Goal: Task Accomplishment & Management: Manage account settings

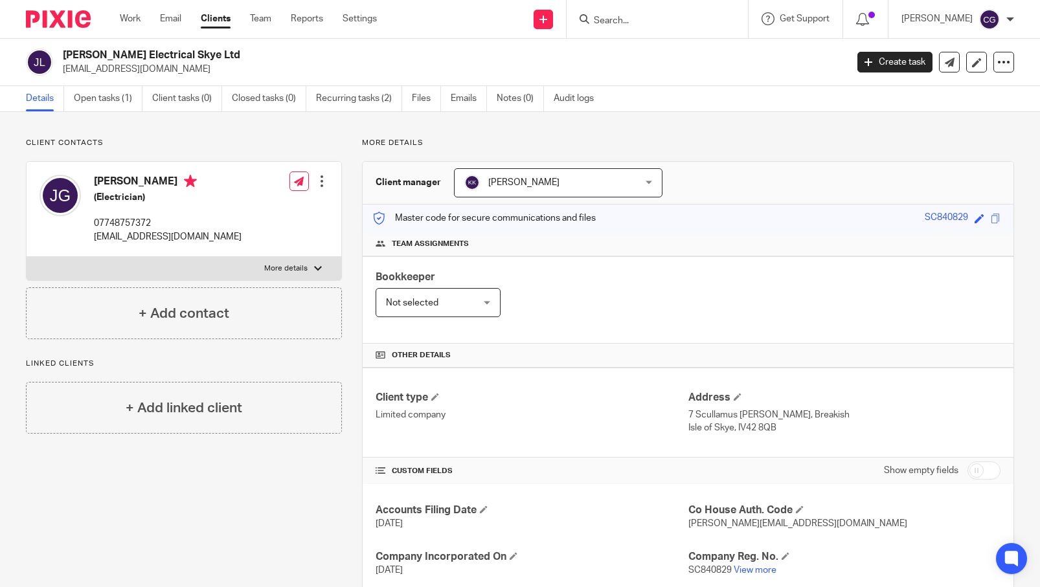
click at [638, 17] on input "Search" at bounding box center [651, 22] width 117 height 12
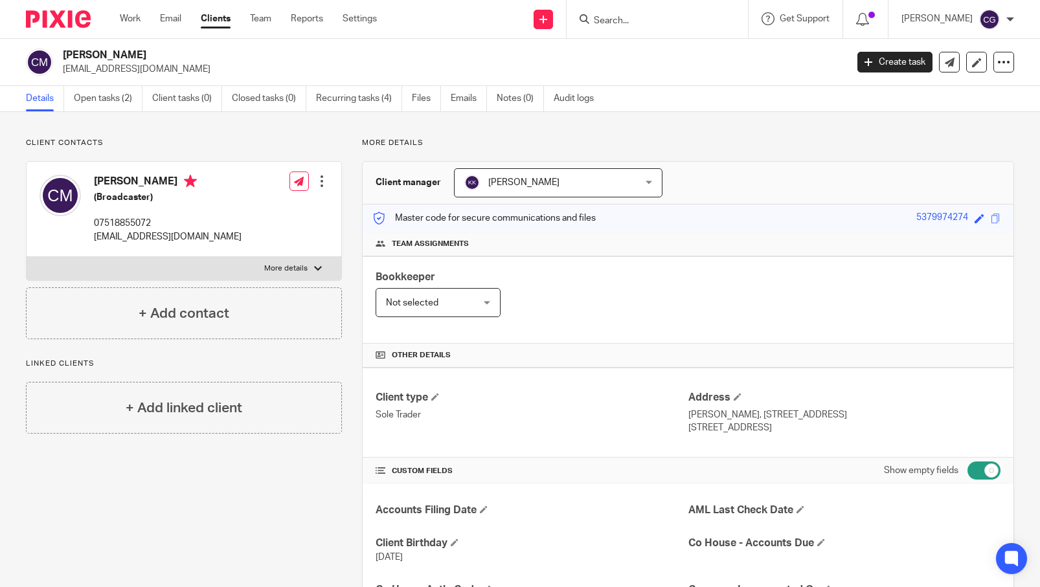
scroll to position [7, 0]
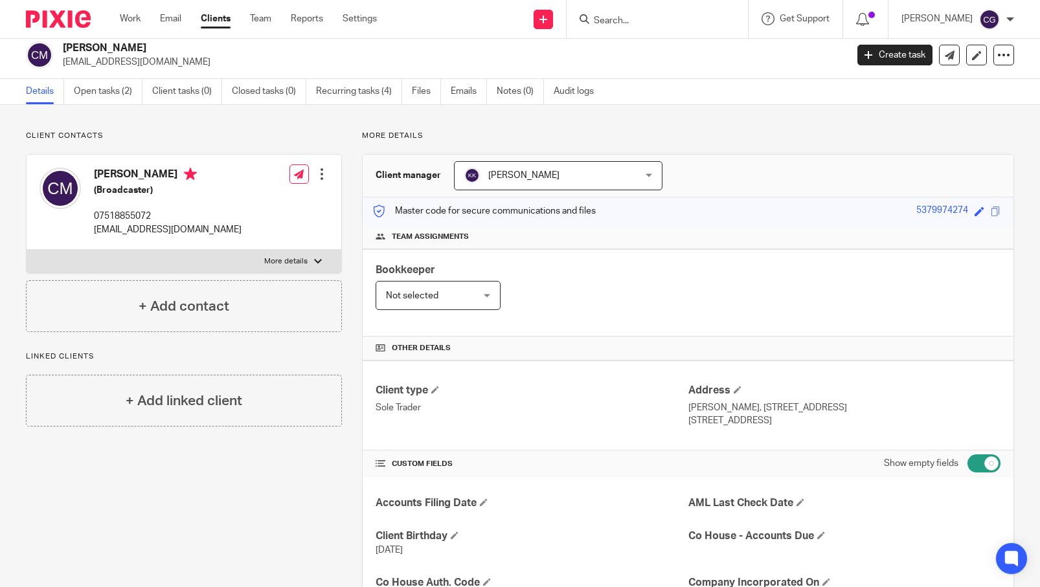
click at [633, 20] on input "Search" at bounding box center [651, 22] width 117 height 12
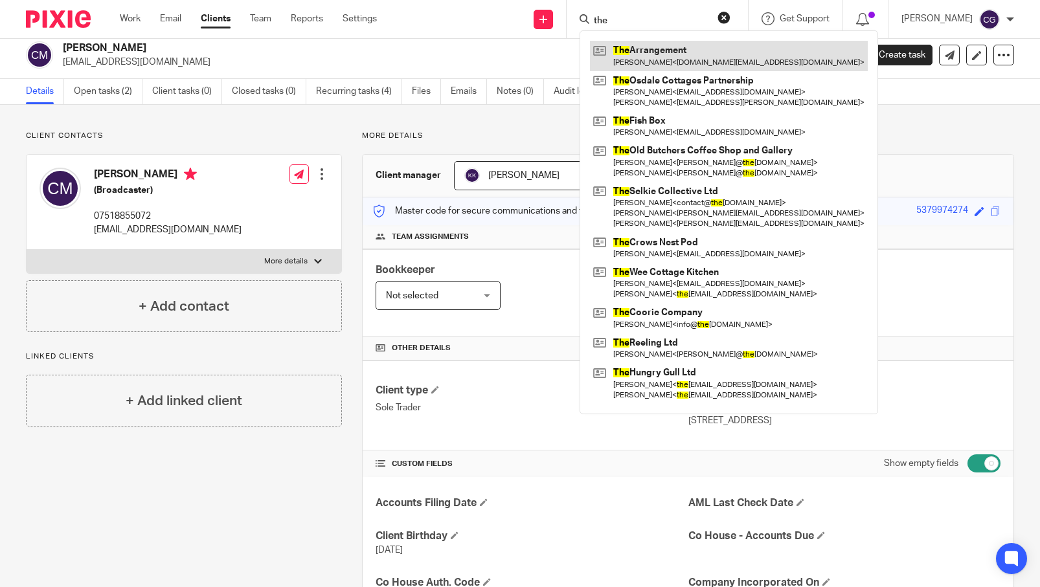
type input "the"
click at [655, 56] on link at bounding box center [729, 56] width 278 height 30
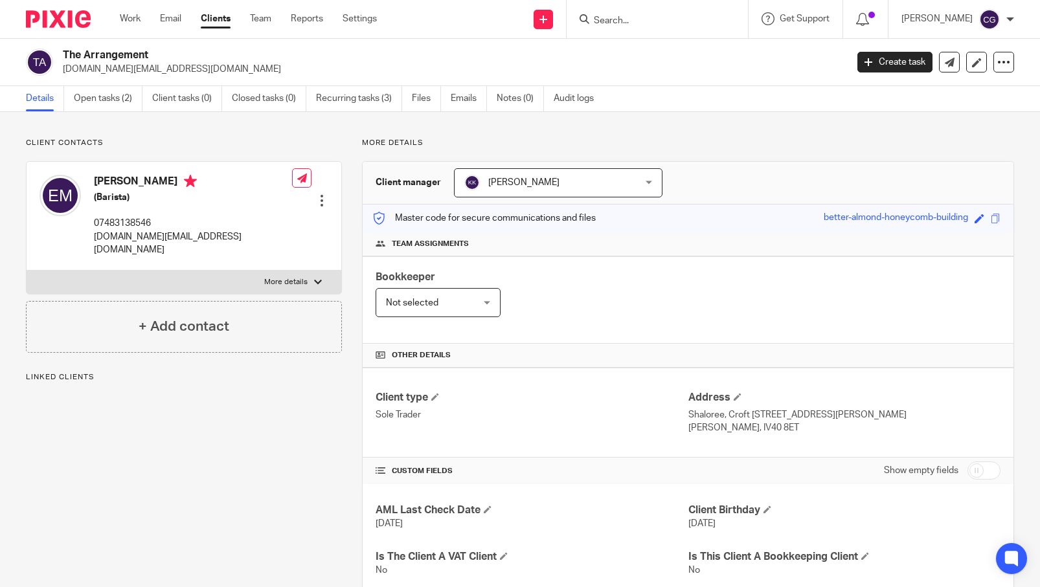
click at [282, 277] on p "More details" at bounding box center [285, 282] width 43 height 10
click at [27, 271] on input "More details" at bounding box center [26, 270] width 1 height 1
checkbox input "true"
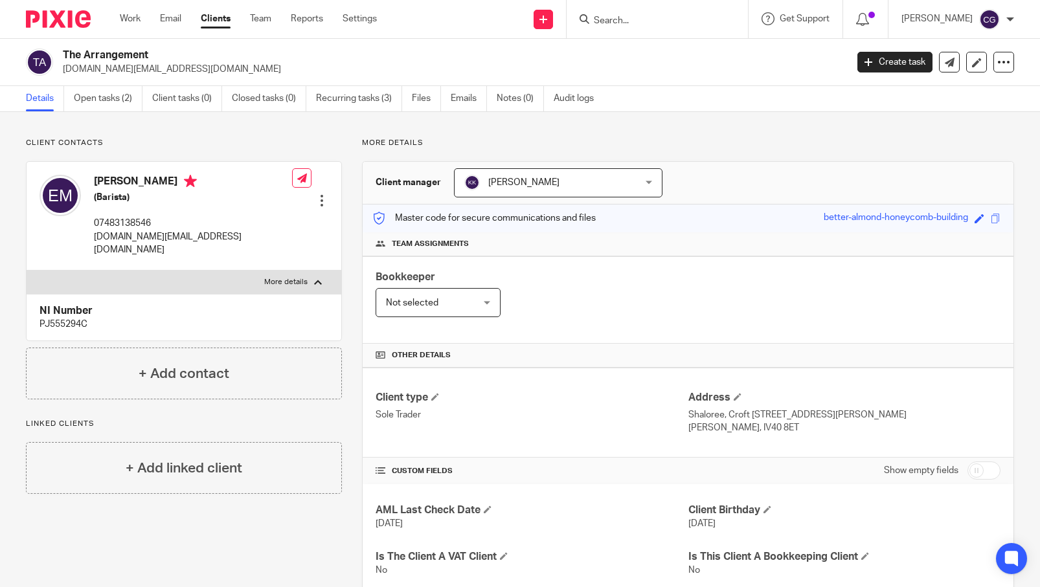
scroll to position [1, 0]
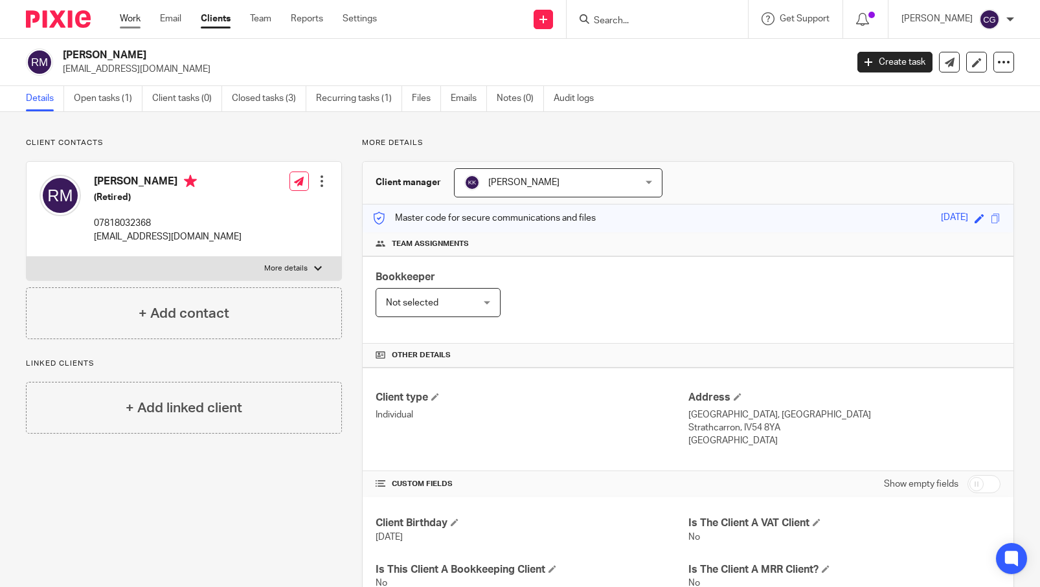
click at [138, 16] on link "Work" at bounding box center [130, 18] width 21 height 13
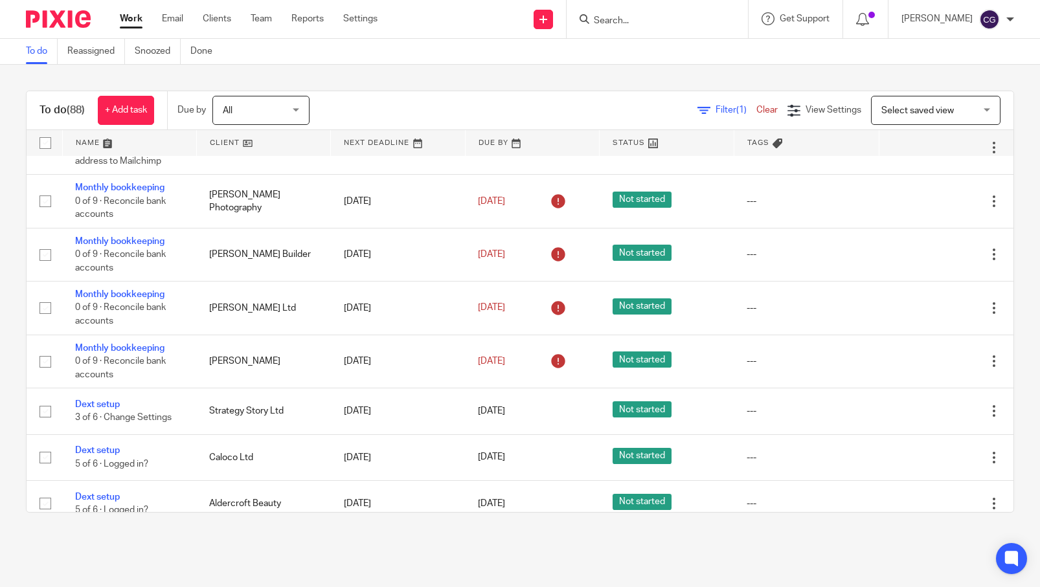
scroll to position [1576, 0]
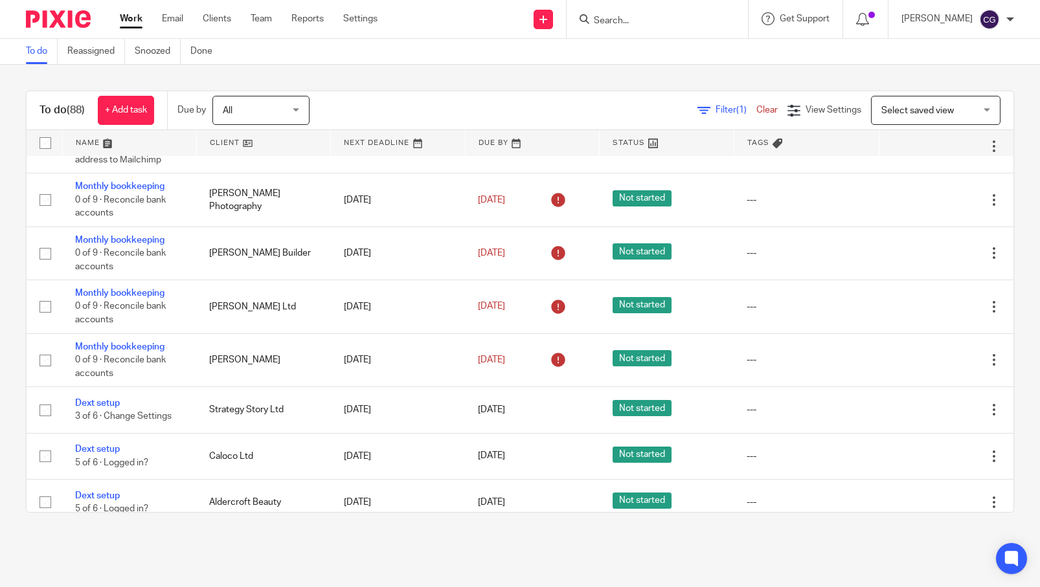
click at [923, 47] on icon at bounding box center [929, 40] width 13 height 13
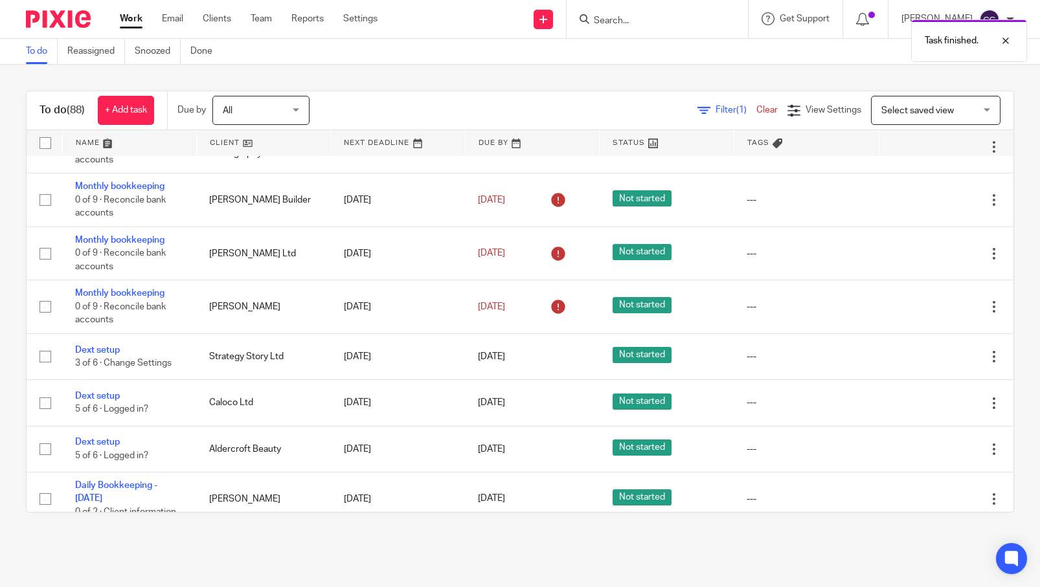
click at [923, 47] on icon at bounding box center [929, 40] width 13 height 13
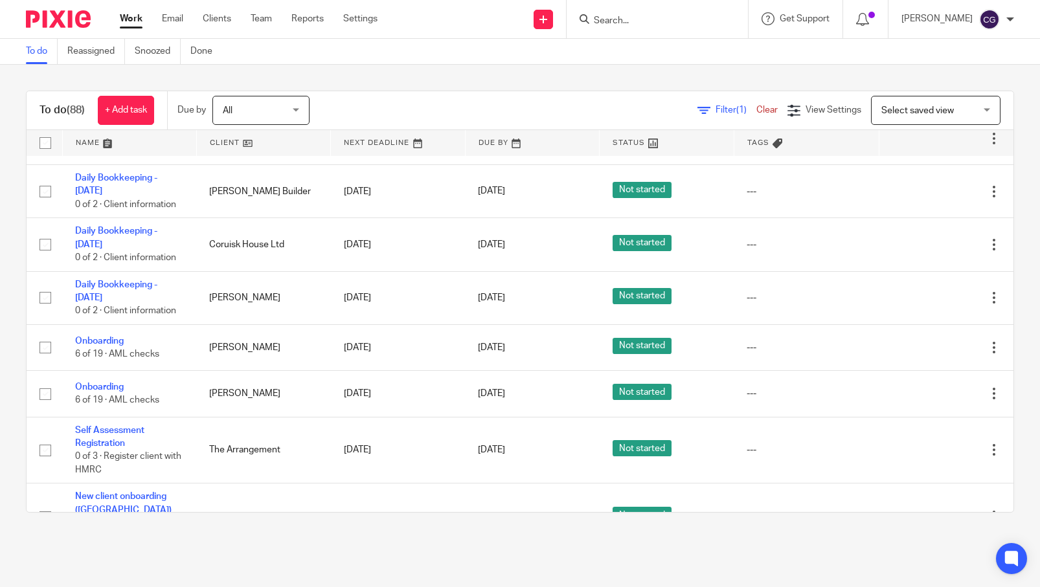
scroll to position [1885, 0]
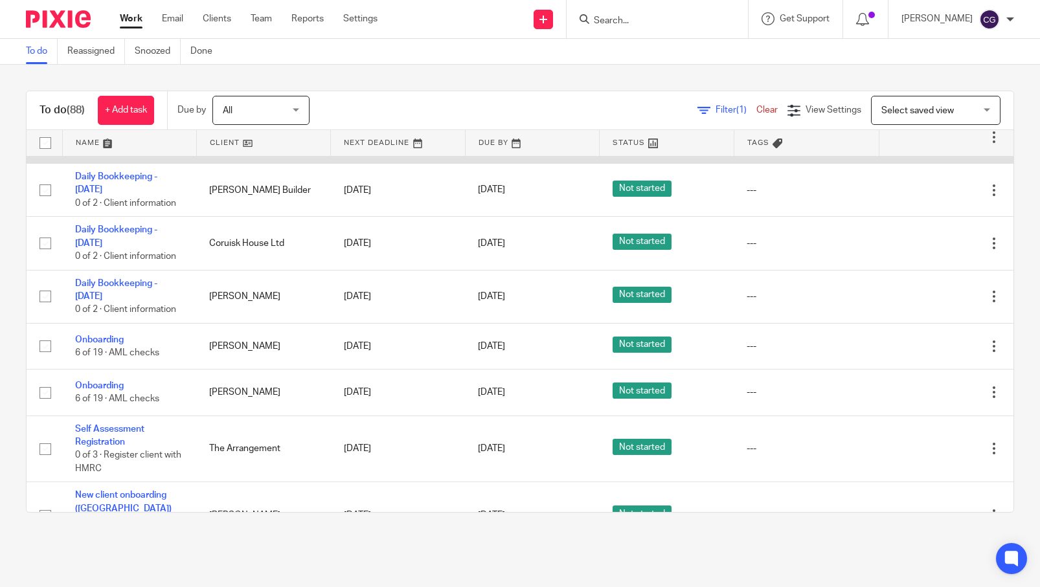
click at [923, 144] on icon at bounding box center [929, 137] width 13 height 13
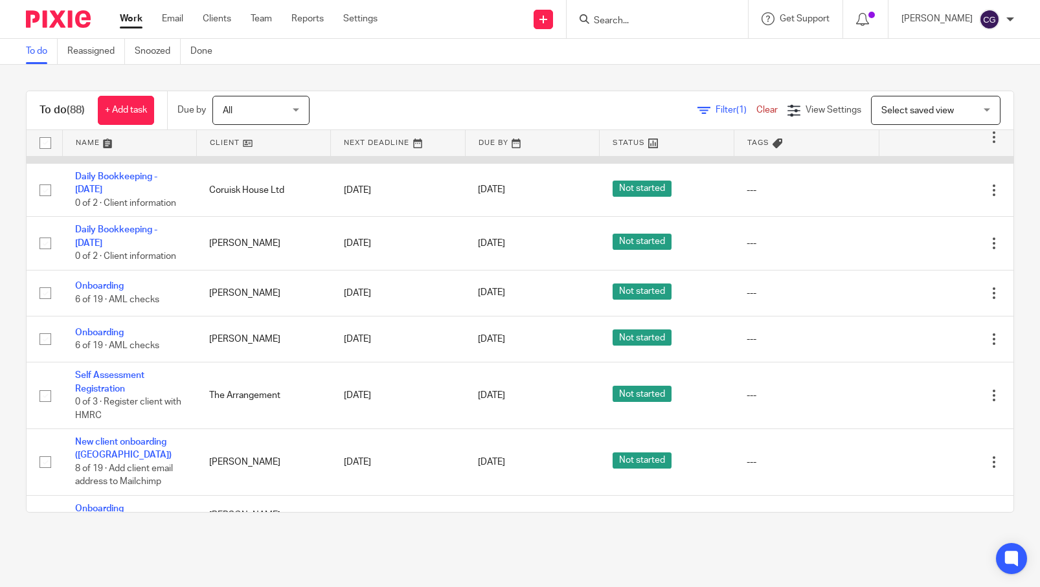
click at [923, 144] on icon at bounding box center [929, 137] width 13 height 13
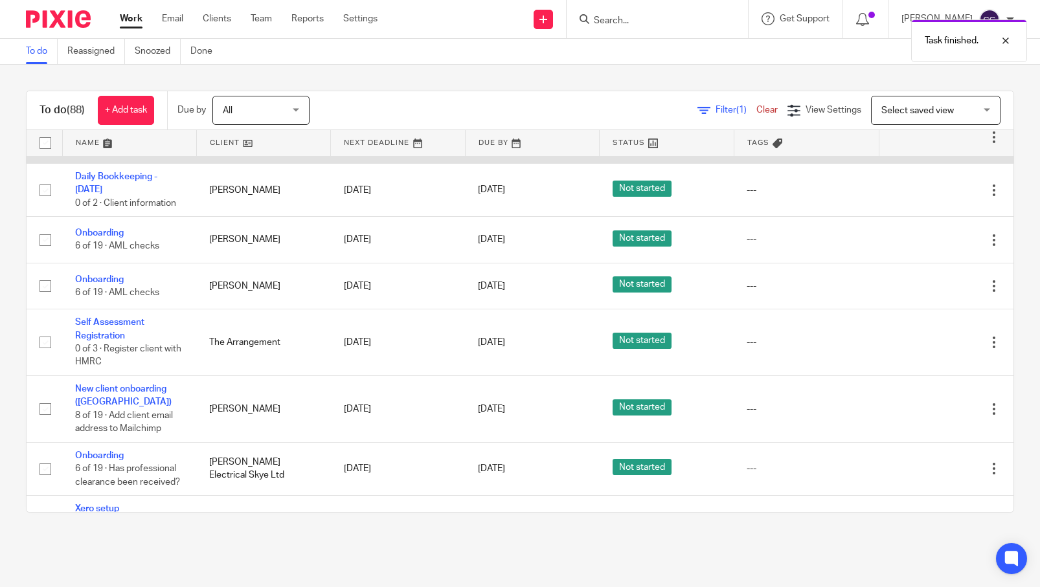
drag, startPoint x: 865, startPoint y: 293, endPoint x: 901, endPoint y: 293, distance: 35.6
click at [891, 163] on td "Edit task Delete" at bounding box center [947, 136] width 134 height 53
click at [923, 144] on icon at bounding box center [929, 137] width 13 height 13
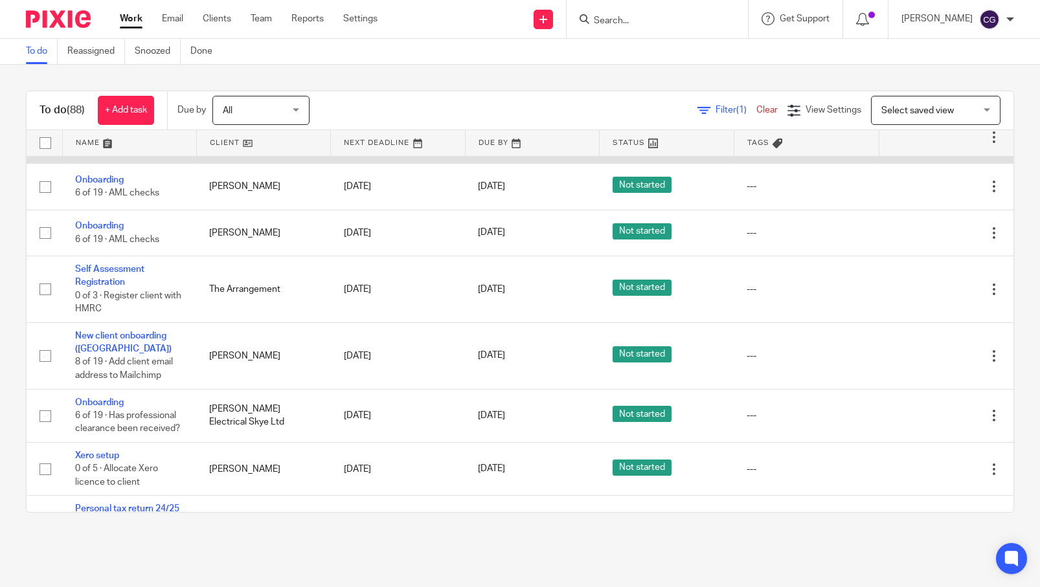
click at [923, 144] on icon at bounding box center [929, 137] width 13 height 13
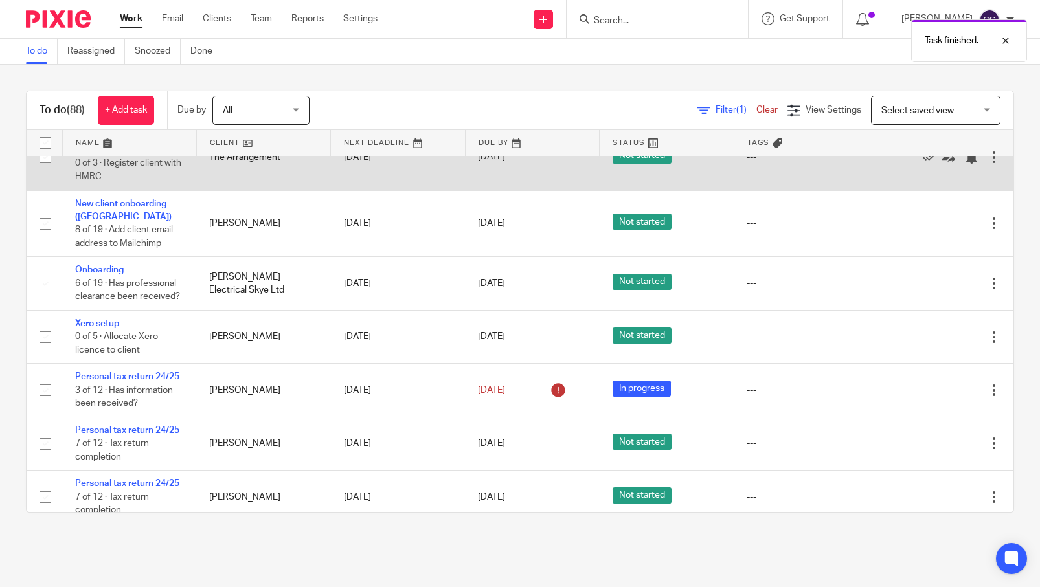
scroll to position [1970, 0]
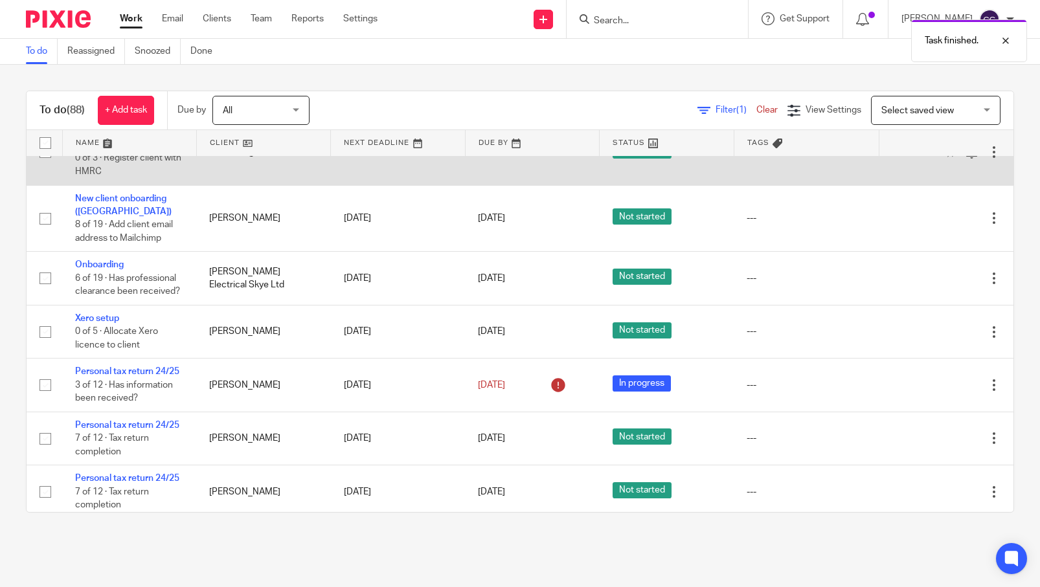
click at [119, 150] on link "Self Assessment Registration" at bounding box center [109, 139] width 69 height 22
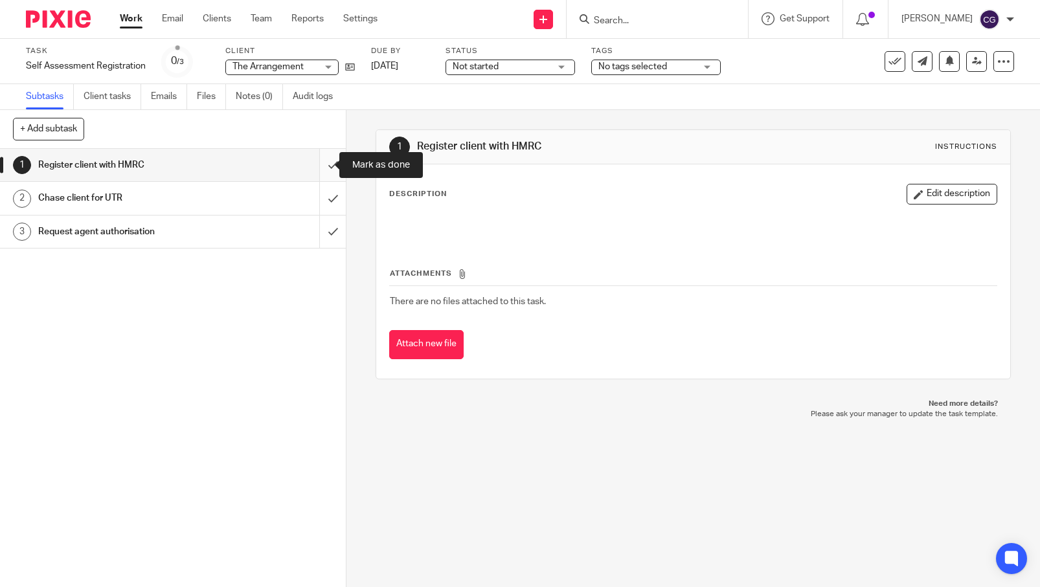
click at [319, 170] on input "submit" at bounding box center [173, 165] width 346 height 32
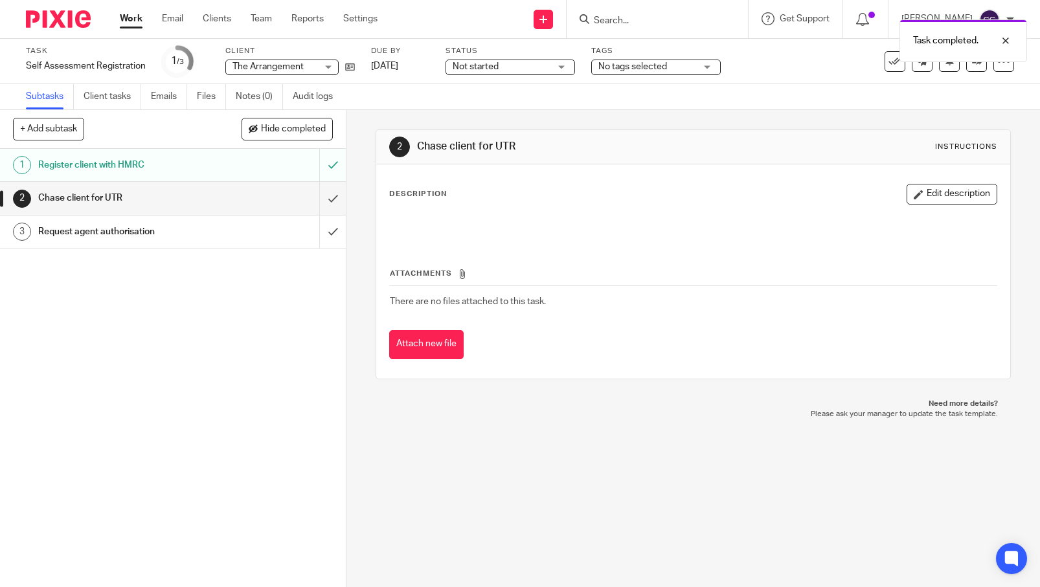
click at [247, 205] on div "Chase client for UTR" at bounding box center [172, 197] width 269 height 19
click at [245, 228] on div "Request agent authorisation" at bounding box center [172, 231] width 269 height 19
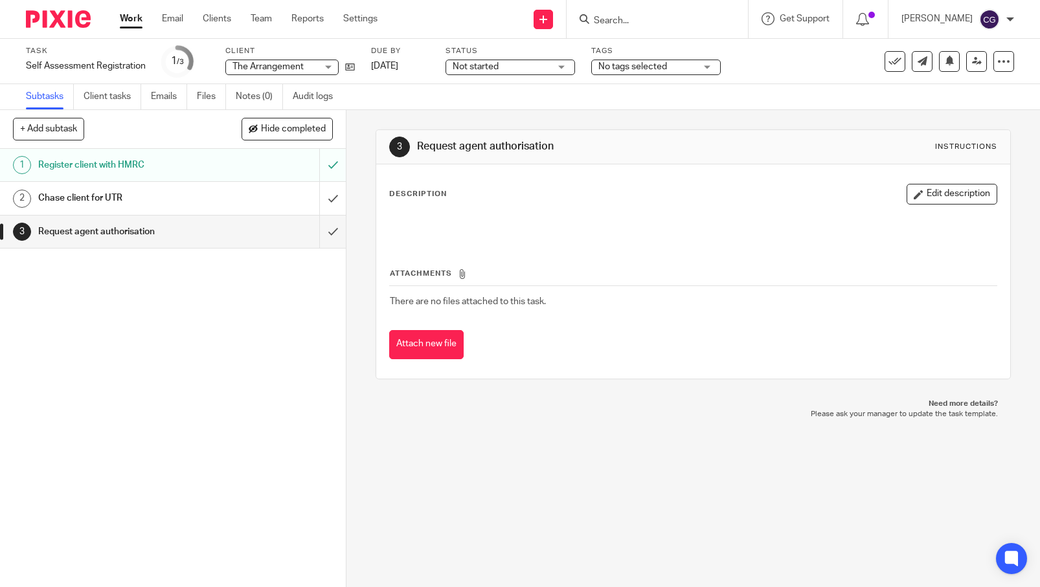
click at [234, 201] on div "Chase client for UTR" at bounding box center [172, 197] width 269 height 19
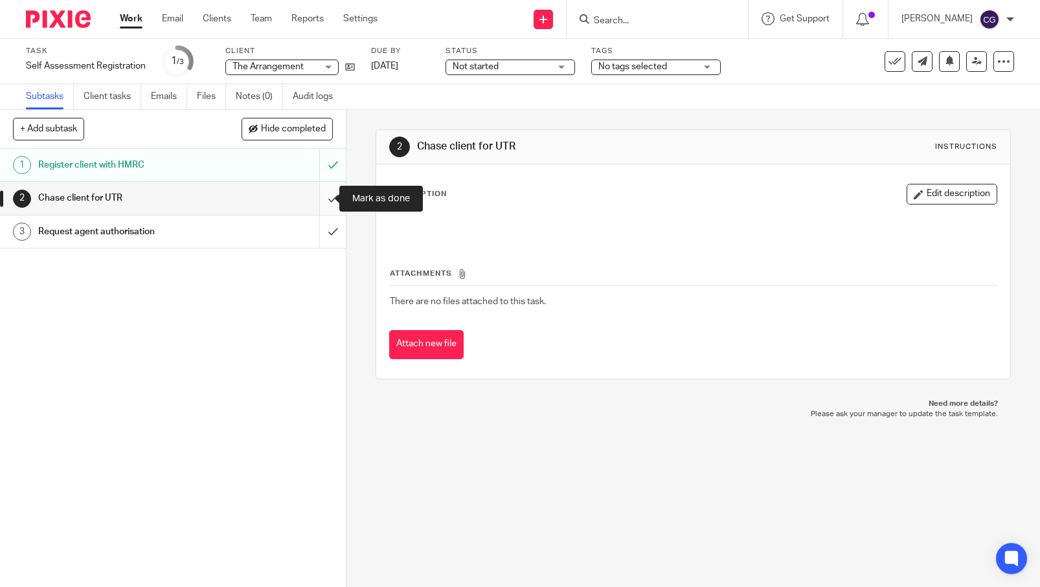
click at [318, 201] on input "submit" at bounding box center [173, 198] width 346 height 32
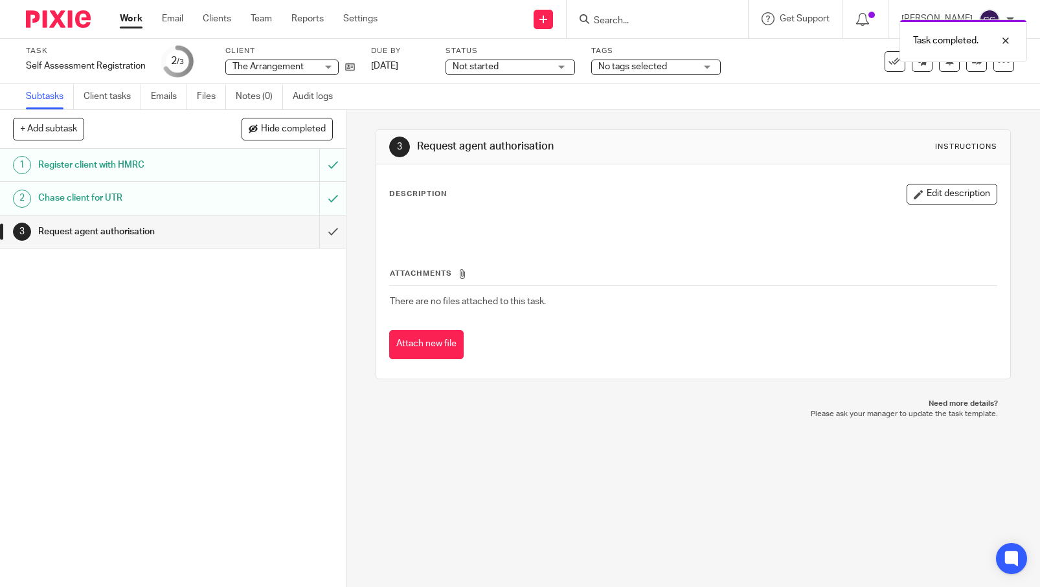
click at [140, 24] on link "Work" at bounding box center [131, 18] width 23 height 13
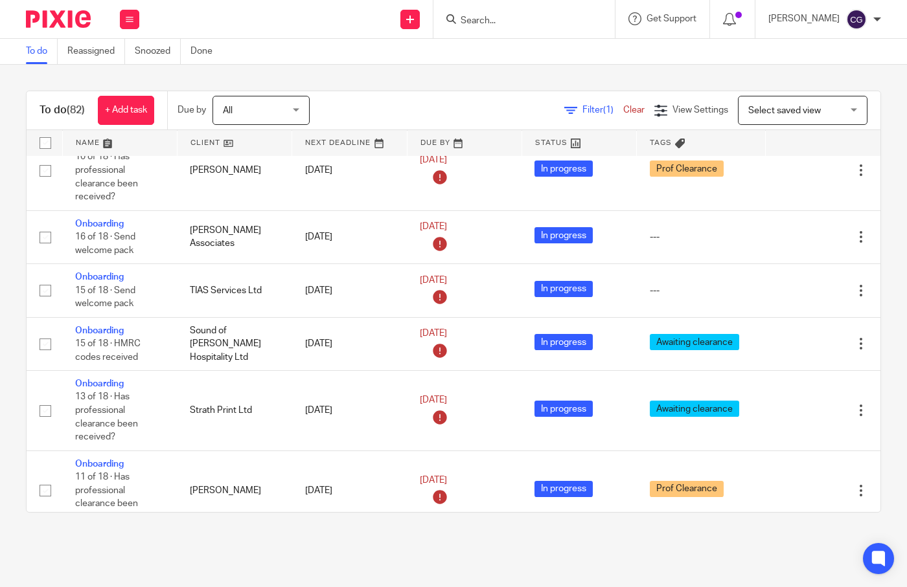
scroll to position [115, 0]
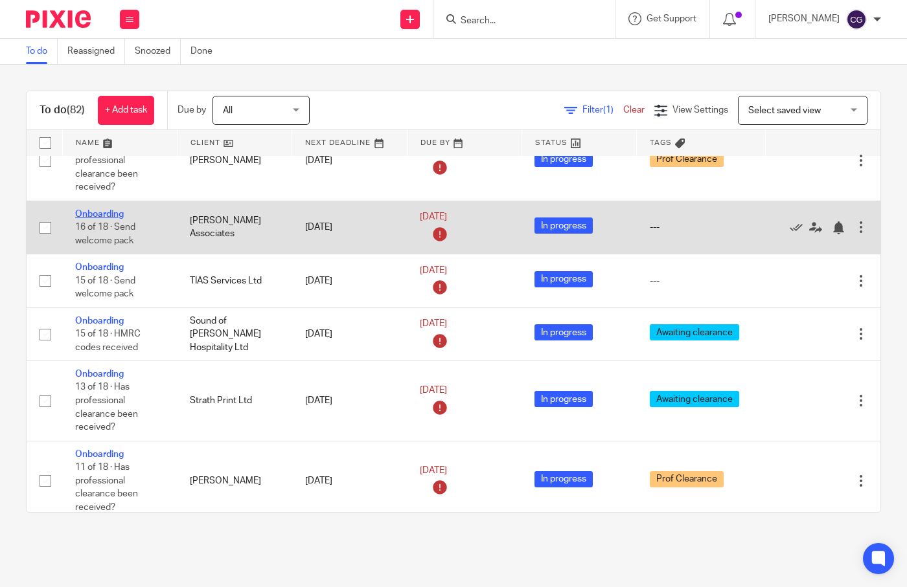
click at [92, 219] on link "Onboarding" at bounding box center [99, 214] width 49 height 9
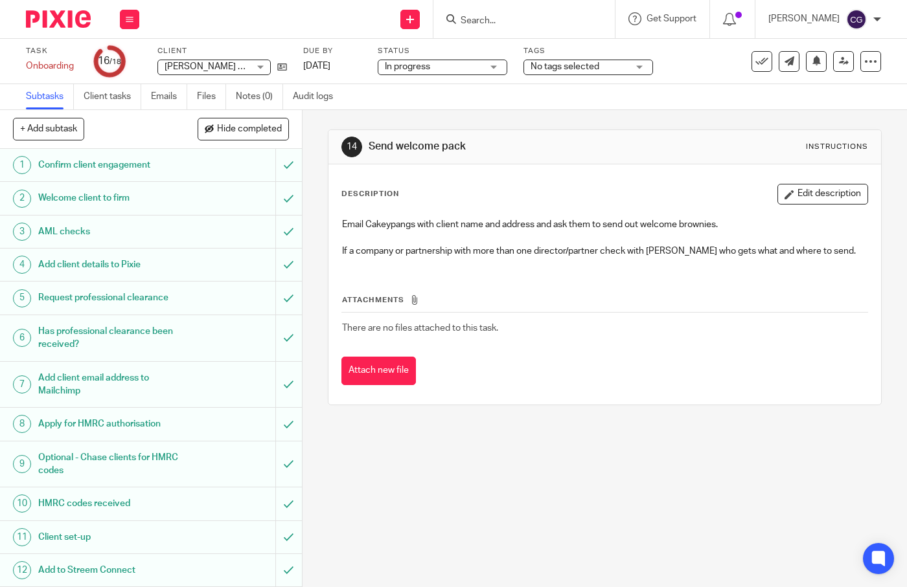
scroll to position [226, 0]
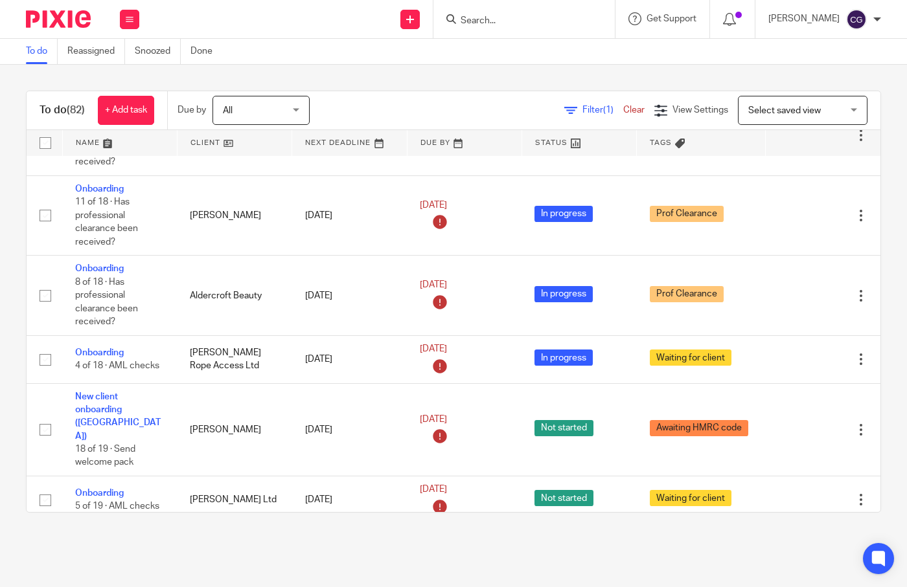
scroll to position [383, 0]
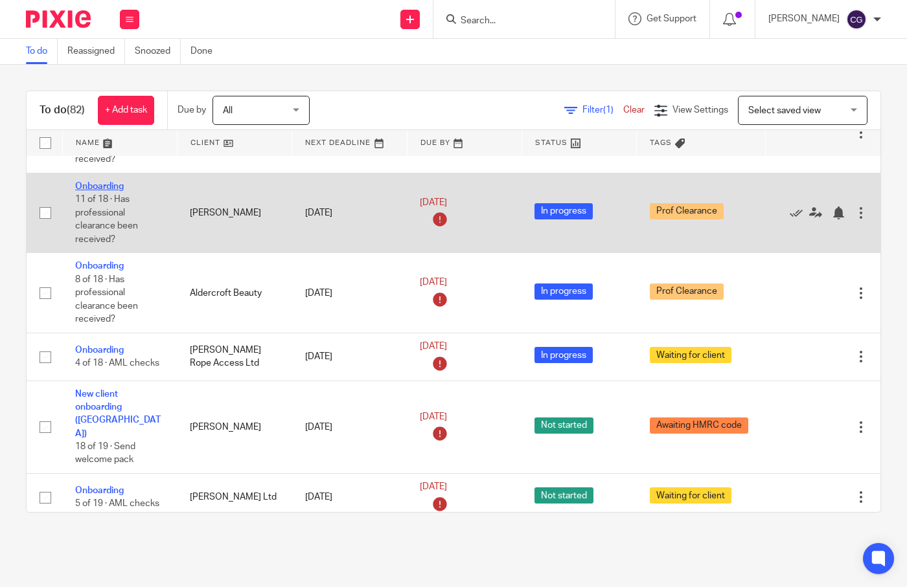
click at [106, 203] on td "Onboarding 11 of 18 · Has professional clearance been received?" at bounding box center [119, 213] width 115 height 80
click at [104, 191] on link "Onboarding" at bounding box center [99, 186] width 49 height 9
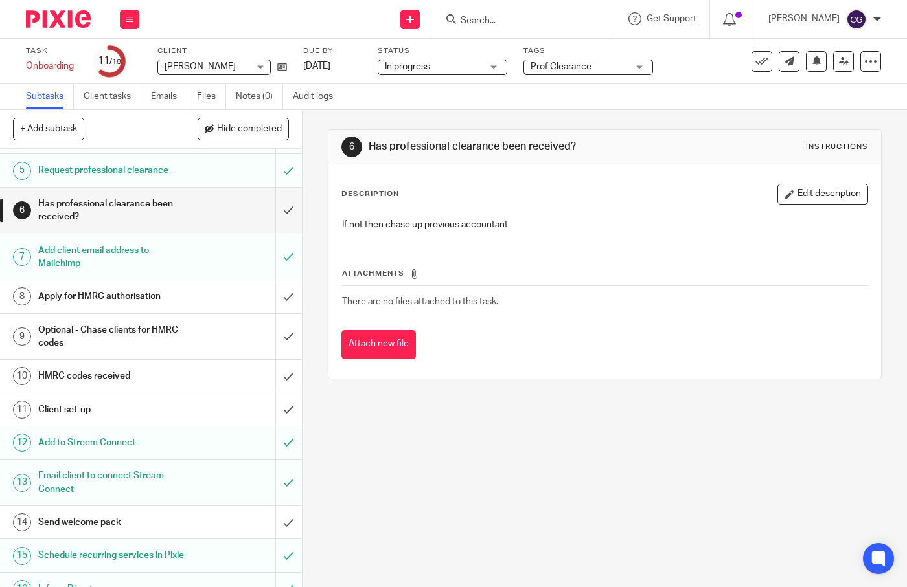
scroll to position [135, 0]
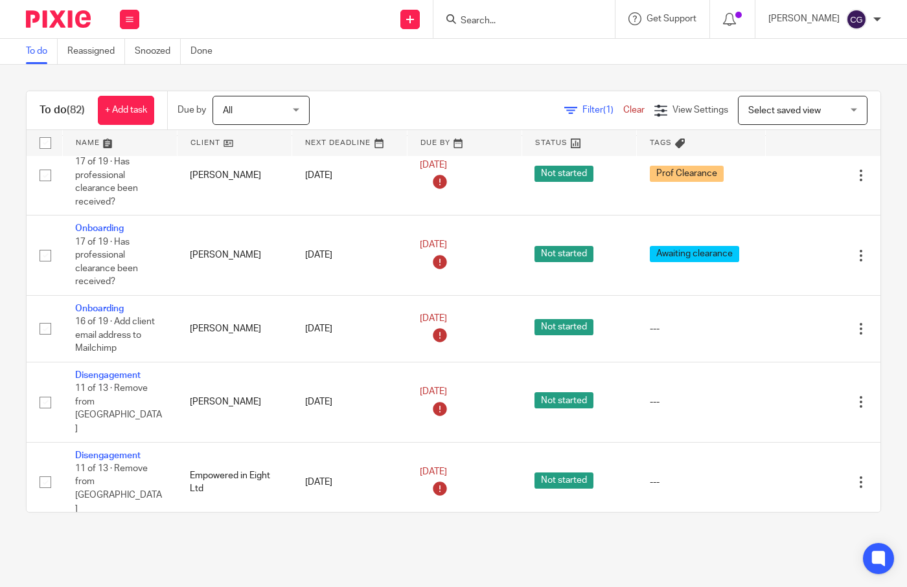
scroll to position [770, 0]
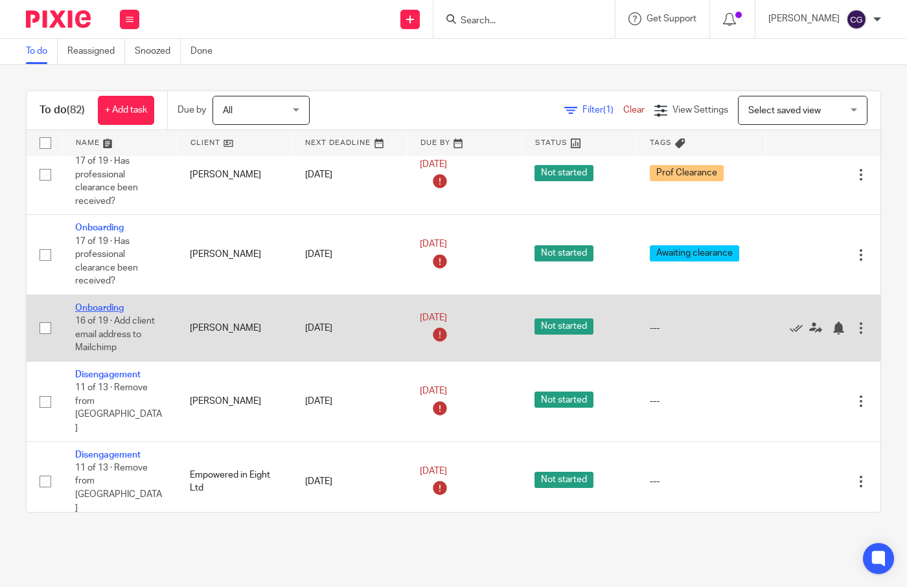
click at [91, 308] on link "Onboarding" at bounding box center [99, 308] width 49 height 9
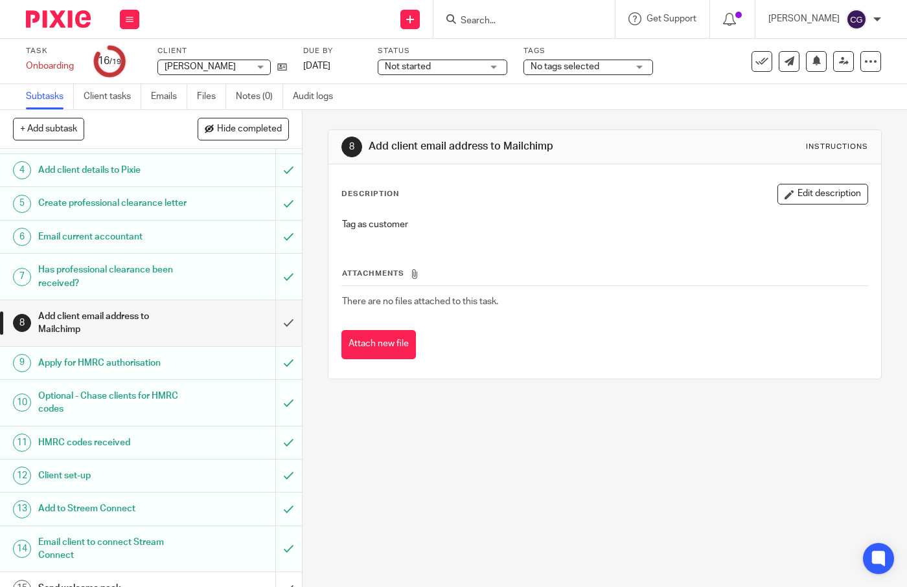
scroll to position [75, 0]
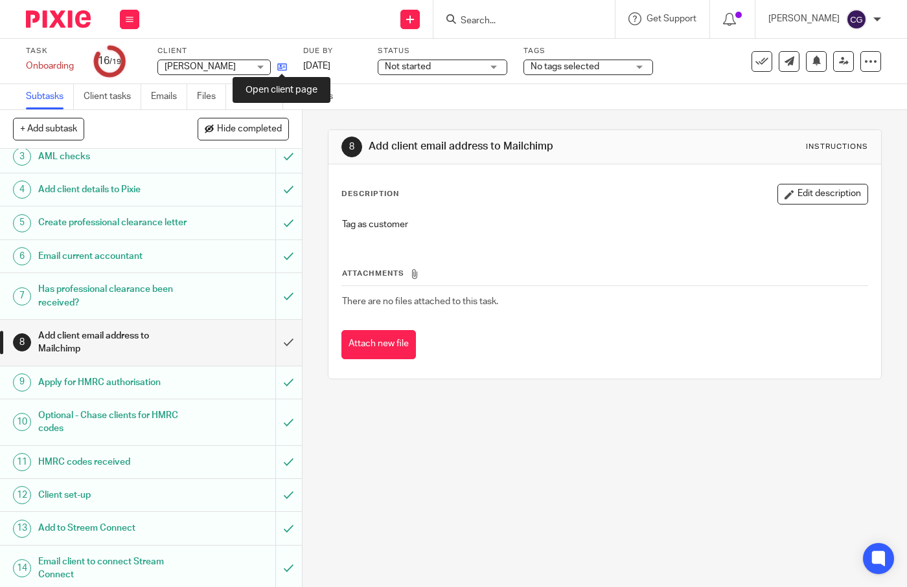
click at [278, 67] on icon at bounding box center [282, 67] width 10 height 10
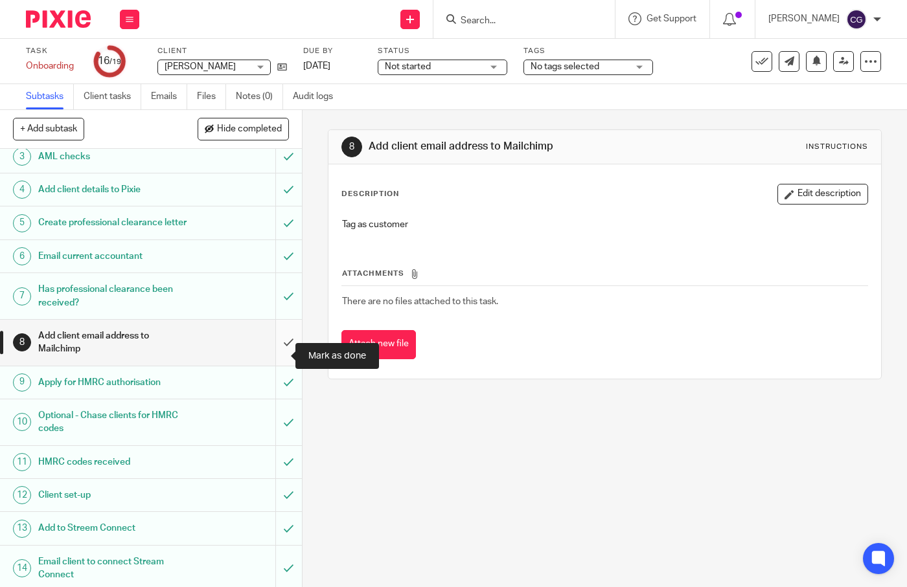
click at [277, 360] on input "submit" at bounding box center [151, 343] width 302 height 46
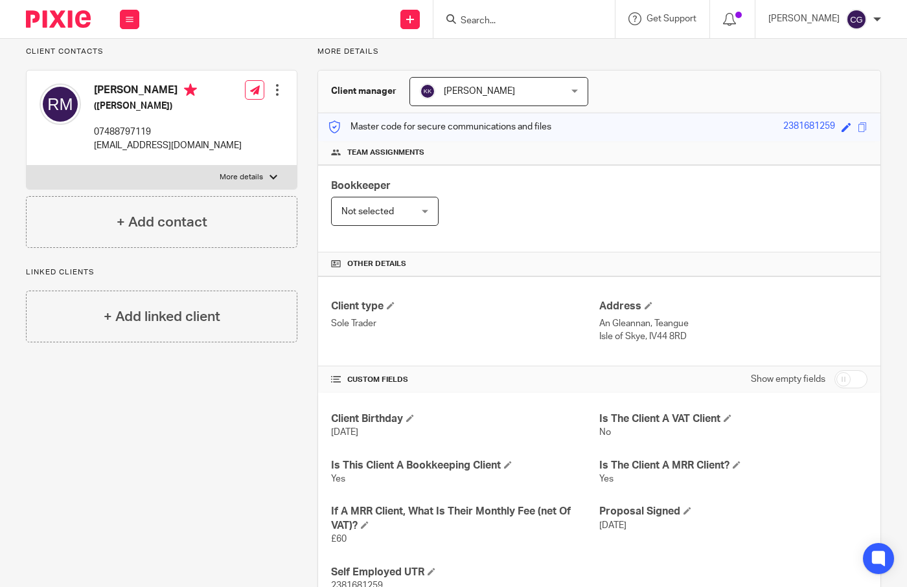
scroll to position [76, 0]
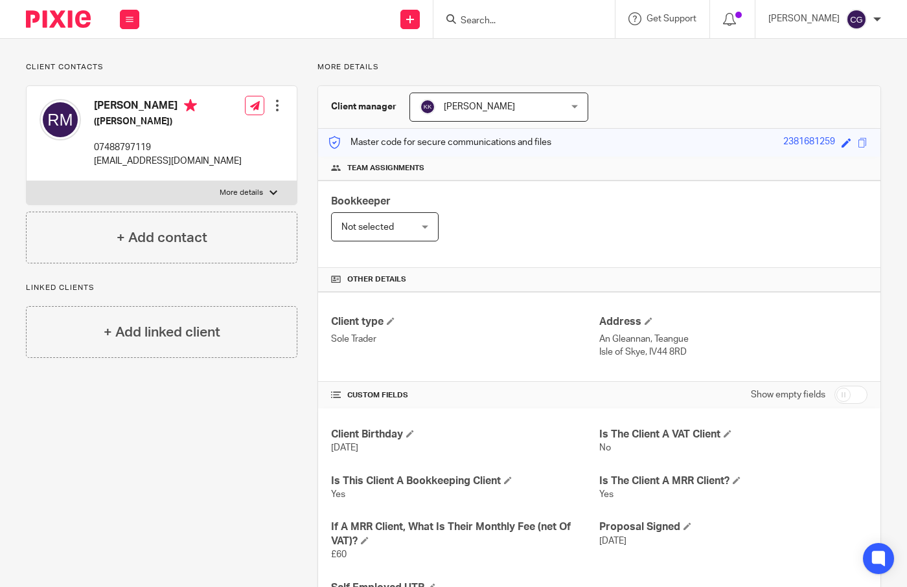
click at [154, 163] on p "rodachanmack@outlook.com" at bounding box center [168, 161] width 148 height 13
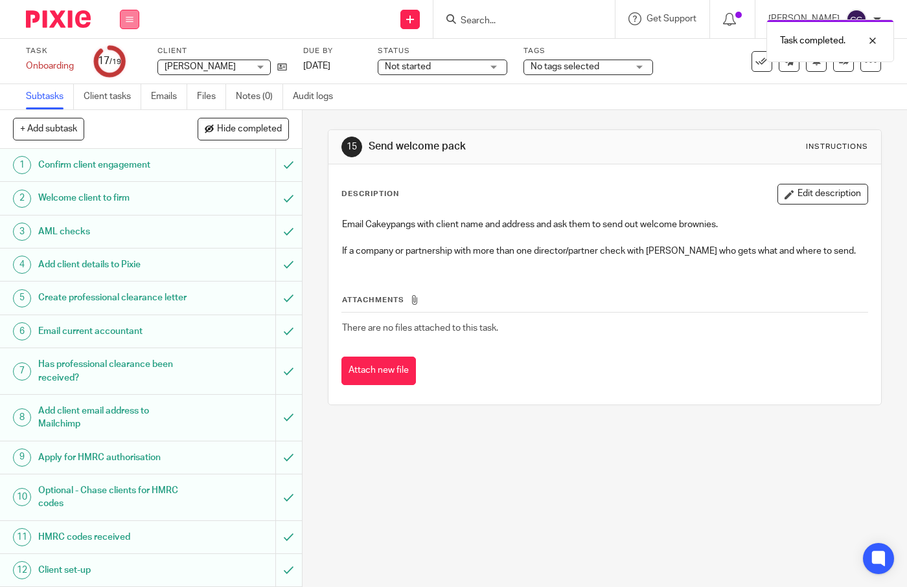
click at [126, 20] on icon at bounding box center [130, 20] width 8 height 8
click at [126, 61] on link "Work" at bounding box center [123, 60] width 23 height 9
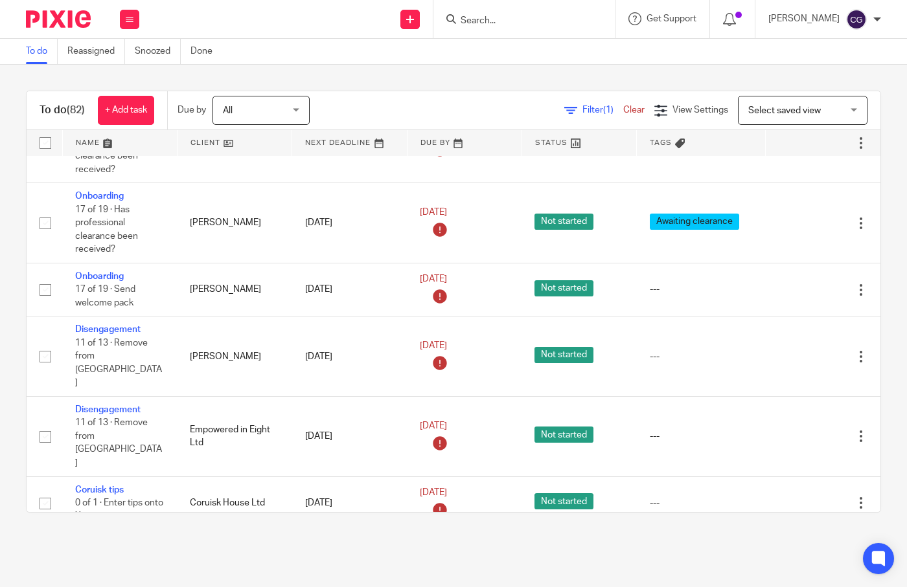
scroll to position [806, 0]
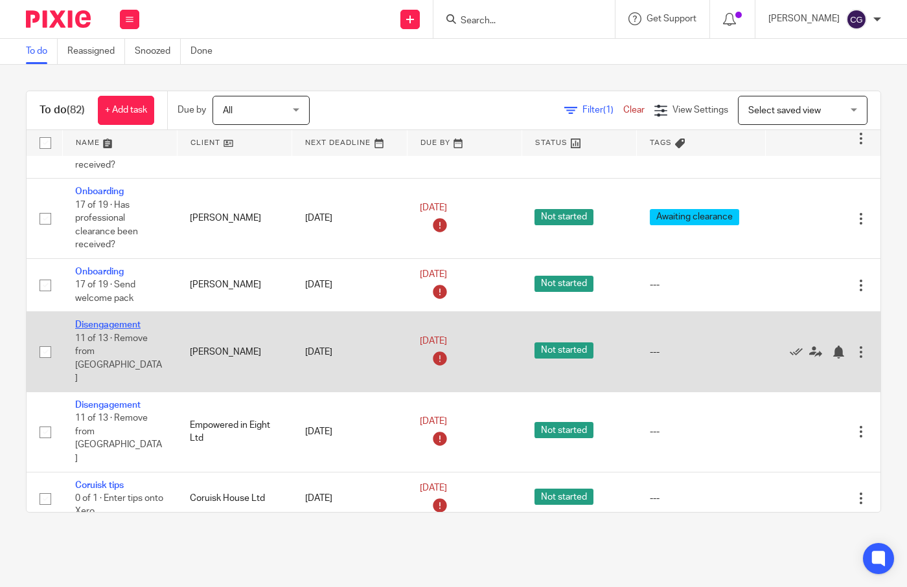
click at [109, 326] on link "Disengagement" at bounding box center [107, 325] width 65 height 9
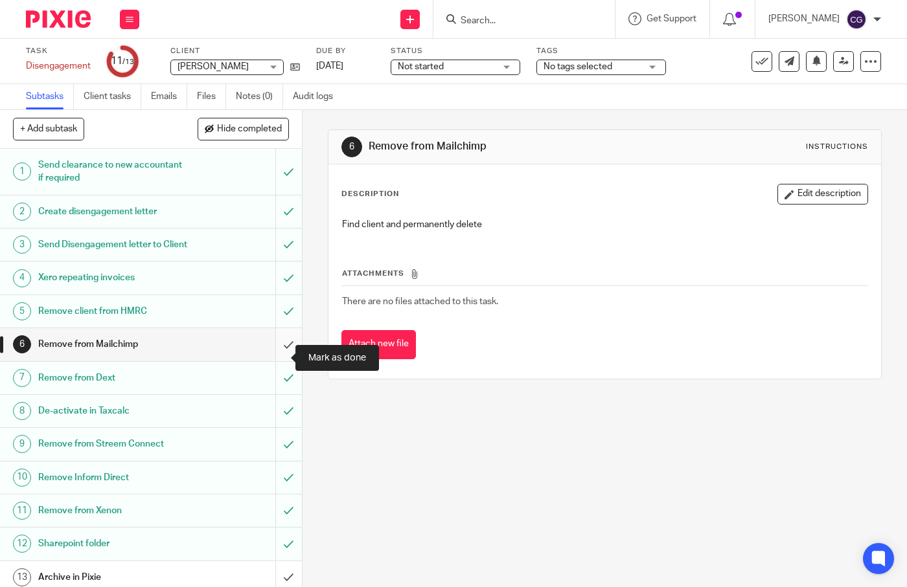
click at [276, 358] on input "submit" at bounding box center [151, 344] width 302 height 32
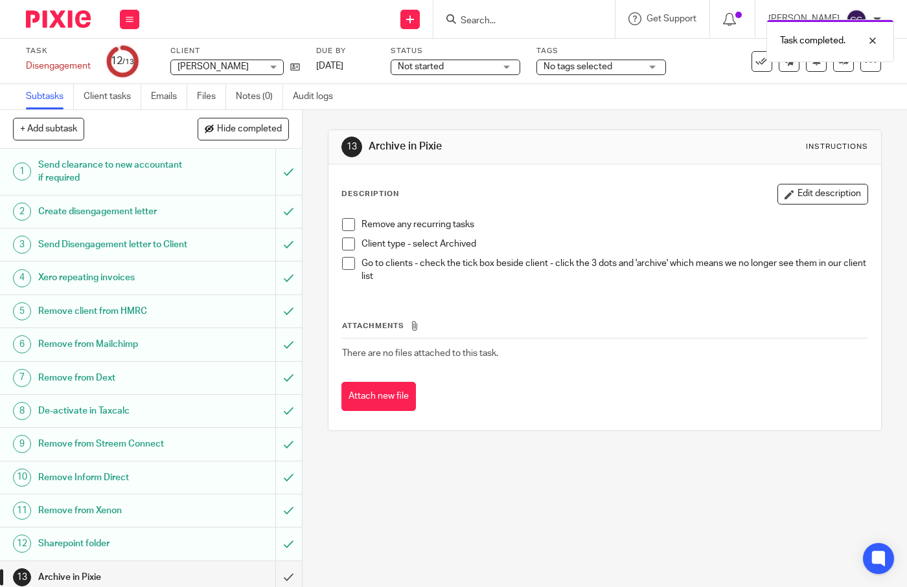
scroll to position [20, 0]
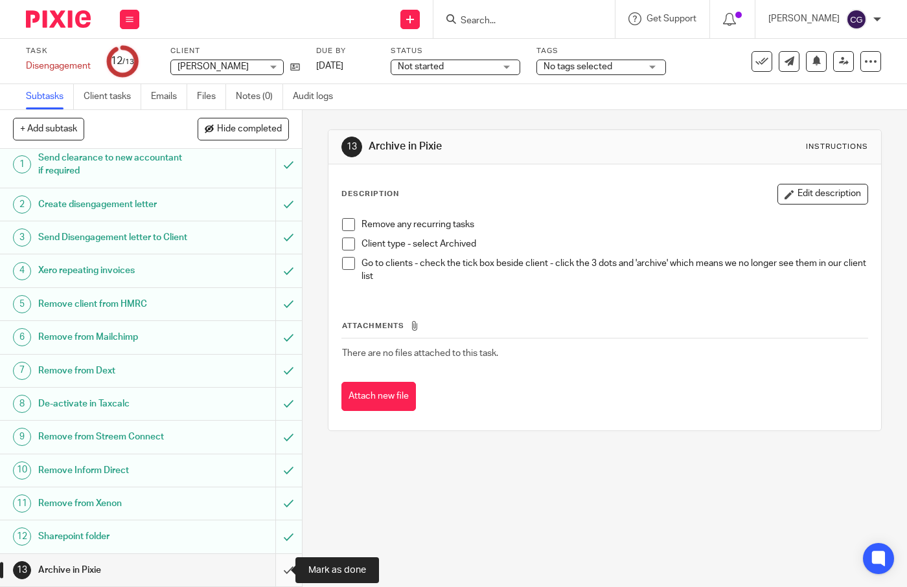
click at [273, 568] on input "submit" at bounding box center [151, 570] width 302 height 32
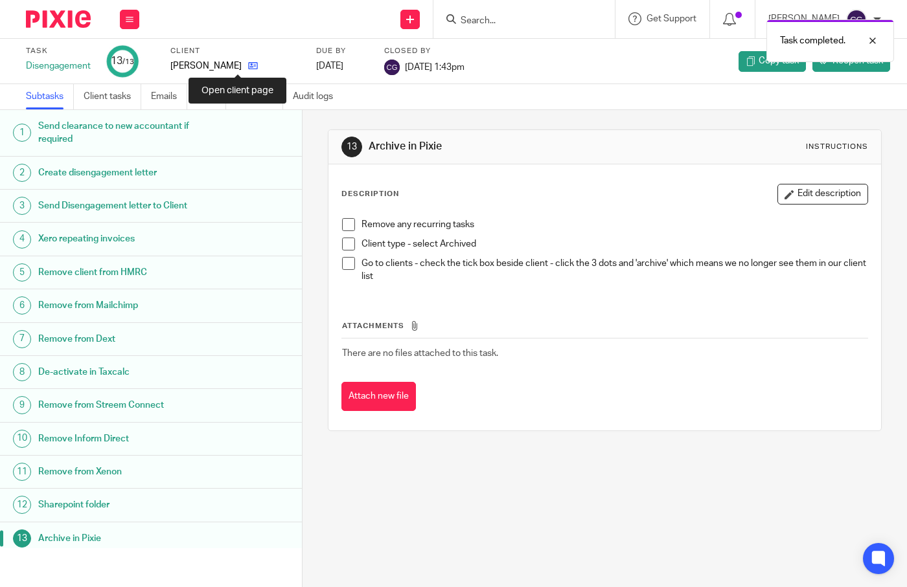
click at [248, 65] on icon at bounding box center [253, 66] width 10 height 10
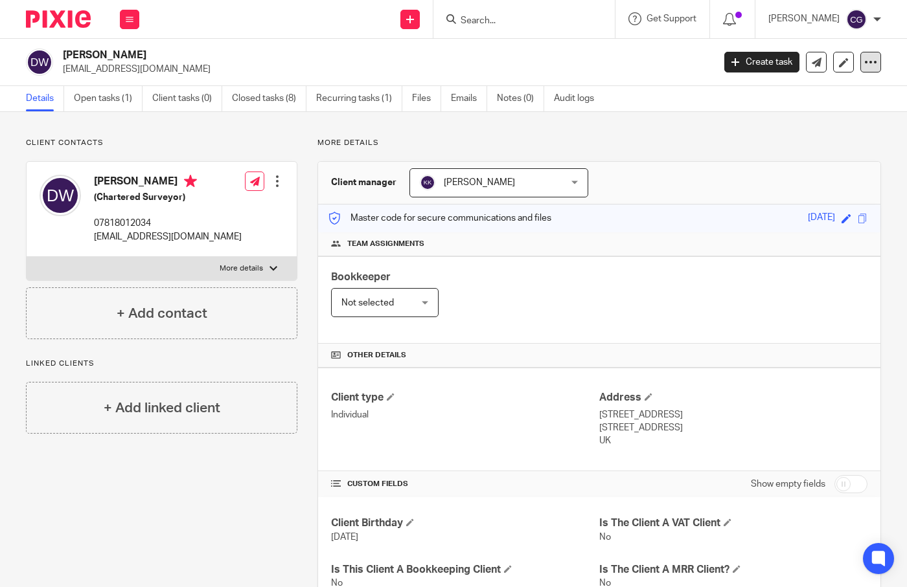
click at [867, 58] on div at bounding box center [870, 62] width 21 height 21
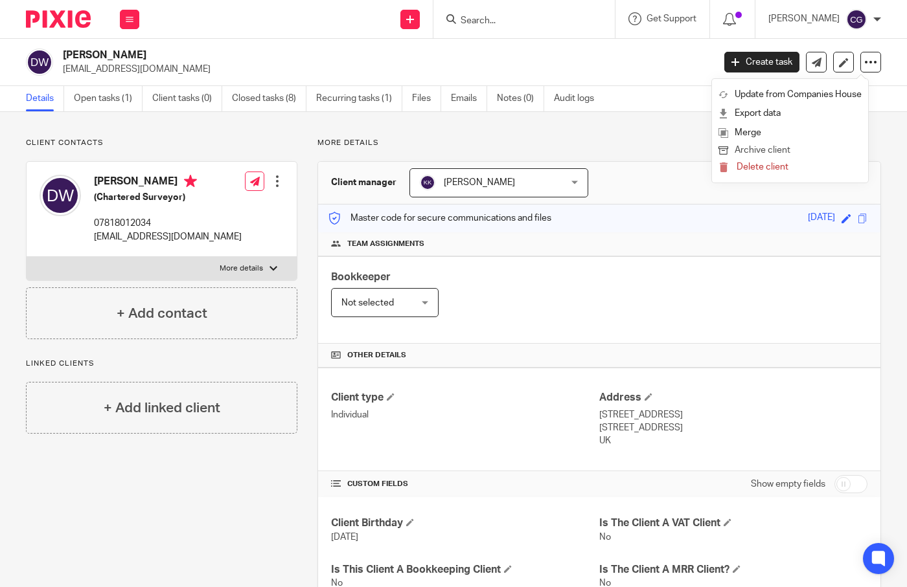
click at [771, 151] on button "Archive client" at bounding box center [789, 150] width 143 height 17
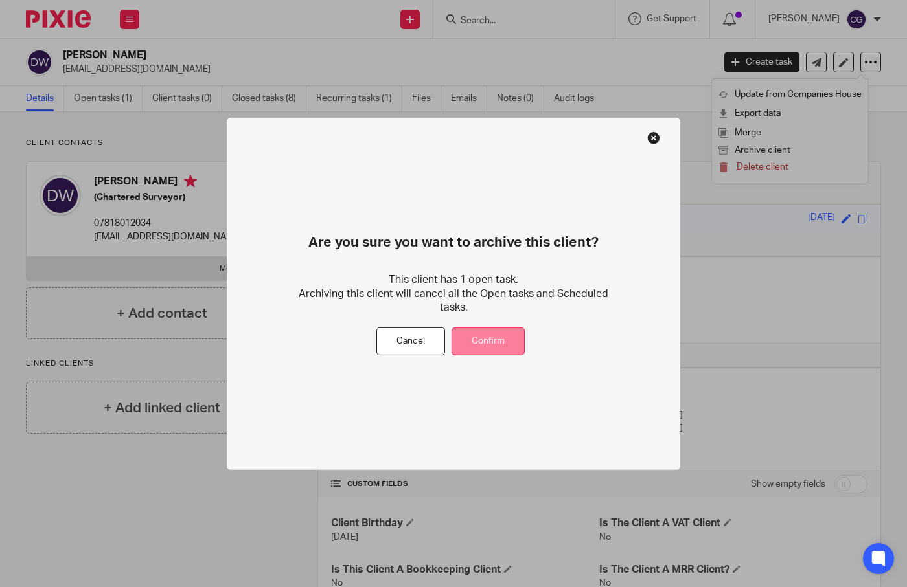
click at [506, 348] on button "Confirm" at bounding box center [487, 342] width 73 height 28
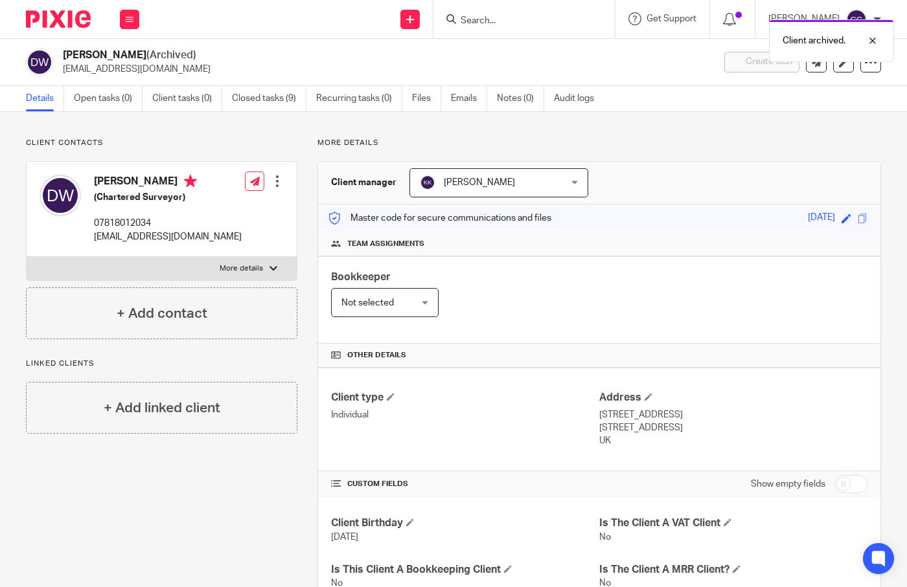
click at [118, 16] on div "Work Email Clients Team Reports Settings" at bounding box center [129, 19] width 45 height 38
click at [126, 60] on link "Work" at bounding box center [122, 60] width 21 height 9
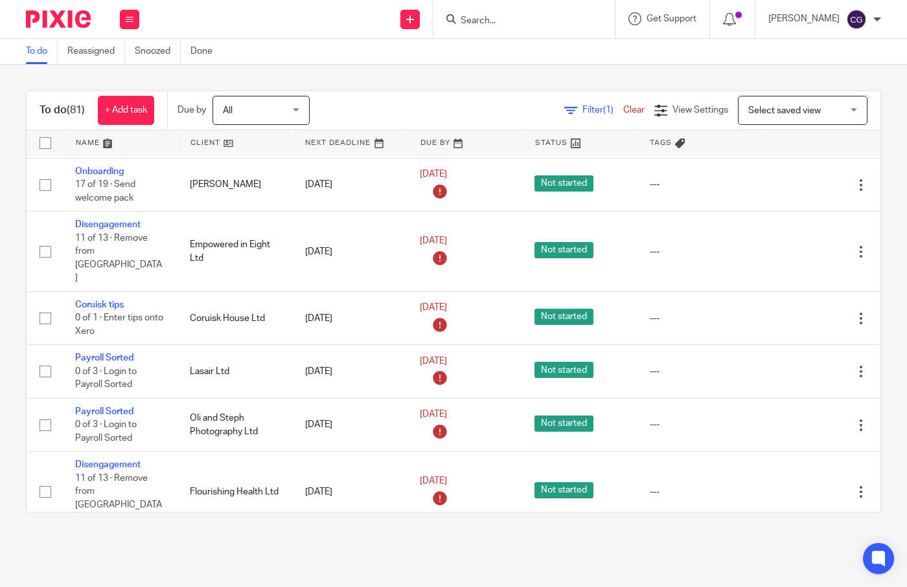
scroll to position [911, 0]
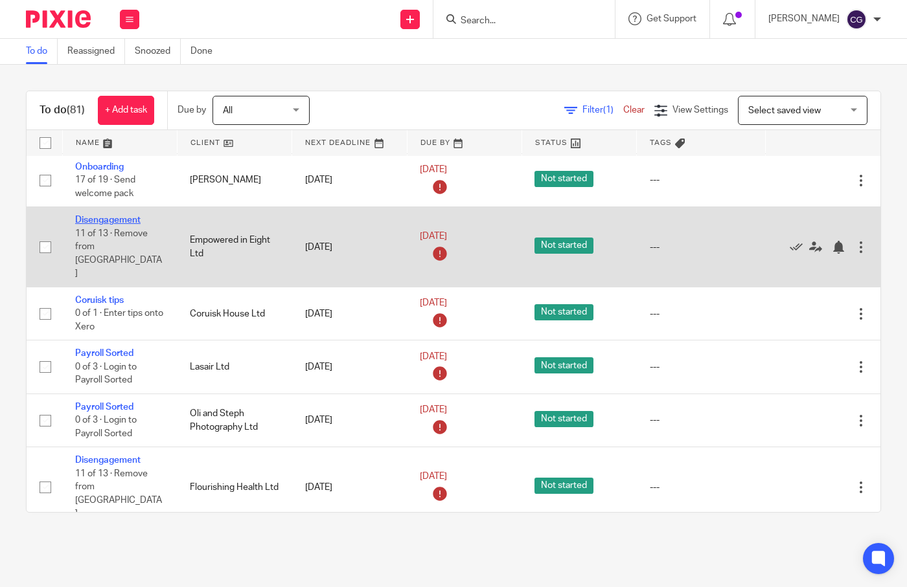
click at [129, 219] on link "Disengagement" at bounding box center [107, 220] width 65 height 9
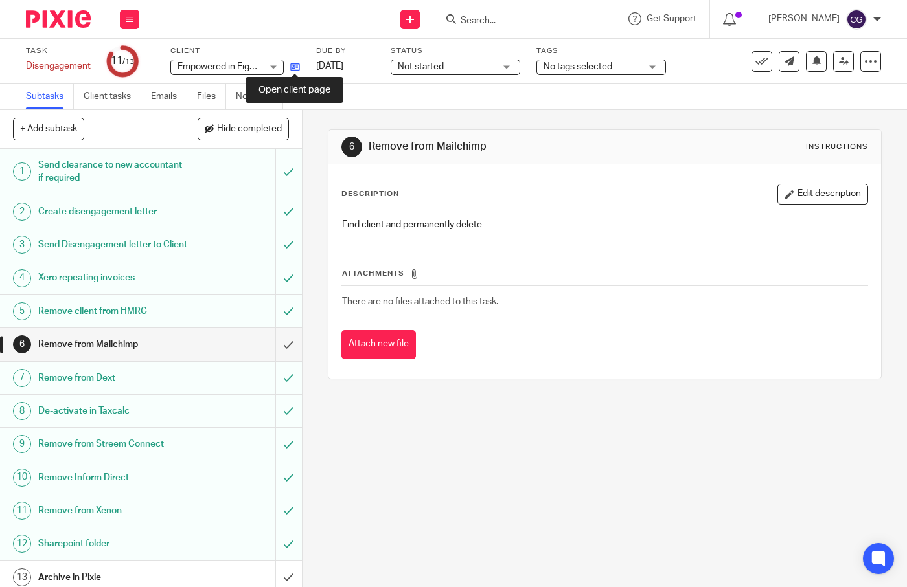
click at [291, 67] on icon at bounding box center [295, 67] width 10 height 10
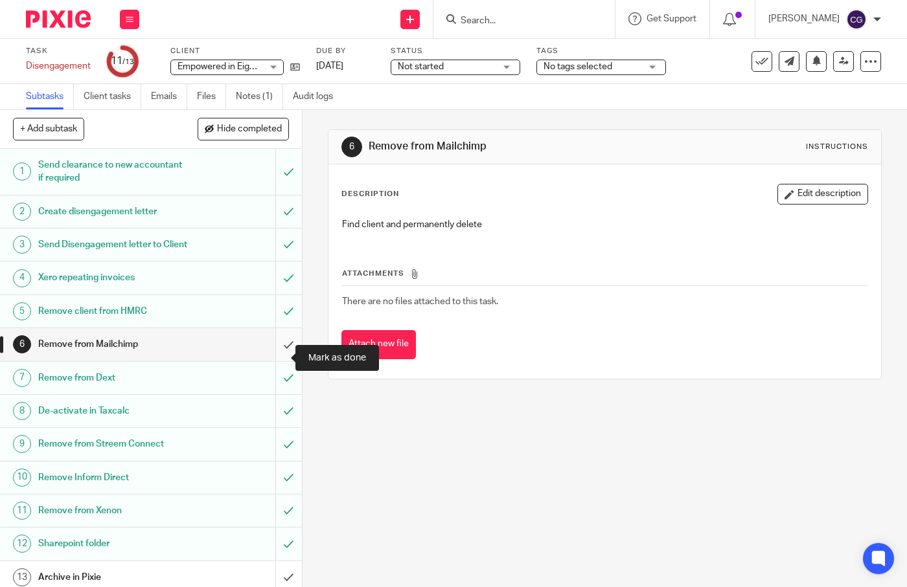
click at [274, 358] on input "submit" at bounding box center [151, 344] width 302 height 32
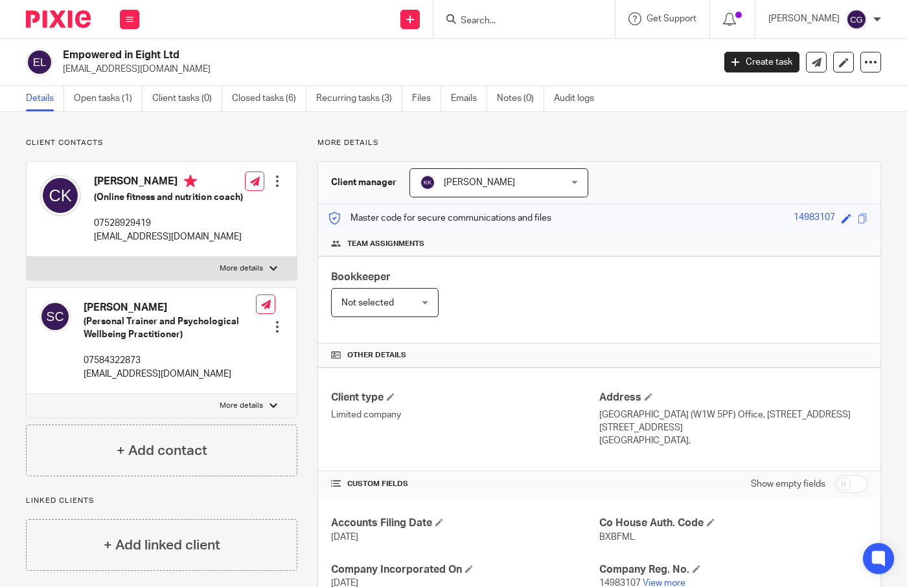
click at [501, 21] on input "Search" at bounding box center [517, 22] width 117 height 12
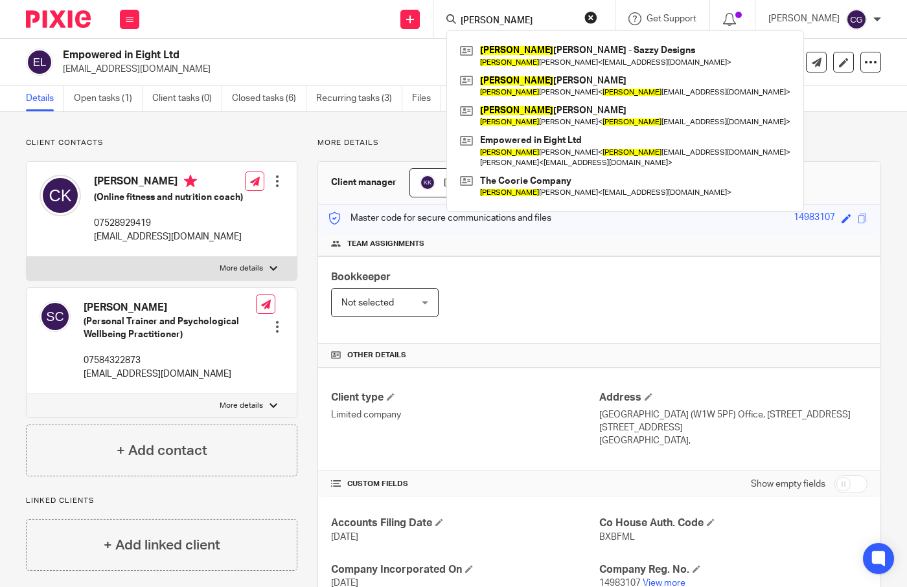
type input "sarah"
click at [400, 138] on p "More details" at bounding box center [598, 143] width 563 height 10
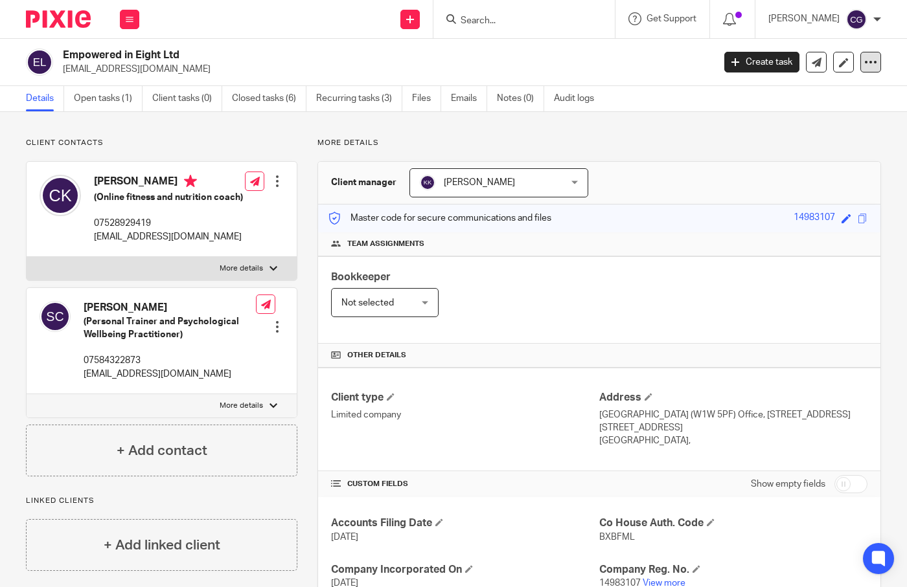
click at [868, 61] on div at bounding box center [870, 62] width 21 height 21
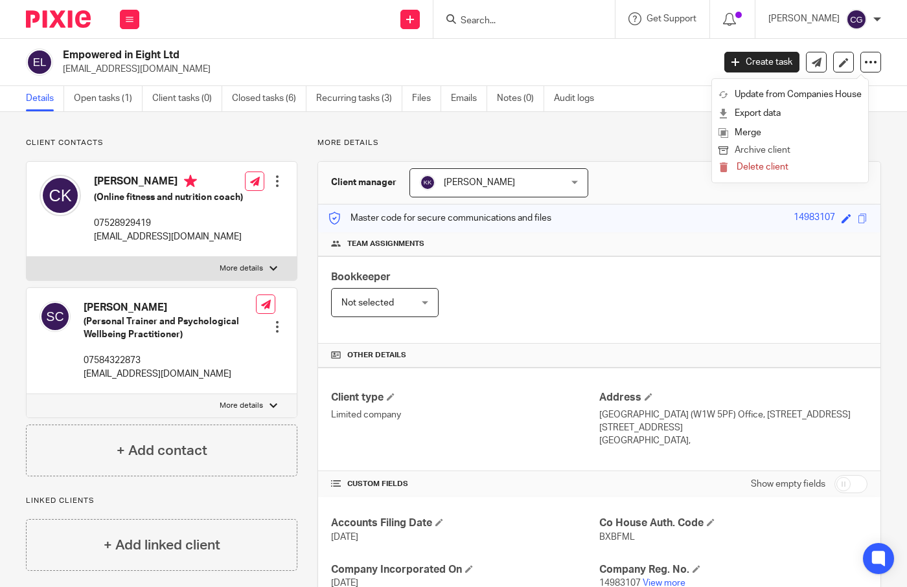
click at [784, 151] on button "Archive client" at bounding box center [789, 150] width 143 height 17
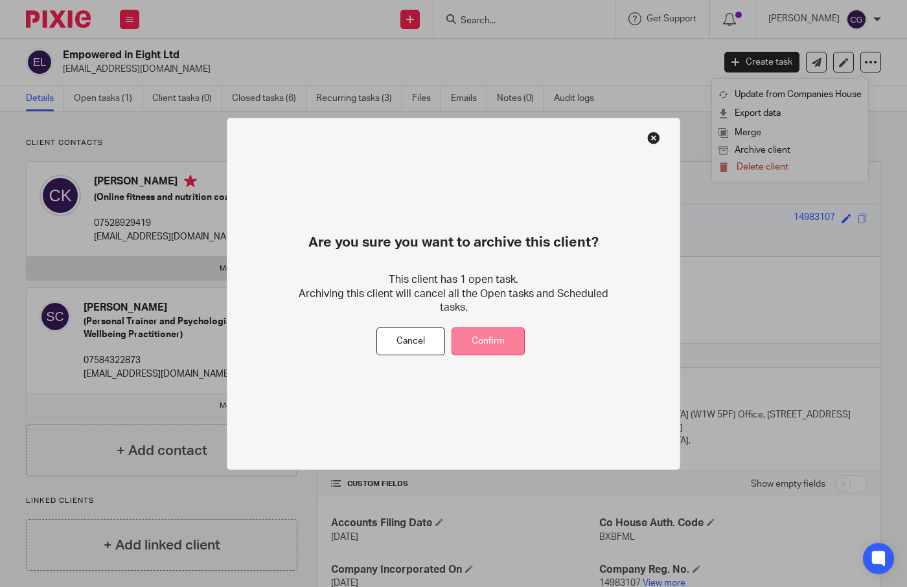
click at [498, 348] on button "Confirm" at bounding box center [487, 342] width 73 height 28
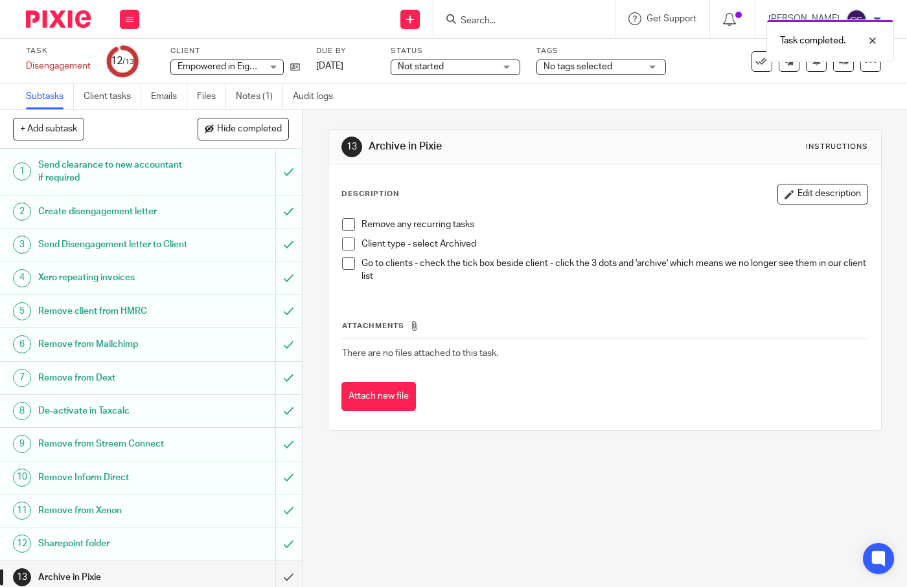
scroll to position [20, 0]
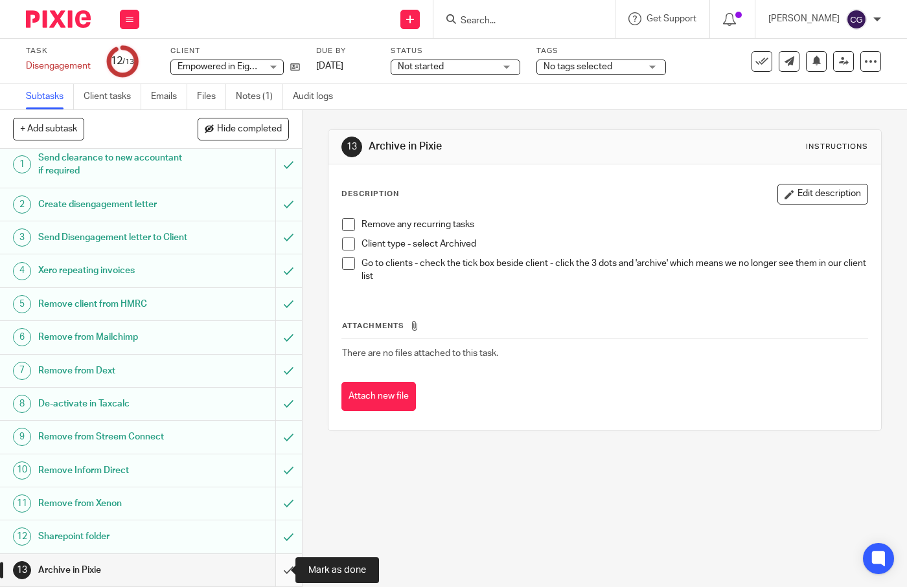
click at [272, 567] on input "submit" at bounding box center [151, 570] width 302 height 32
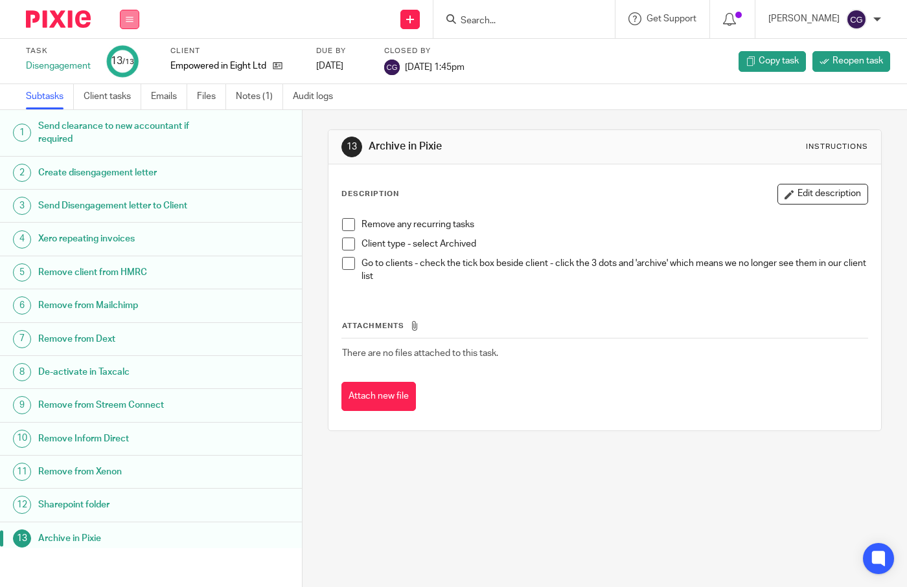
click at [128, 22] on icon at bounding box center [130, 20] width 8 height 8
click at [126, 60] on link "Work" at bounding box center [123, 60] width 23 height 9
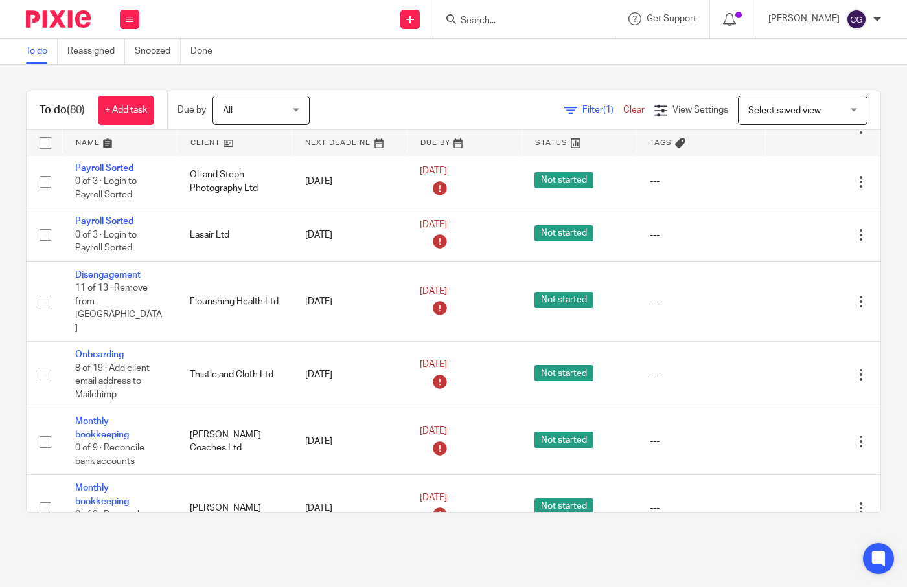
scroll to position [1023, 0]
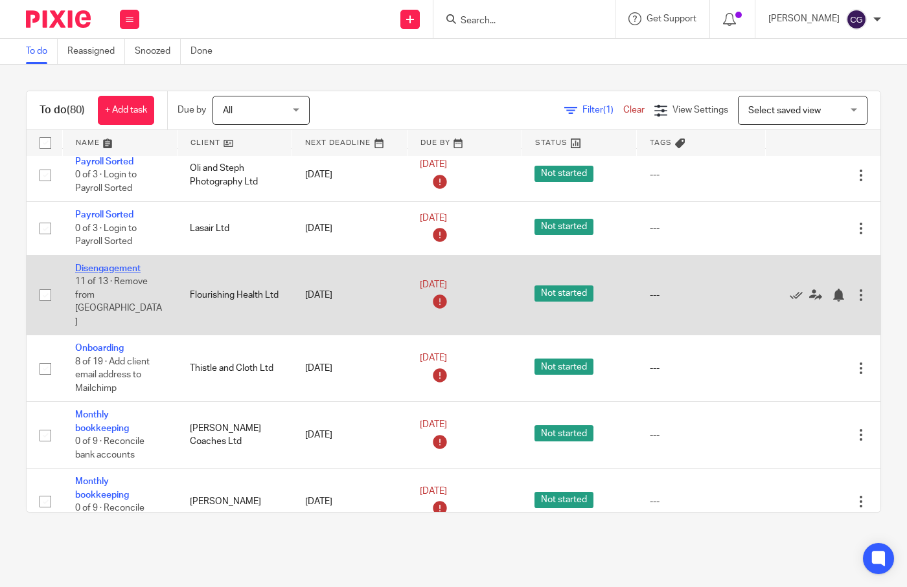
click at [122, 272] on link "Disengagement" at bounding box center [107, 268] width 65 height 9
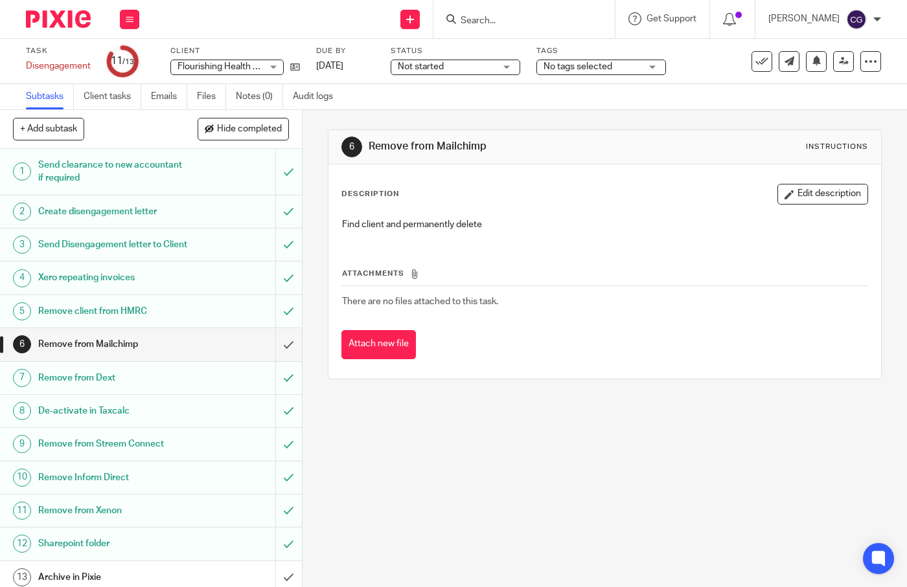
click at [534, 16] on input "Search" at bounding box center [517, 22] width 117 height 12
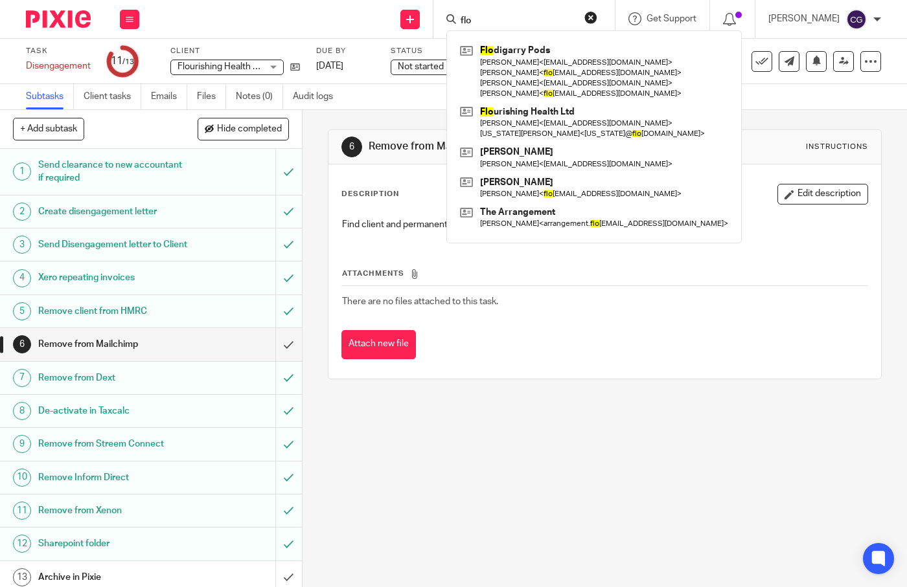
type input "flo"
click at [597, 14] on button "reset" at bounding box center [590, 17] width 13 height 13
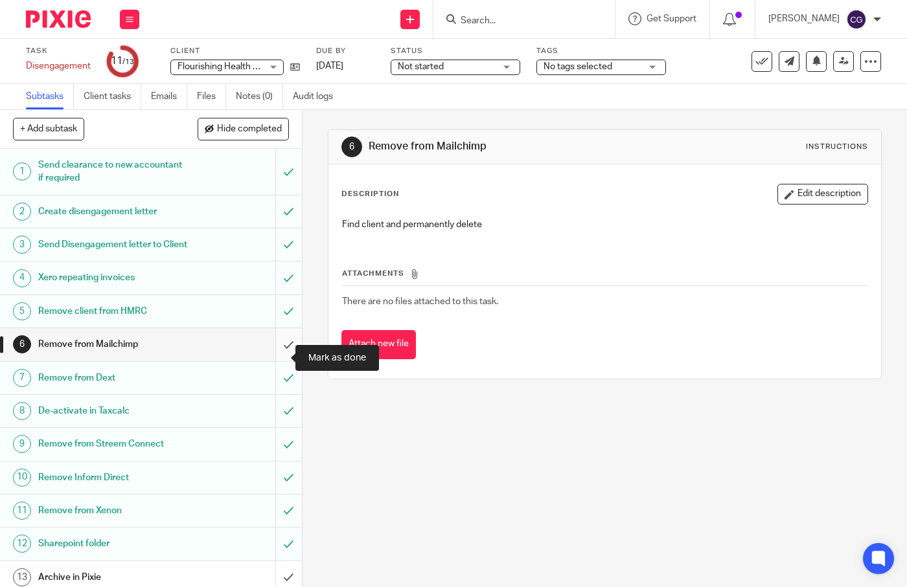
click at [277, 353] on input "submit" at bounding box center [151, 344] width 302 height 32
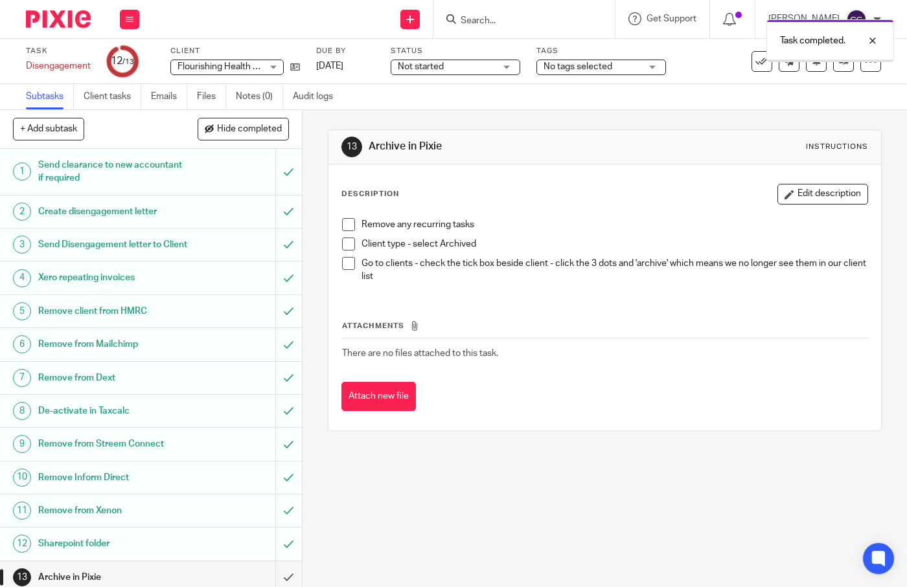
scroll to position [20, 0]
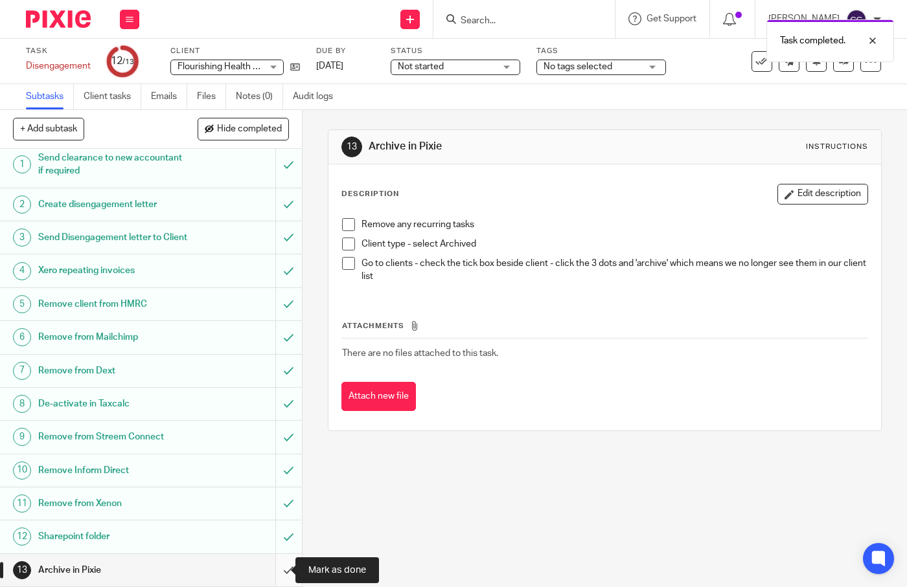
click at [277, 565] on input "submit" at bounding box center [151, 570] width 302 height 32
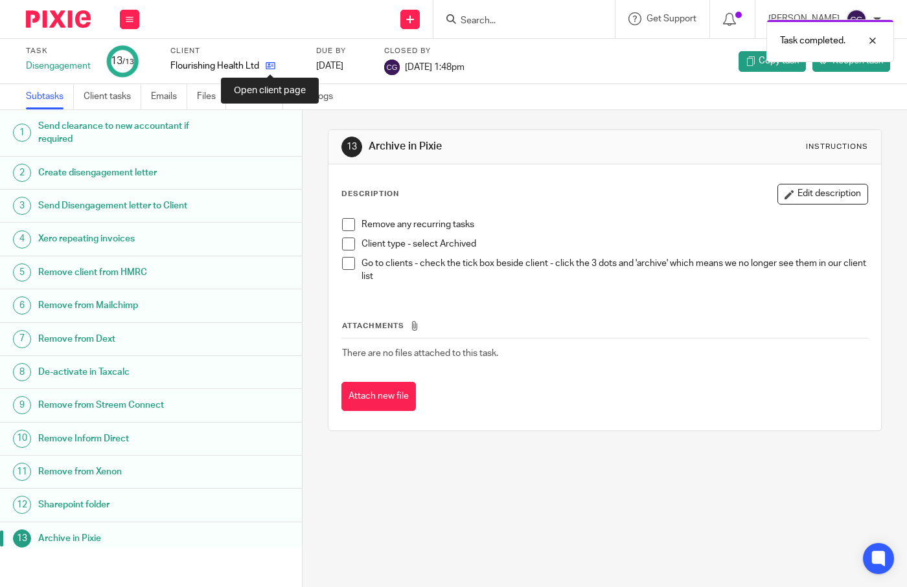
click at [268, 63] on icon at bounding box center [271, 66] width 10 height 10
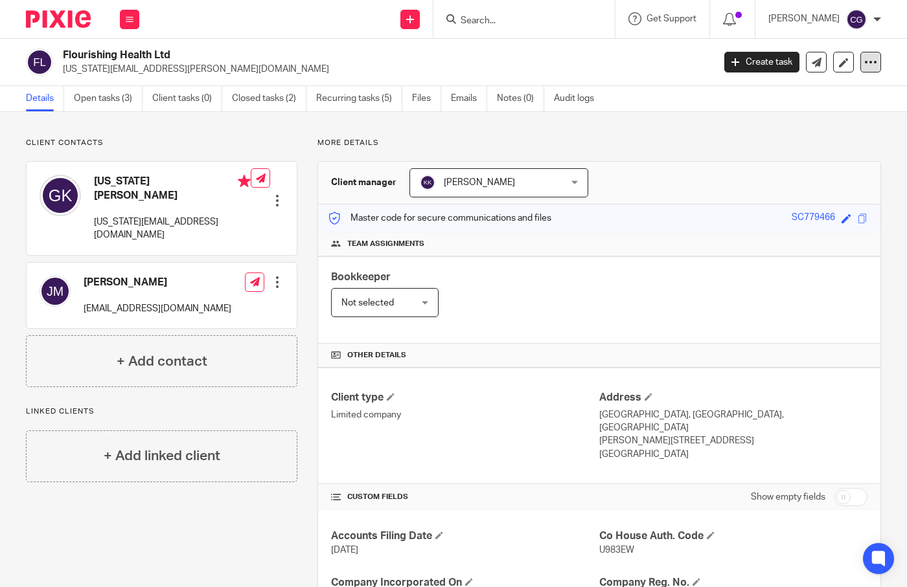
click at [864, 58] on icon at bounding box center [870, 62] width 13 height 13
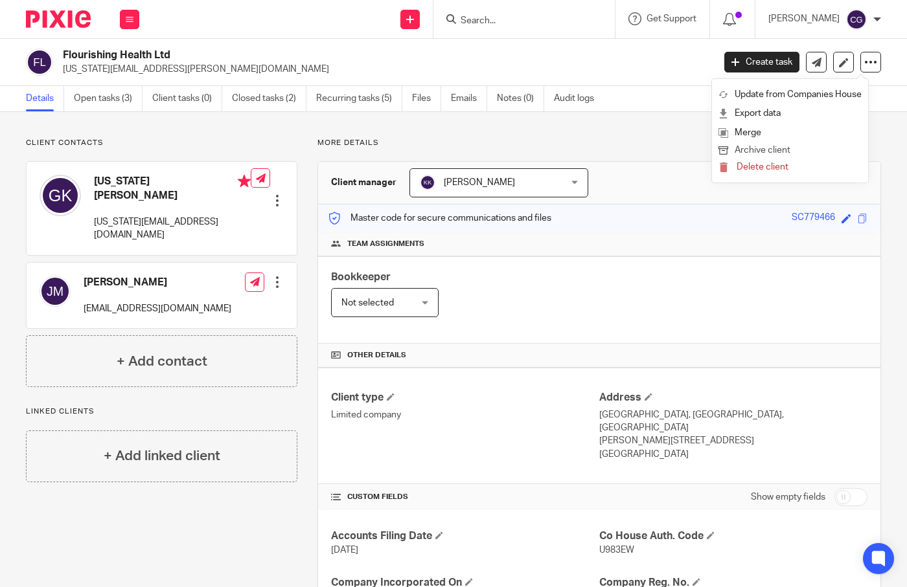
click at [743, 152] on button "Archive client" at bounding box center [789, 150] width 143 height 17
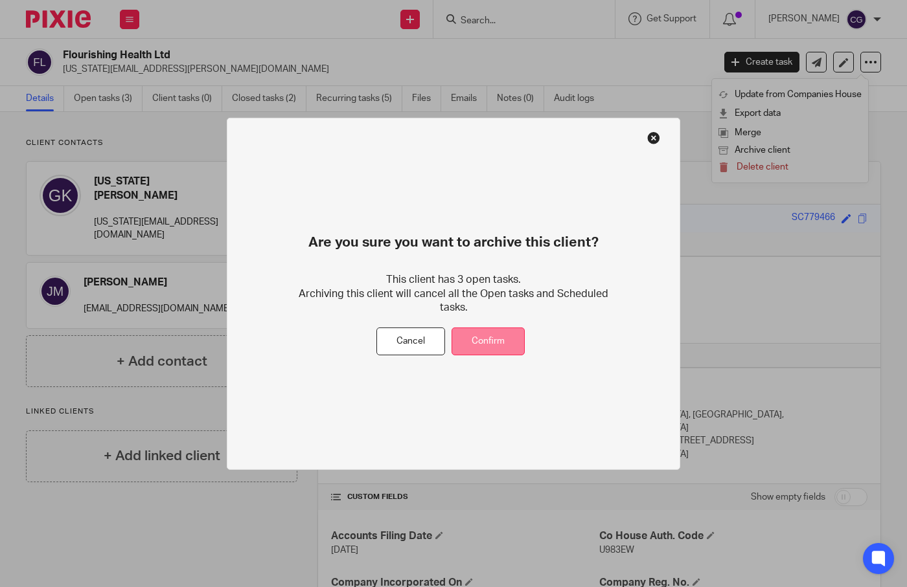
click at [494, 343] on button "Confirm" at bounding box center [487, 342] width 73 height 28
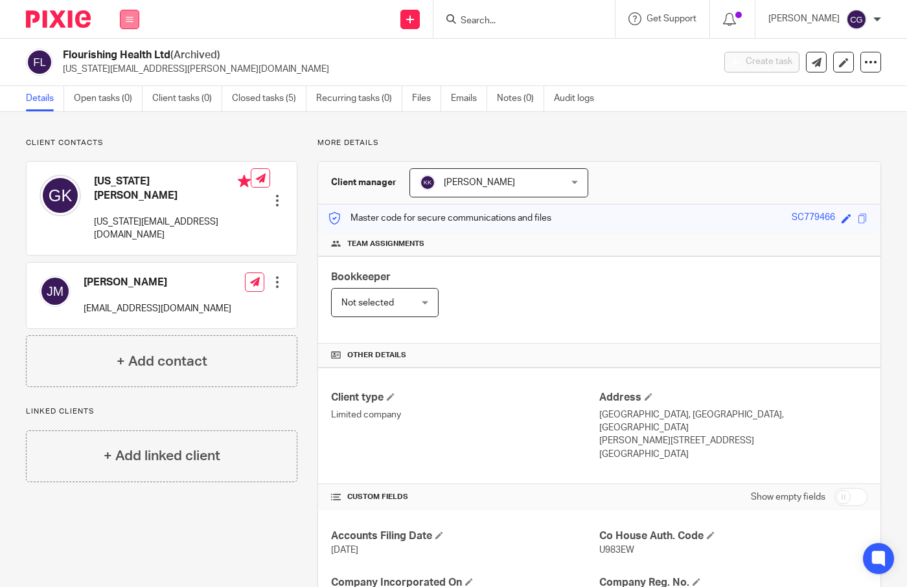
click at [130, 23] on button at bounding box center [129, 19] width 19 height 19
click at [122, 62] on link "Work" at bounding box center [122, 60] width 21 height 9
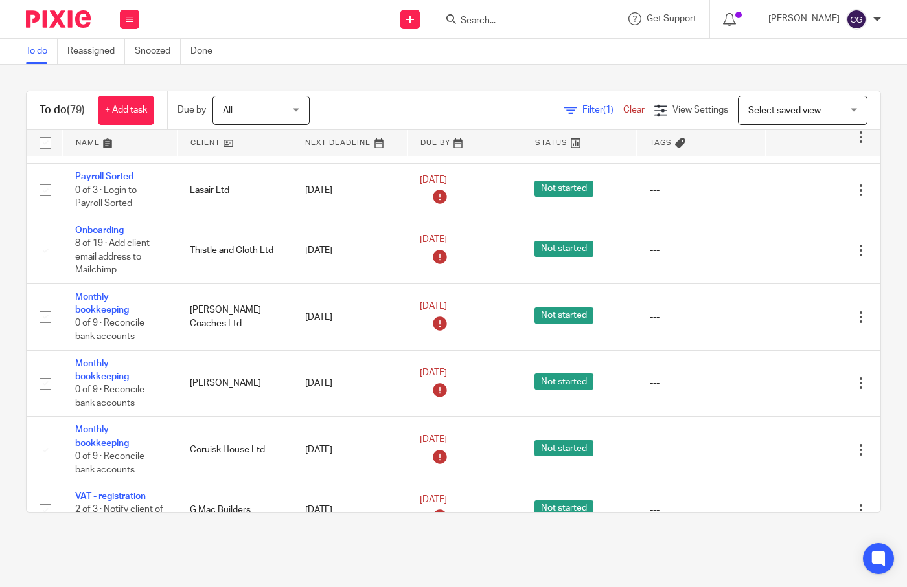
scroll to position [1064, 0]
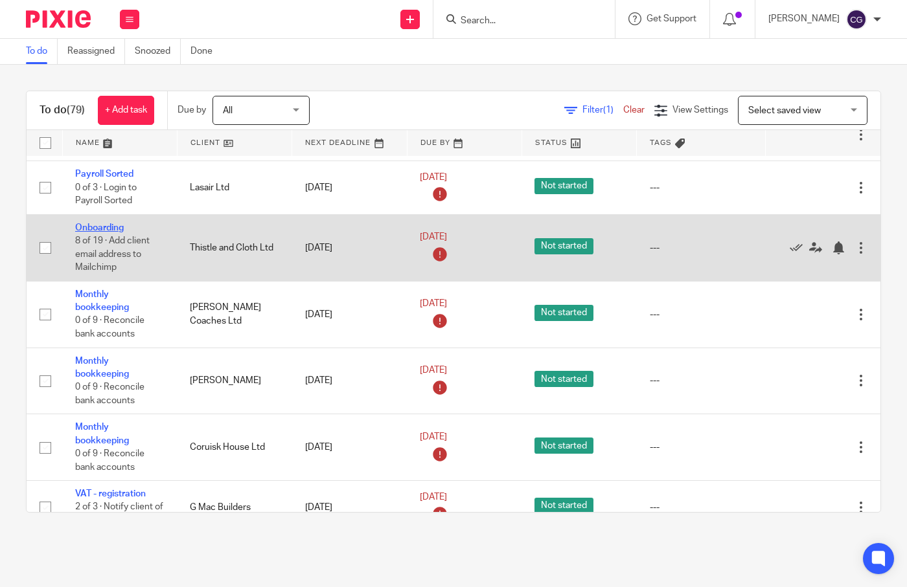
click at [108, 233] on link "Onboarding" at bounding box center [99, 227] width 49 height 9
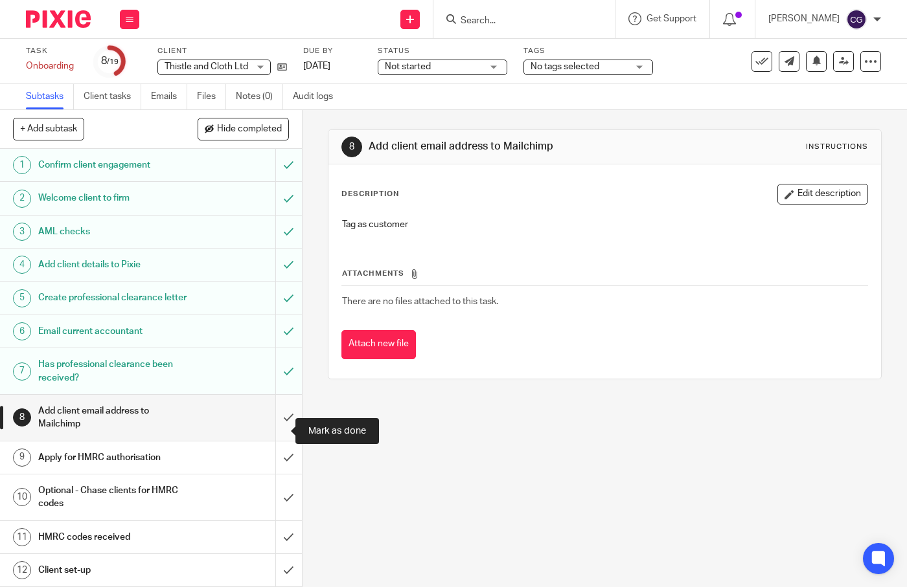
click at [276, 434] on input "submit" at bounding box center [151, 418] width 302 height 46
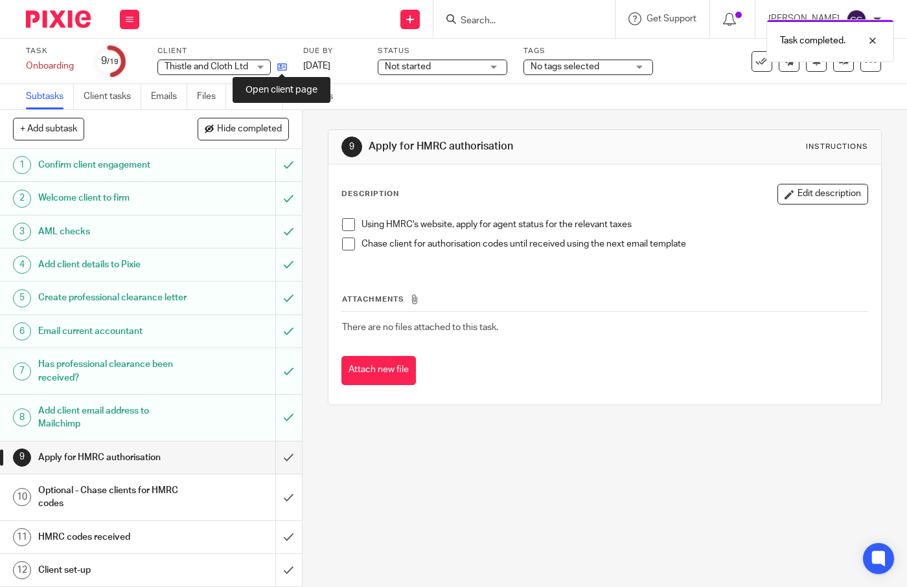
click at [283, 67] on icon at bounding box center [282, 67] width 10 height 10
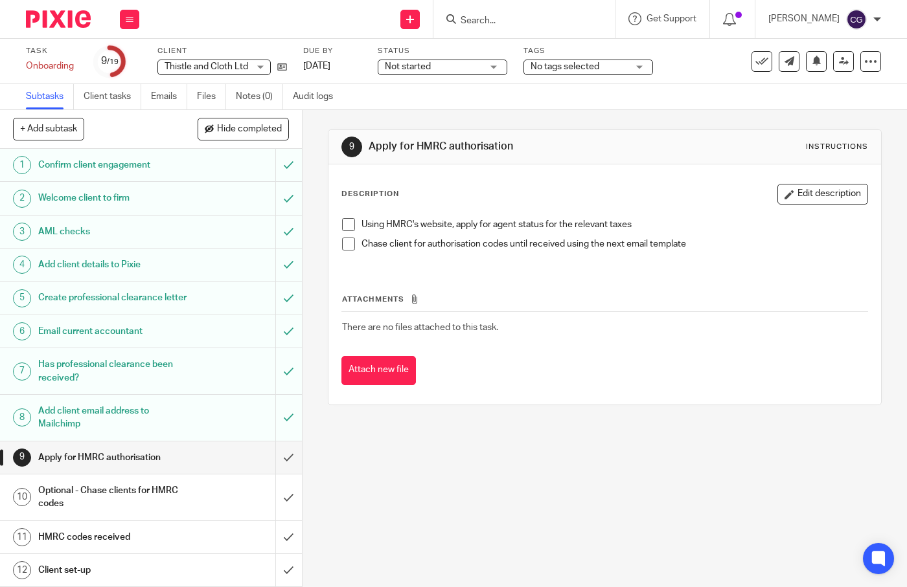
click at [493, 66] on div "Not started Not started" at bounding box center [443, 68] width 130 height 16
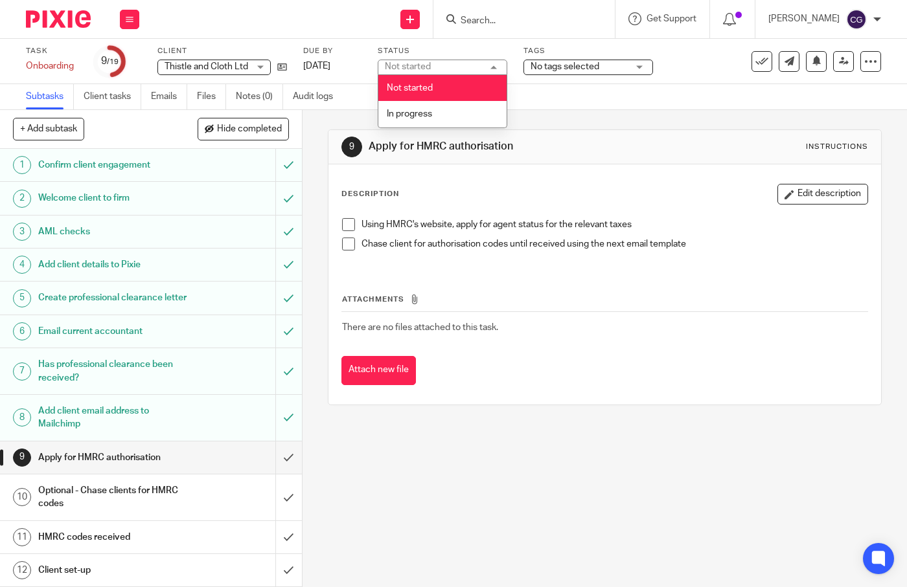
click at [570, 73] on span "No tags selected" at bounding box center [578, 67] width 97 height 14
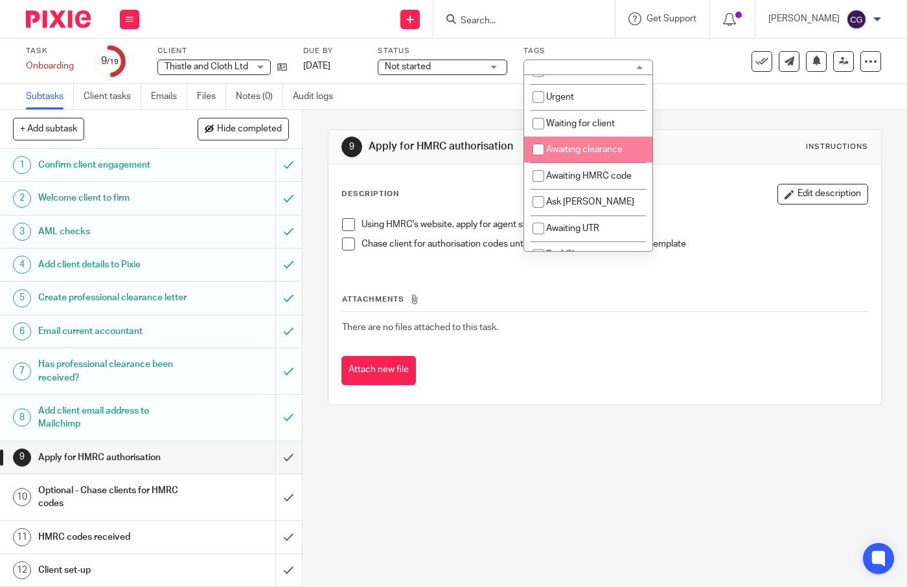
scroll to position [225, 0]
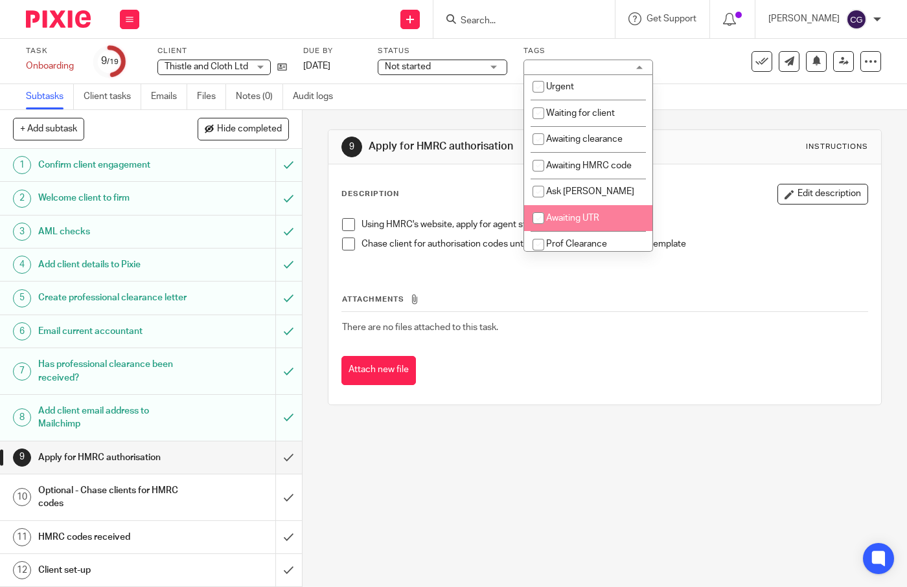
click at [543, 214] on input "checkbox" at bounding box center [538, 218] width 25 height 25
checkbox input "true"
click at [690, 209] on div "Description Edit description Using HMRC's website, apply for agent status for t…" at bounding box center [604, 226] width 527 height 84
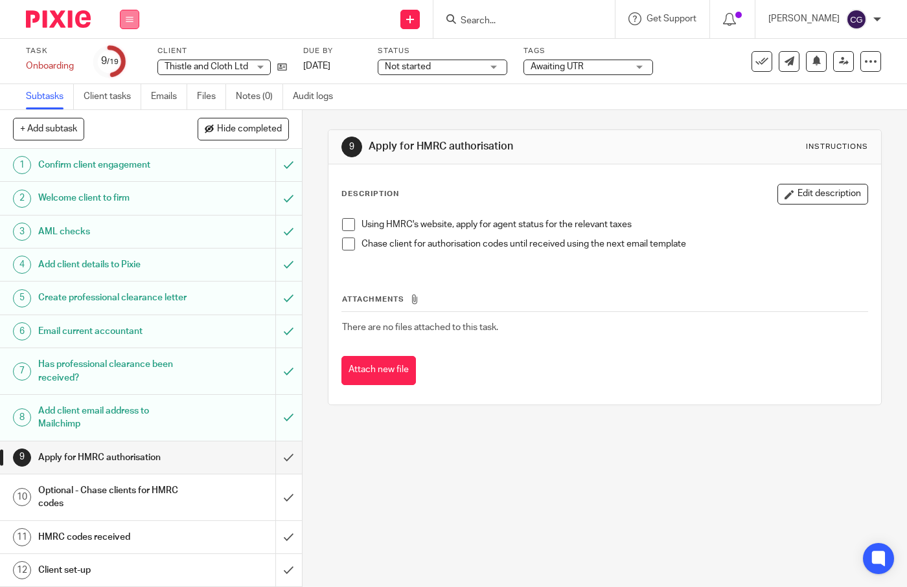
click at [126, 23] on icon at bounding box center [130, 20] width 8 height 8
click at [126, 62] on link "Work" at bounding box center [123, 60] width 23 height 9
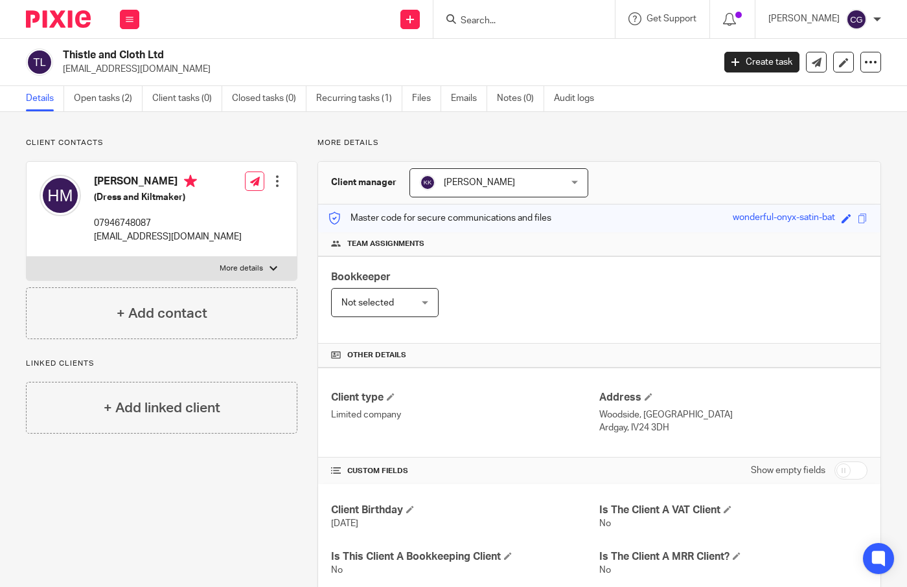
click at [173, 240] on p "hello@thistleandcloth.com" at bounding box center [168, 237] width 148 height 13
click at [174, 240] on p "hello@thistleandcloth.com" at bounding box center [168, 237] width 148 height 13
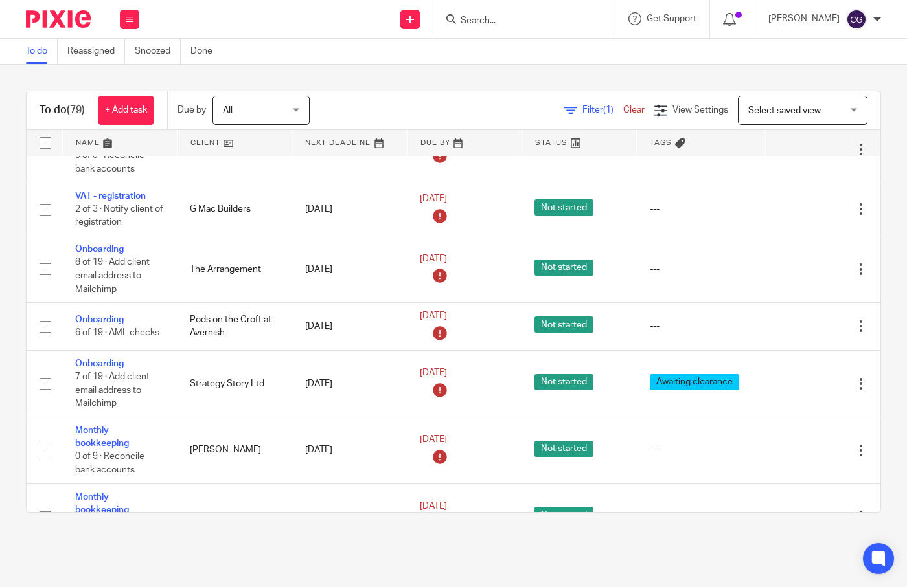
scroll to position [1358, 0]
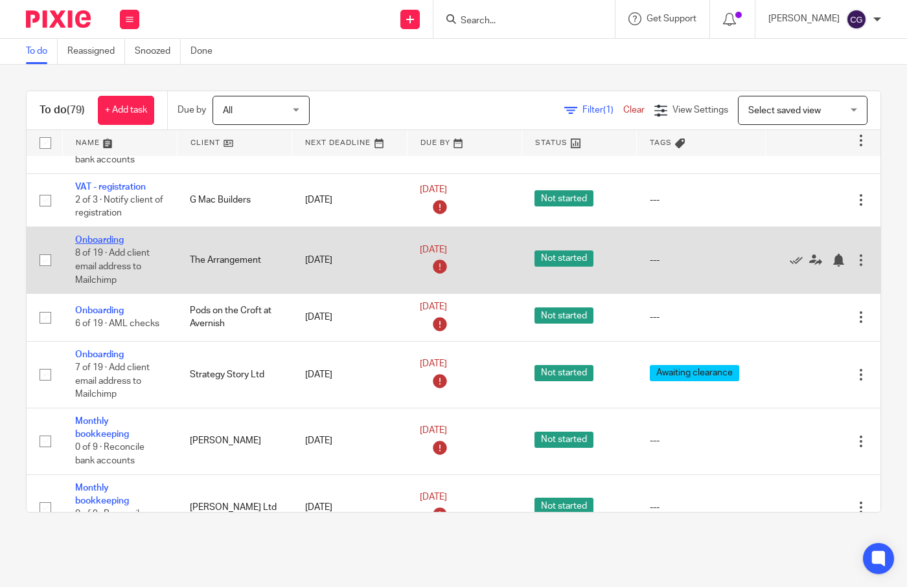
click at [115, 245] on link "Onboarding" at bounding box center [99, 240] width 49 height 9
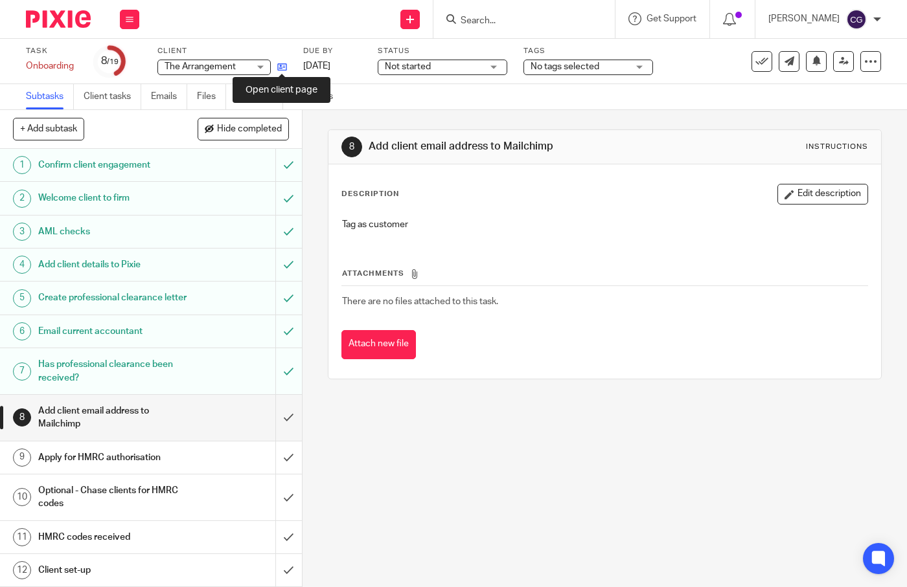
click at [282, 63] on icon at bounding box center [282, 67] width 10 height 10
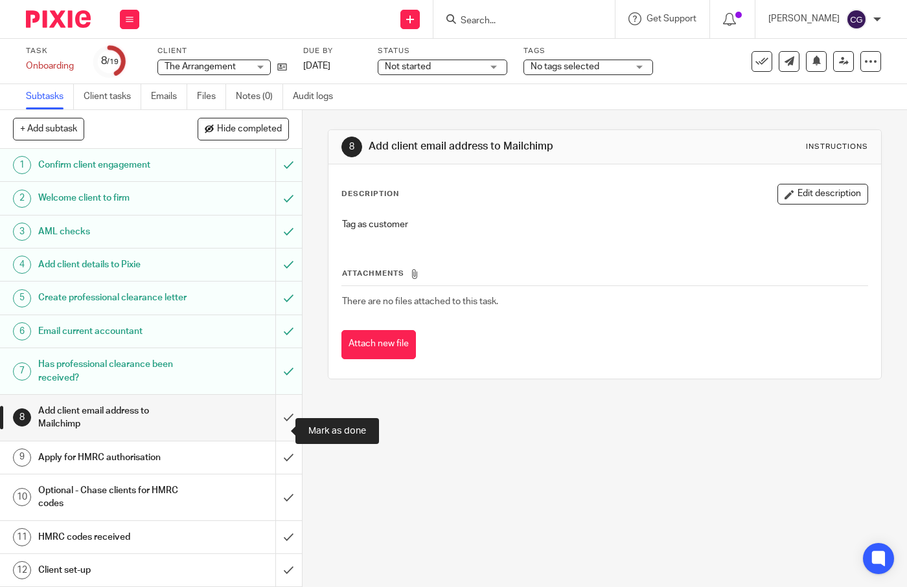
click at [277, 426] on input "submit" at bounding box center [151, 418] width 302 height 46
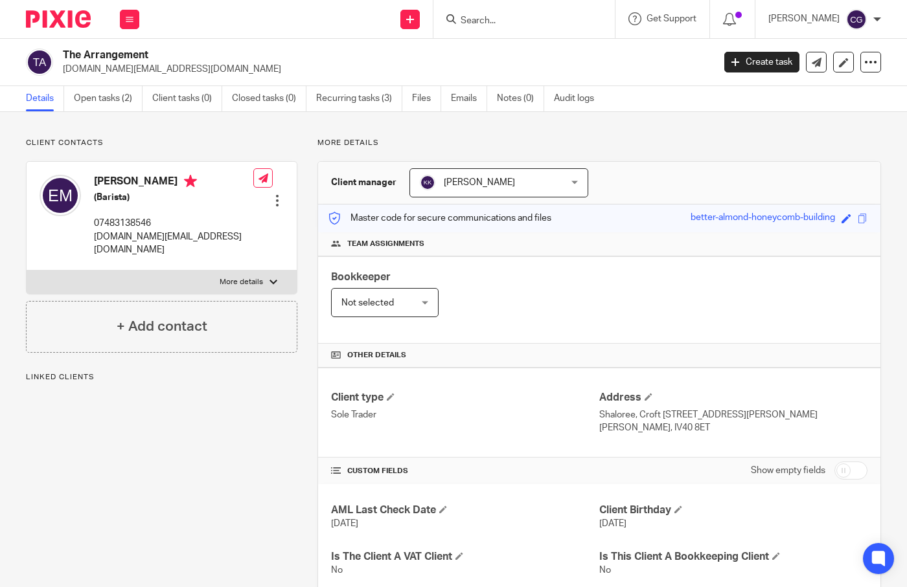
click at [183, 242] on p "arrangement.flowers@outlook.com" at bounding box center [173, 244] width 159 height 27
copy div "arrangement.flowers@outlook.com"
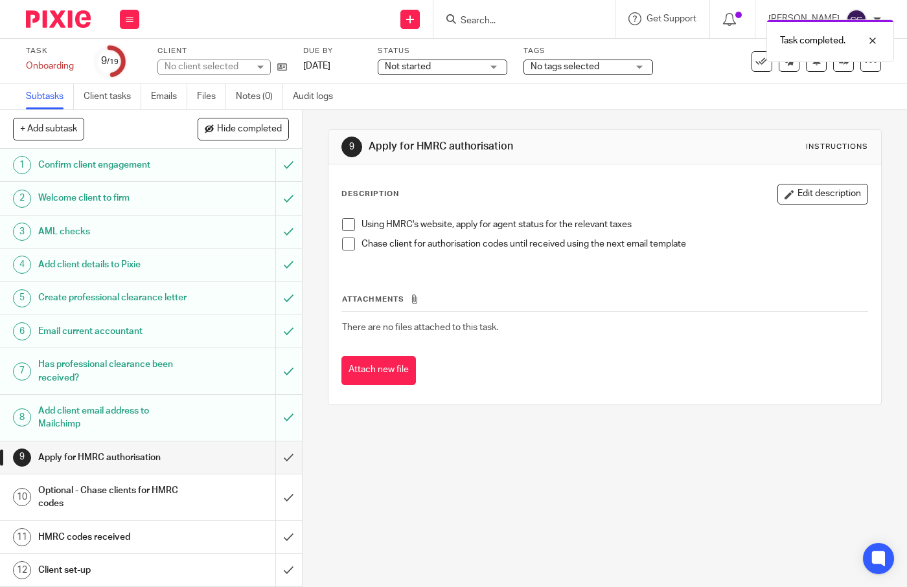
click at [630, 65] on div "No tags selected" at bounding box center [588, 68] width 130 height 16
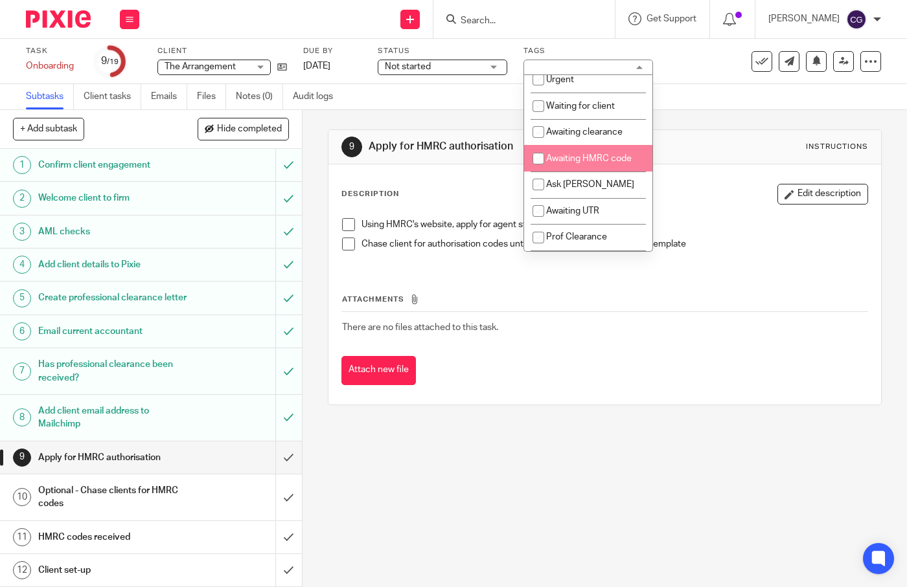
scroll to position [234, 0]
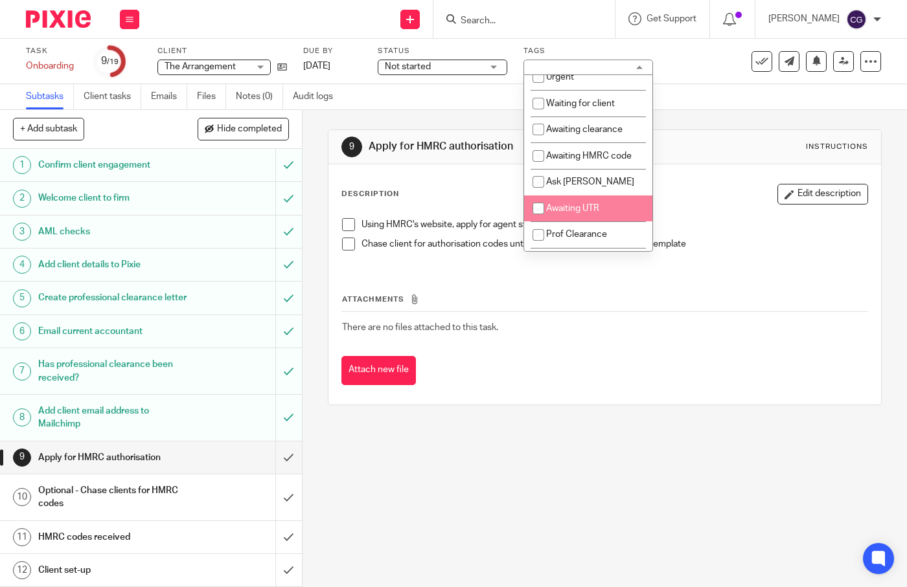
click at [535, 201] on input "checkbox" at bounding box center [538, 208] width 25 height 25
checkbox input "true"
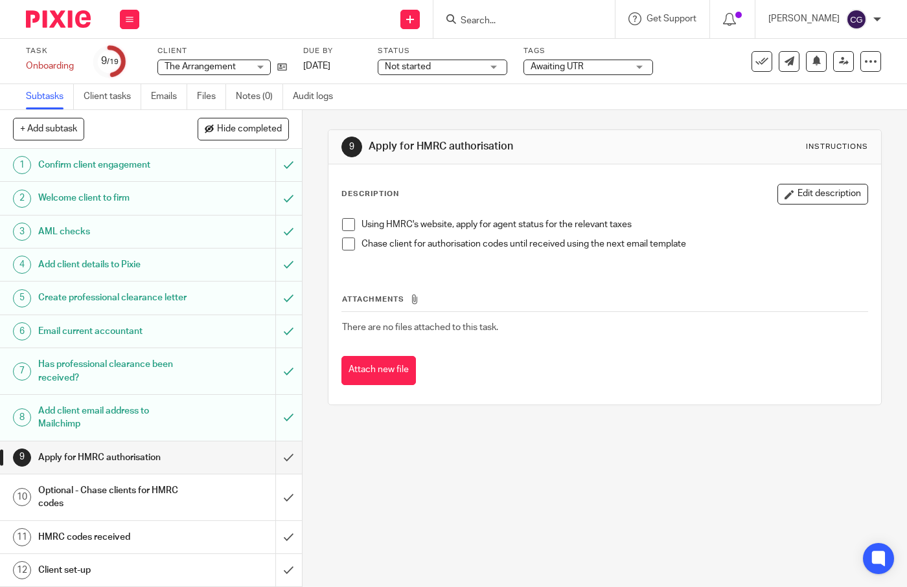
click at [722, 139] on div "9 Apply for HMRC authorisation Instructions" at bounding box center [604, 147] width 527 height 21
click at [122, 12] on button at bounding box center [129, 19] width 19 height 19
click at [128, 59] on link "Work" at bounding box center [123, 60] width 23 height 9
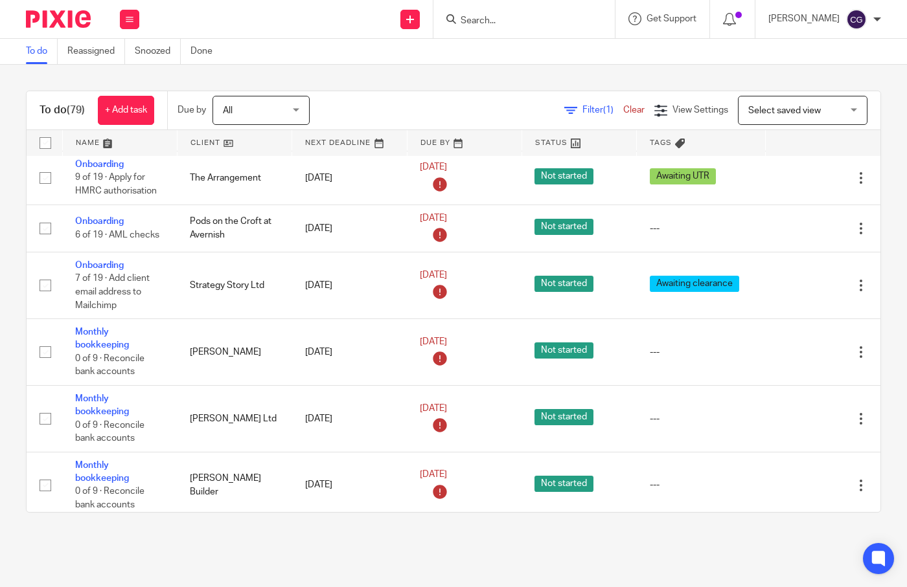
scroll to position [1435, 0]
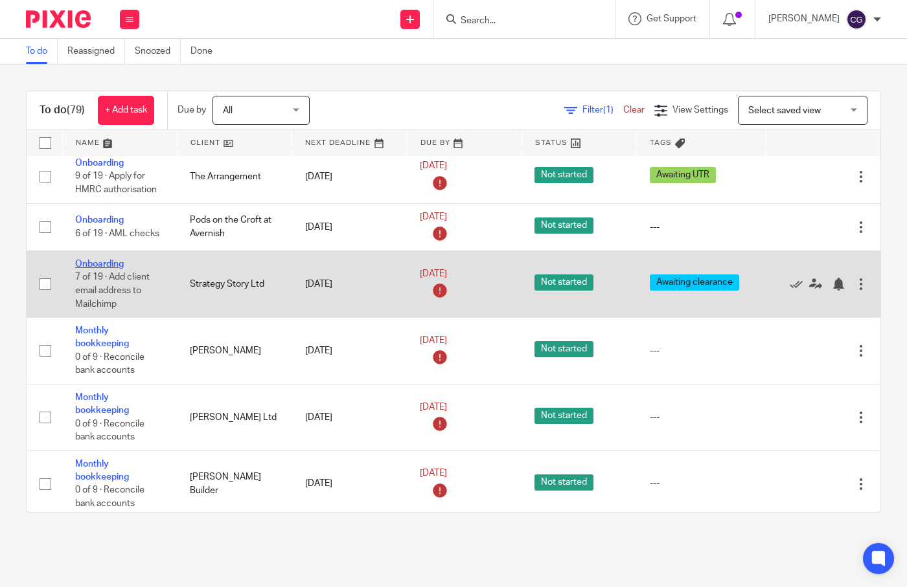
click at [102, 269] on link "Onboarding" at bounding box center [99, 264] width 49 height 9
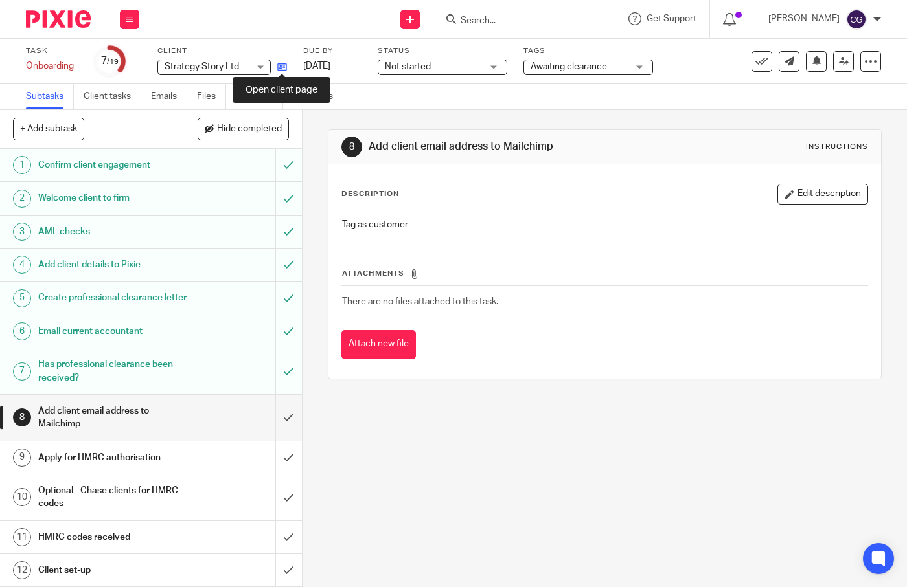
click at [280, 67] on icon at bounding box center [282, 67] width 10 height 10
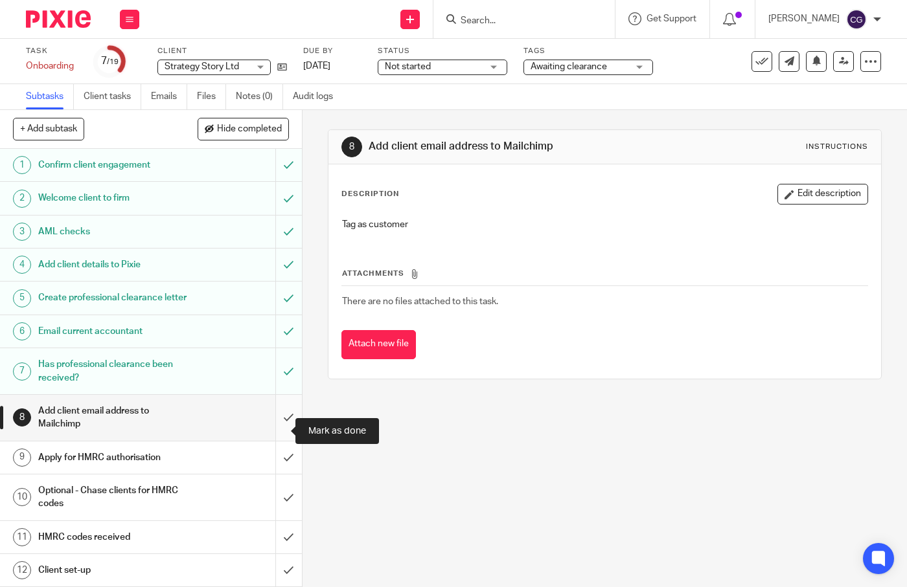
click at [275, 426] on input "submit" at bounding box center [151, 418] width 302 height 46
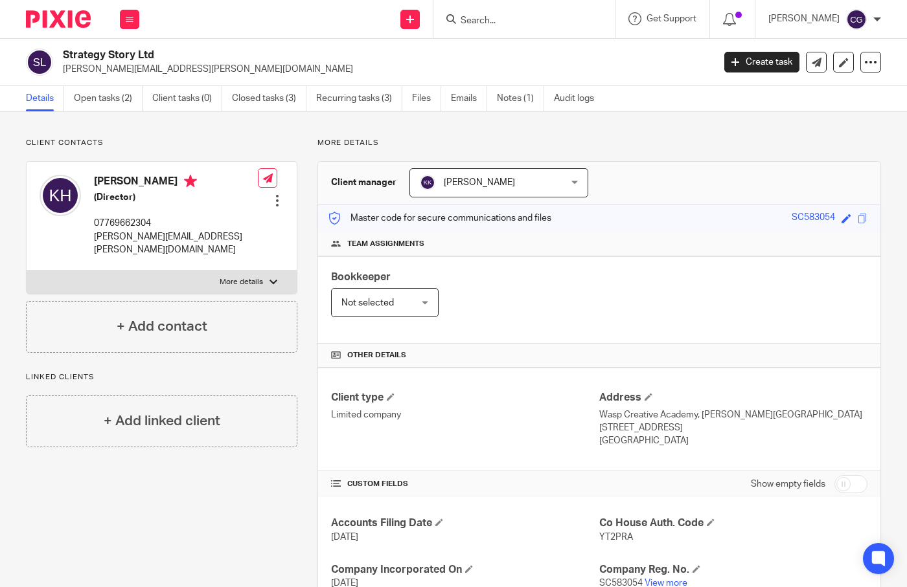
click at [173, 237] on p "[PERSON_NAME][EMAIL_ADDRESS][PERSON_NAME][DOMAIN_NAME]" at bounding box center [176, 244] width 164 height 27
copy div "[PERSON_NAME][EMAIL_ADDRESS][PERSON_NAME][DOMAIN_NAME]"
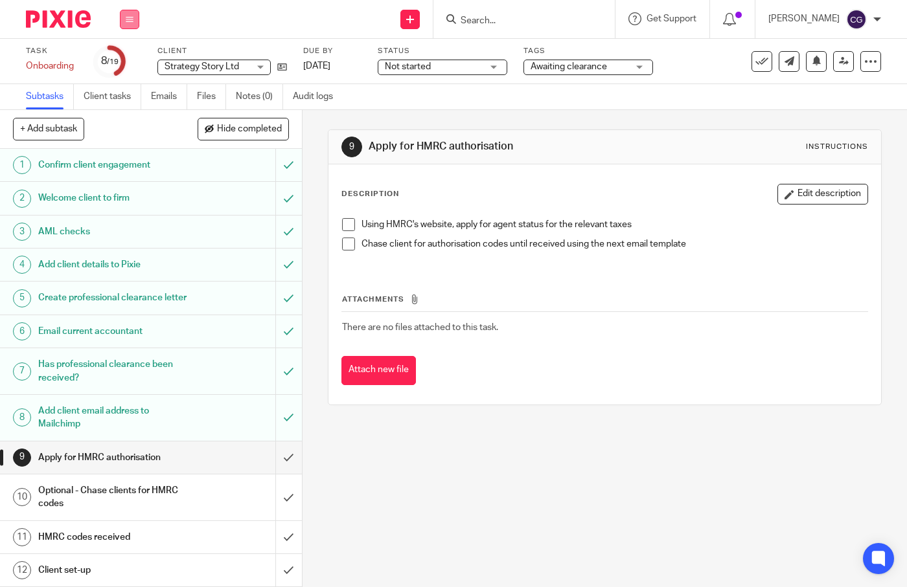
click at [128, 20] on icon at bounding box center [130, 20] width 8 height 8
click at [125, 64] on link "Work" at bounding box center [123, 60] width 23 height 9
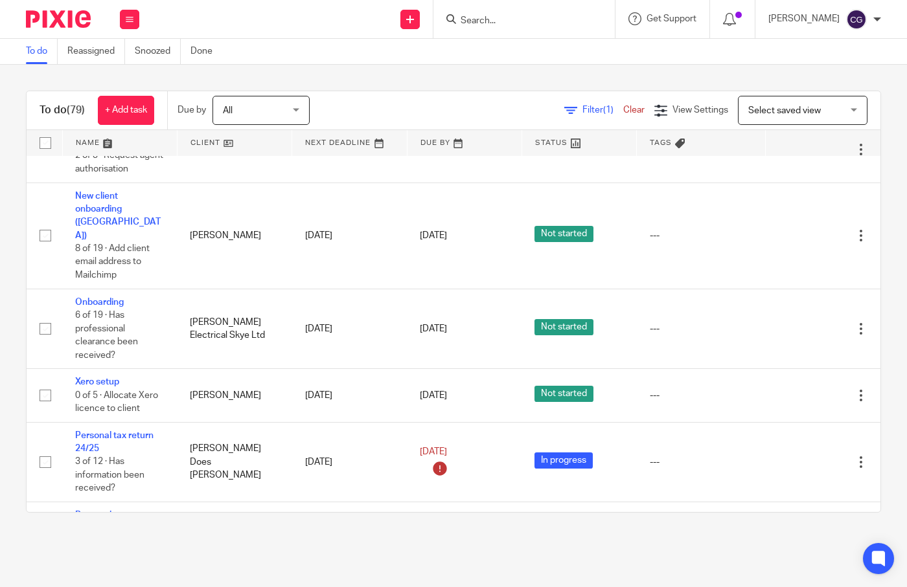
scroll to position [2132, 0]
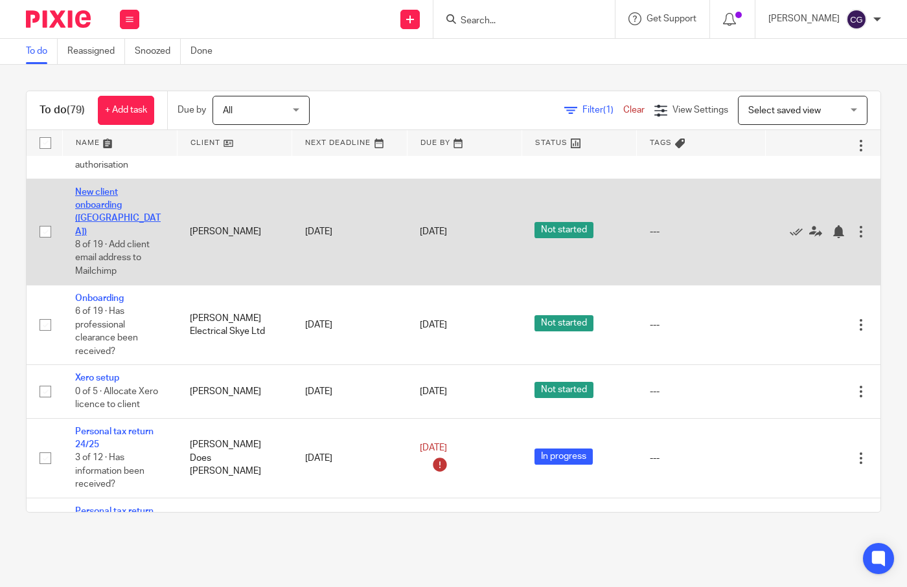
click at [108, 223] on link "New client onboarding ([GEOGRAPHIC_DATA])" at bounding box center [117, 212] width 85 height 49
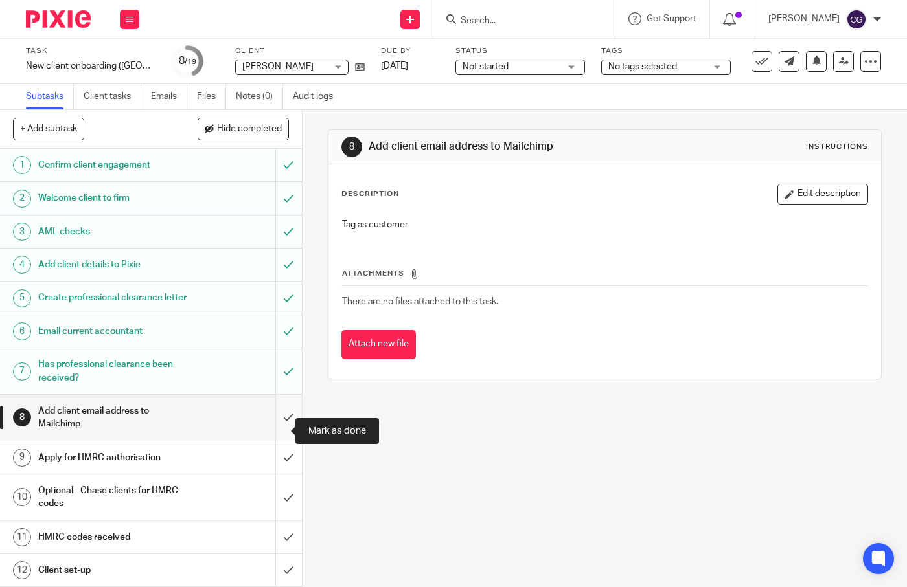
click at [278, 434] on input "submit" at bounding box center [151, 418] width 302 height 46
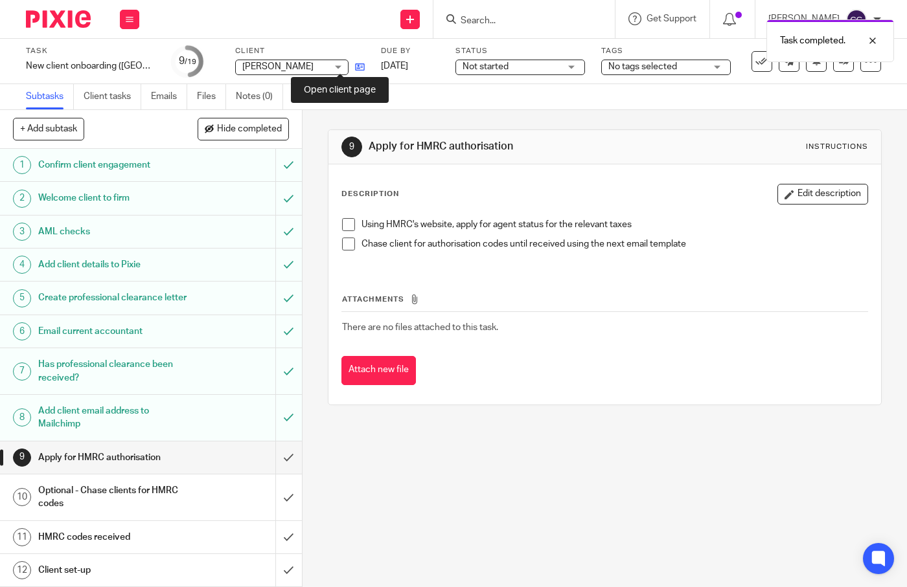
click at [355, 71] on icon at bounding box center [360, 67] width 10 height 10
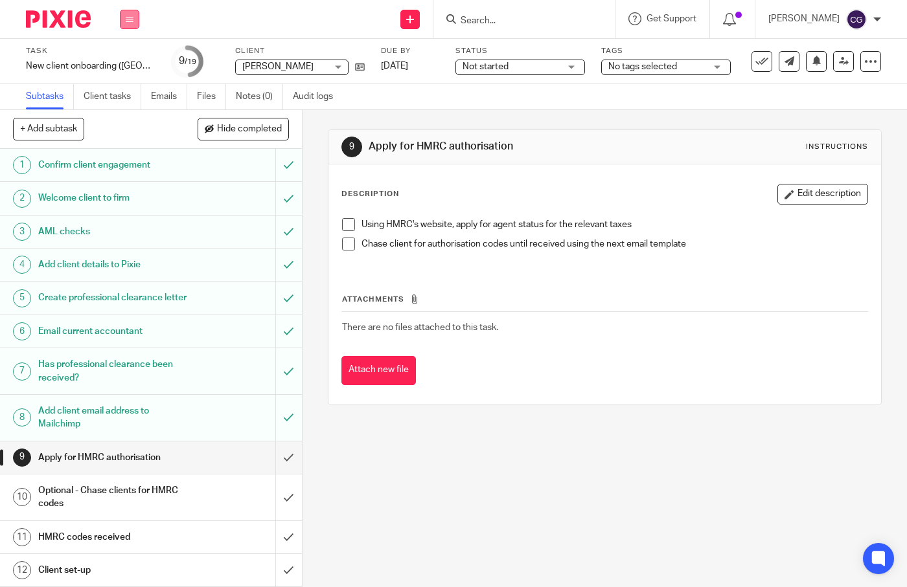
click at [126, 12] on button at bounding box center [129, 19] width 19 height 19
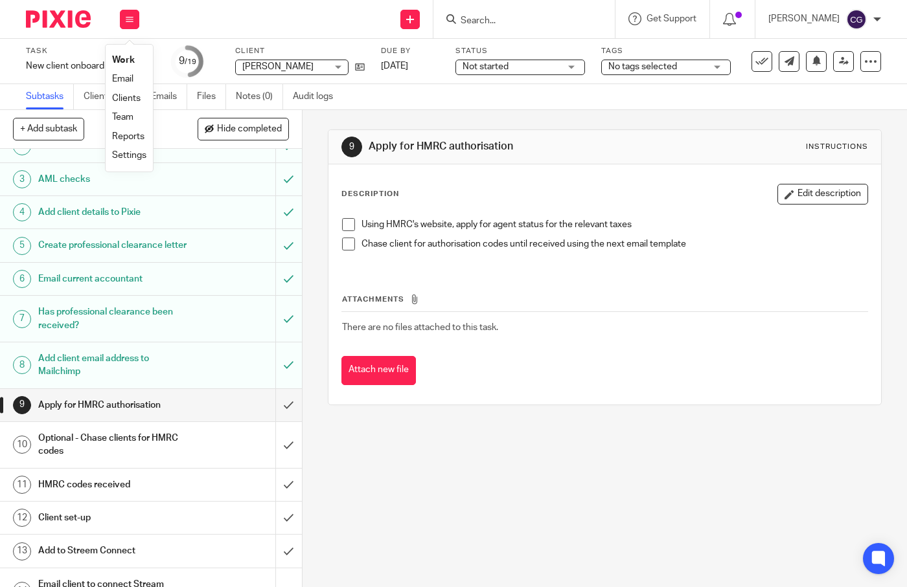
scroll to position [51, 0]
click at [120, 63] on link "Work" at bounding box center [123, 60] width 23 height 9
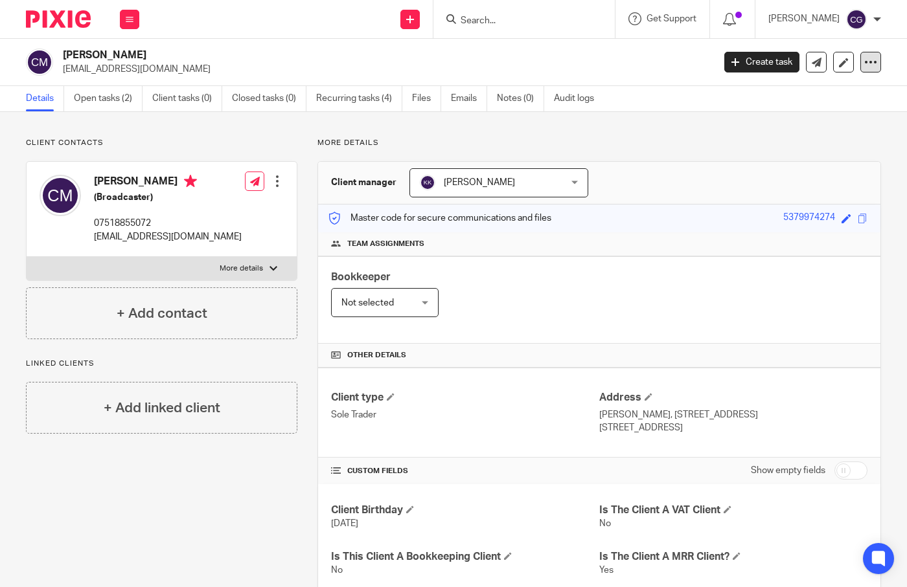
click at [865, 66] on icon at bounding box center [870, 62] width 13 height 13
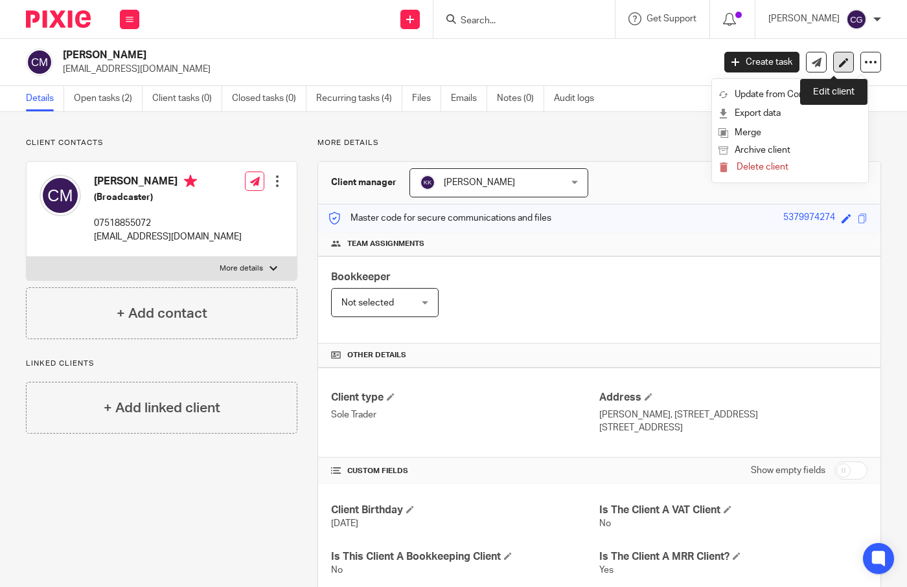
click at [839, 58] on icon at bounding box center [844, 63] width 10 height 10
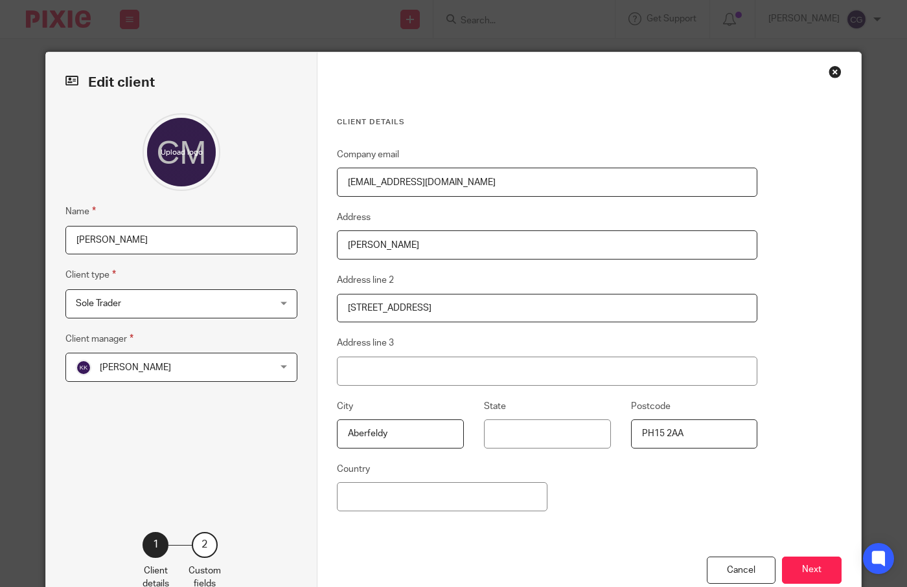
click at [123, 241] on input "[PERSON_NAME]" at bounding box center [181, 240] width 232 height 29
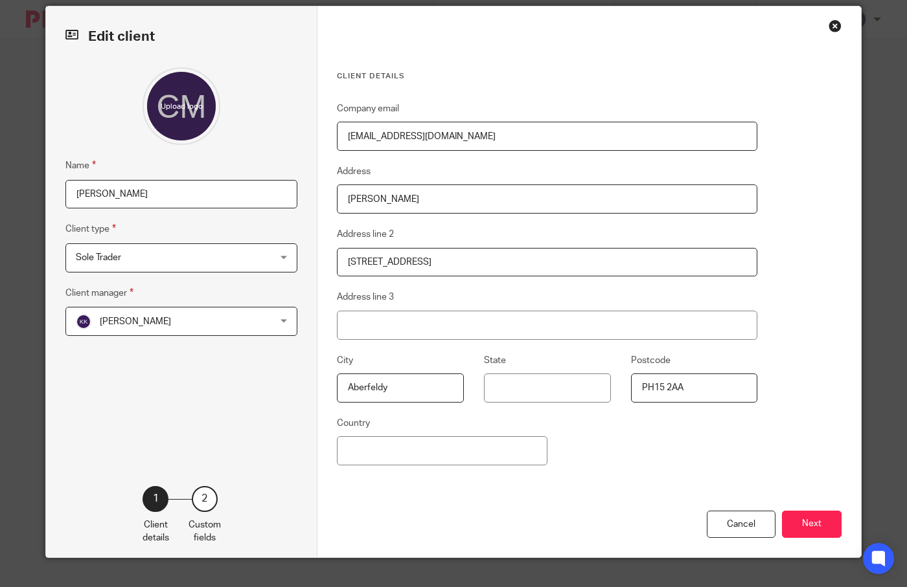
scroll to position [69, 0]
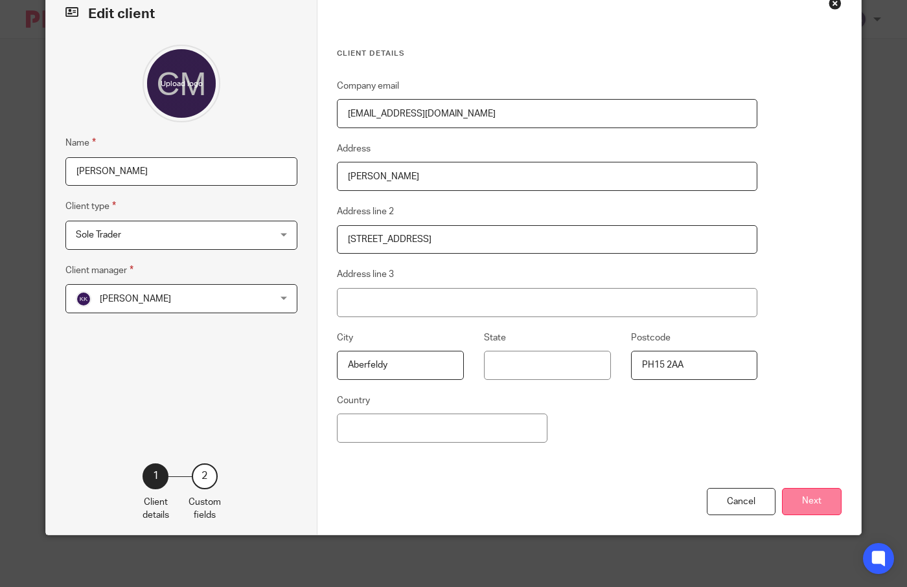
type input "[PERSON_NAME]"
click at [810, 507] on button "Next" at bounding box center [812, 502] width 60 height 28
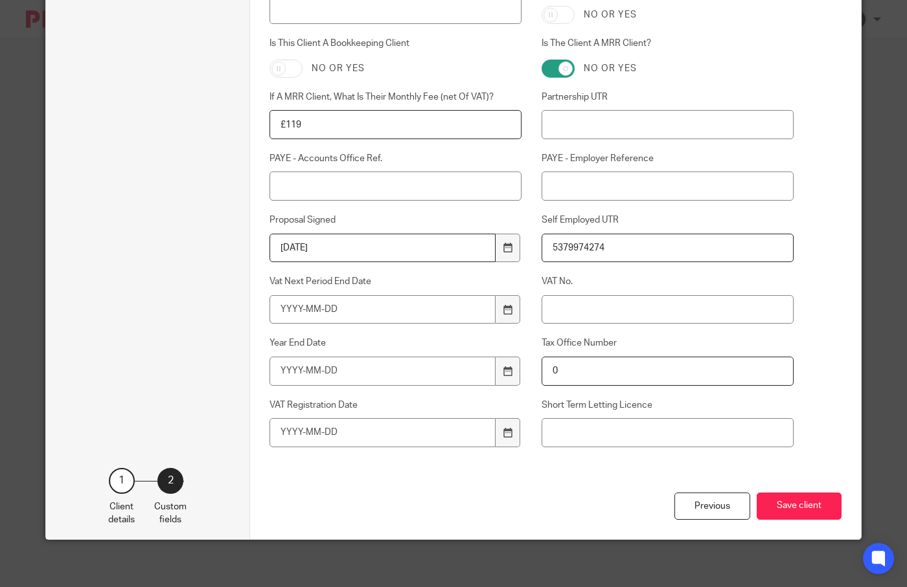
scroll to position [517, 0]
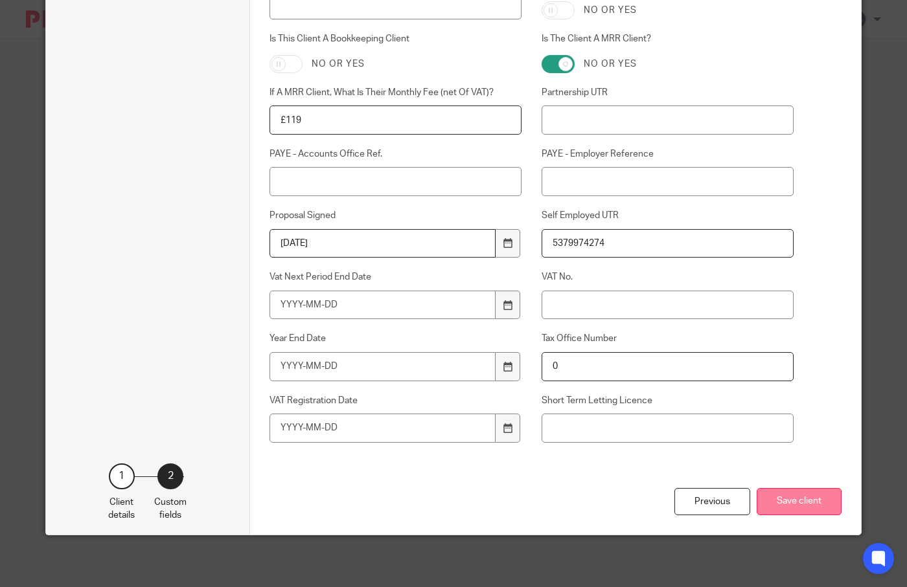
click at [786, 494] on button "Save client" at bounding box center [799, 502] width 85 height 28
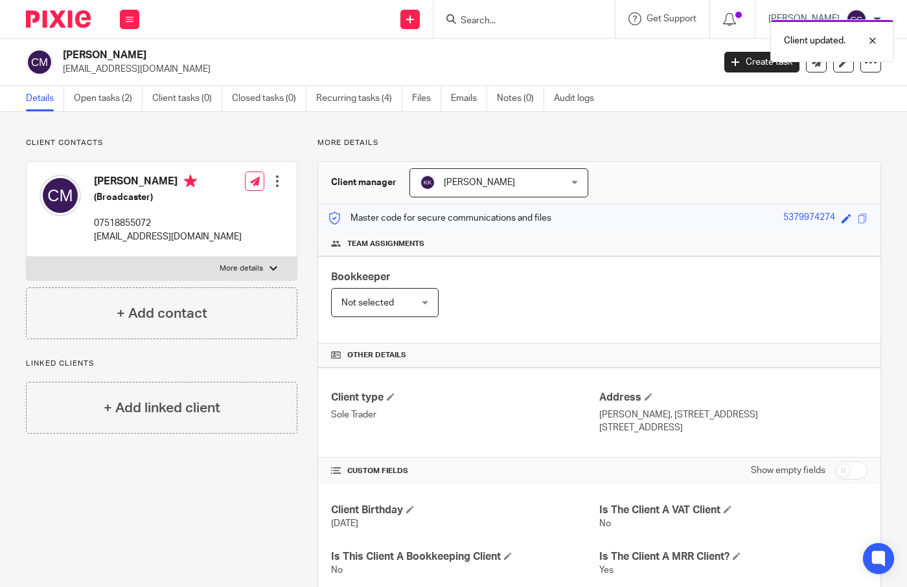
click at [273, 185] on div at bounding box center [277, 181] width 13 height 13
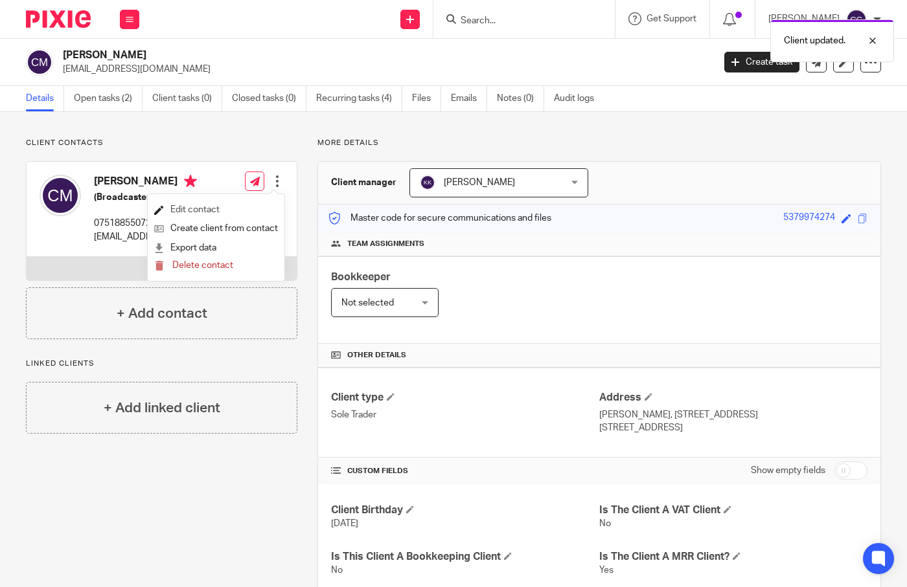
click at [206, 212] on link "Edit contact" at bounding box center [216, 210] width 124 height 19
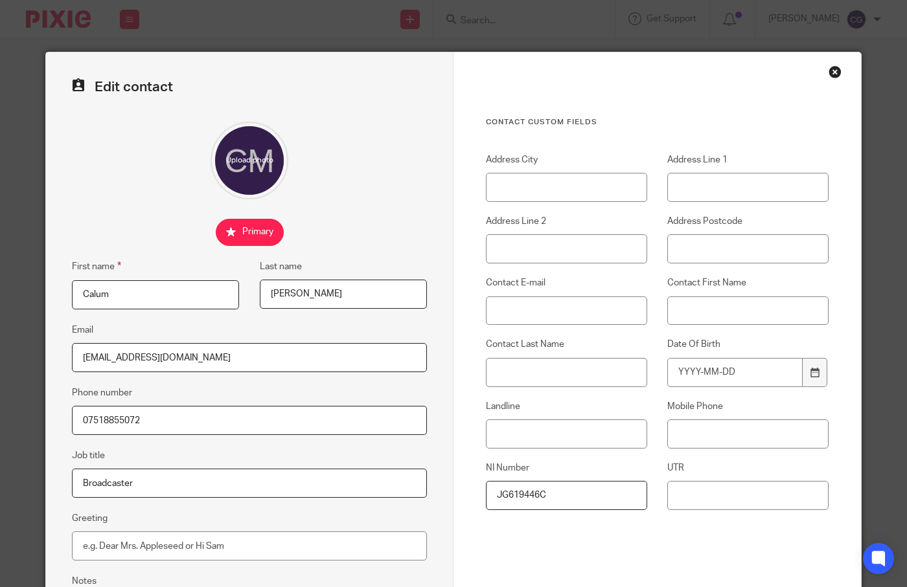
click at [286, 296] on input "MacLean" at bounding box center [343, 294] width 167 height 29
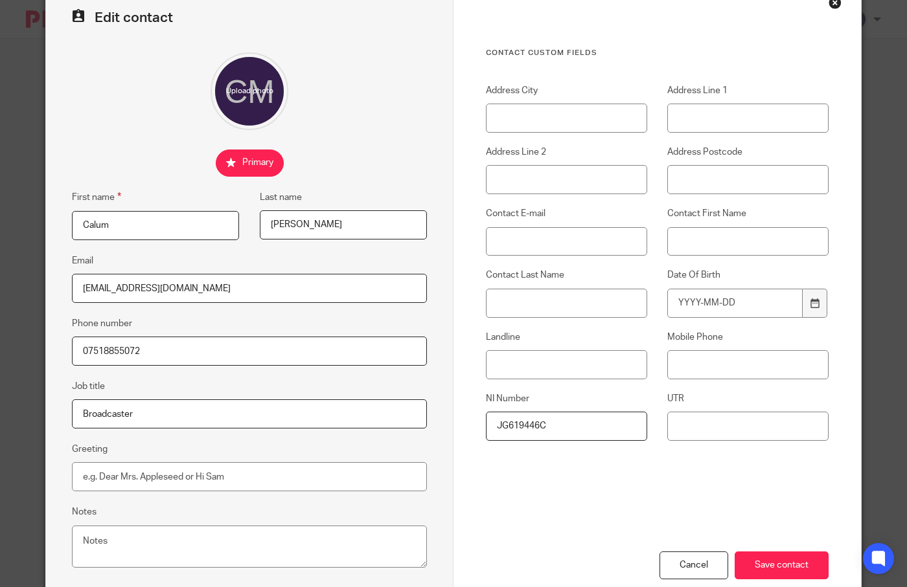
scroll to position [145, 0]
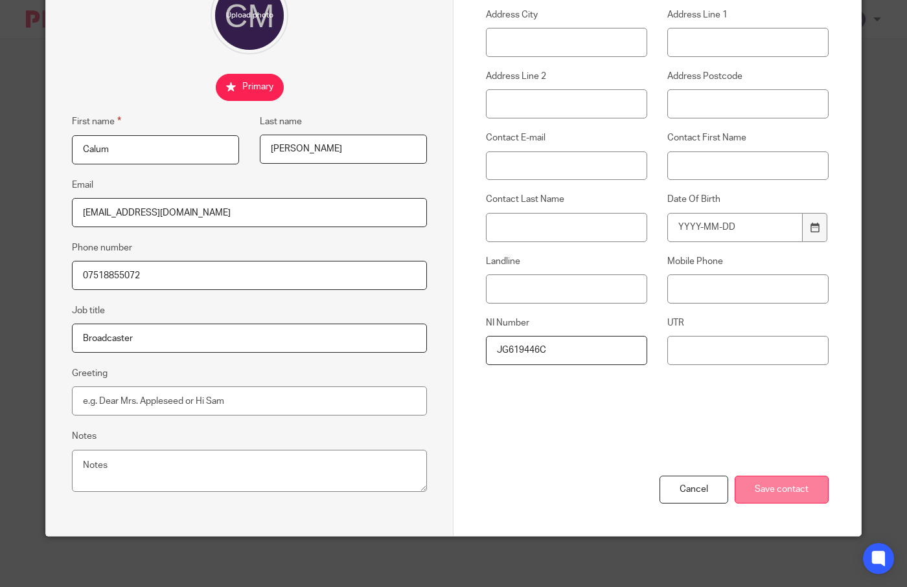
type input "Maclean"
click at [786, 479] on input "Save contact" at bounding box center [781, 490] width 94 height 28
click at [794, 490] on input "Save contact" at bounding box center [781, 490] width 94 height 28
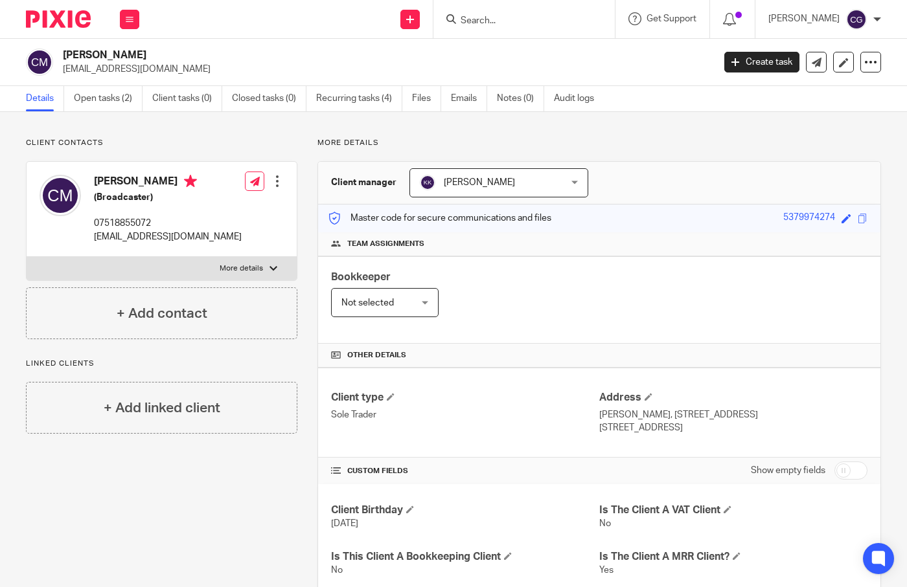
click at [168, 236] on p "[EMAIL_ADDRESS][DOMAIN_NAME]" at bounding box center [168, 237] width 148 height 13
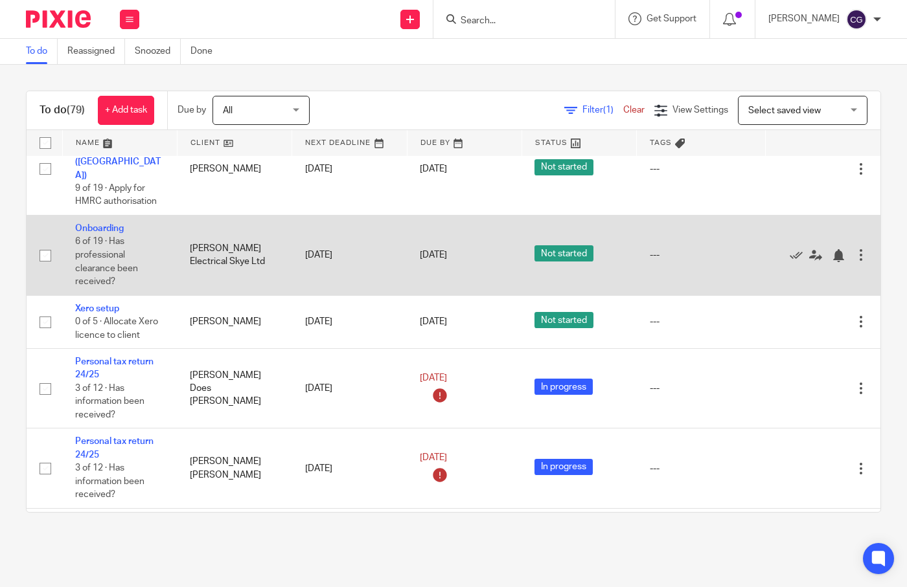
scroll to position [2193, 0]
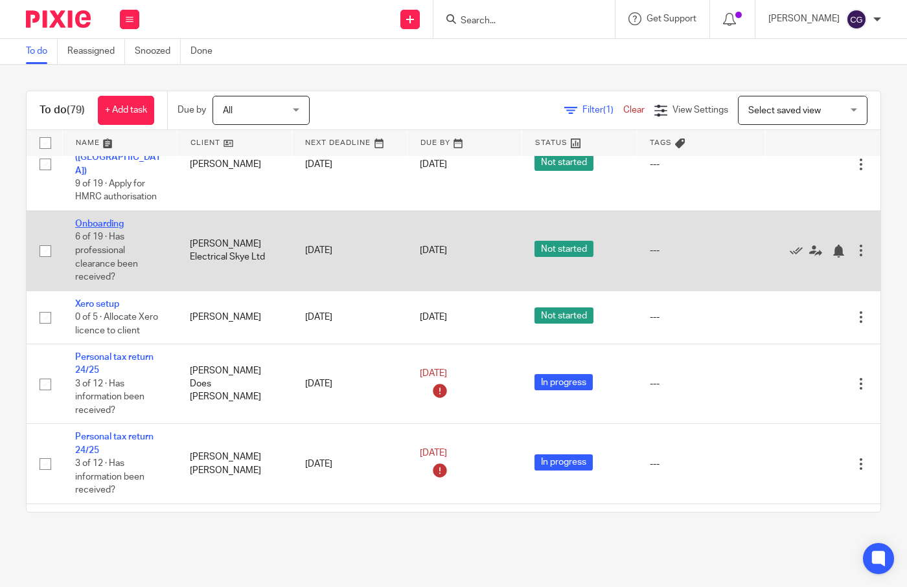
click at [102, 225] on link "Onboarding" at bounding box center [99, 224] width 49 height 9
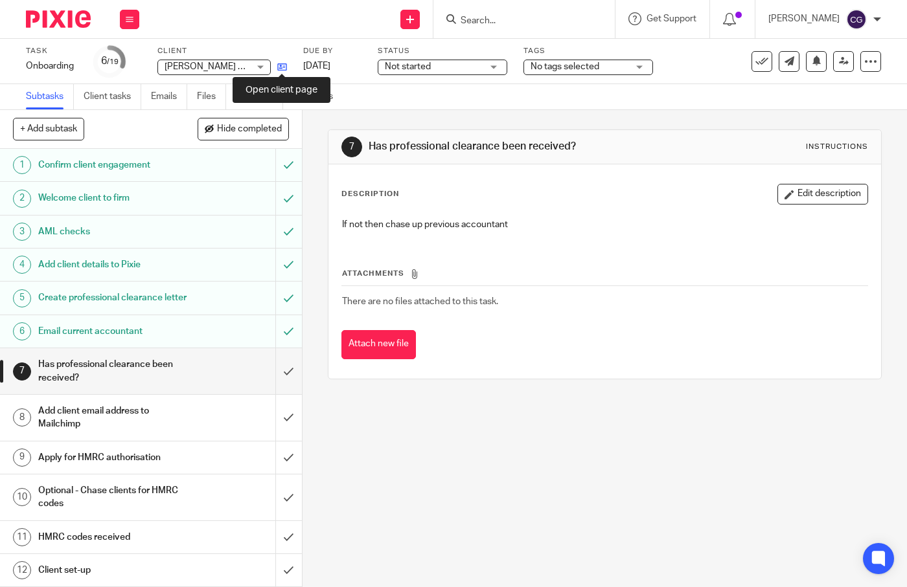
click at [282, 65] on icon at bounding box center [282, 67] width 10 height 10
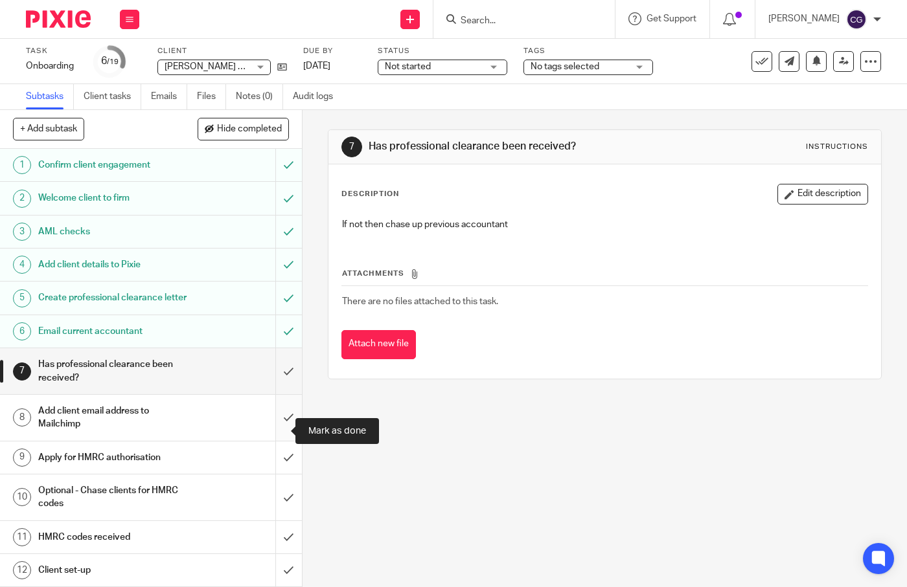
click at [279, 433] on input "submit" at bounding box center [151, 418] width 302 height 46
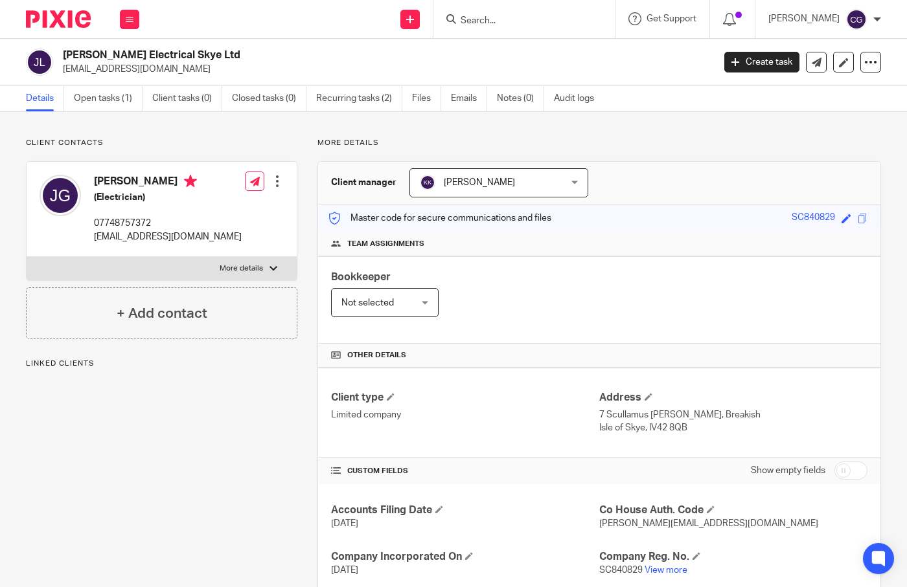
click at [143, 236] on p "[EMAIL_ADDRESS][DOMAIN_NAME]" at bounding box center [168, 237] width 148 height 13
copy div "[EMAIL_ADDRESS][DOMAIN_NAME]"
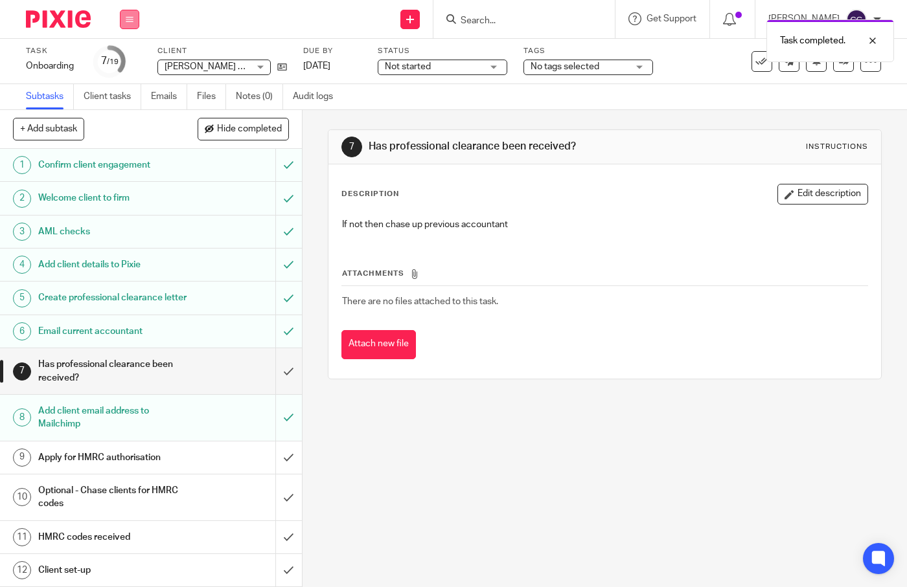
click at [122, 15] on button at bounding box center [129, 19] width 19 height 19
click at [120, 63] on link "Work" at bounding box center [123, 60] width 23 height 9
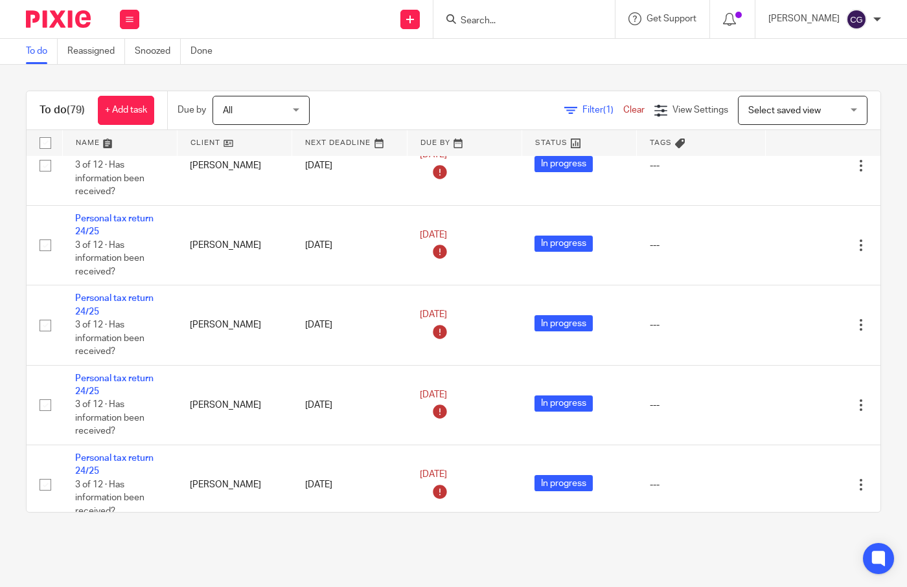
scroll to position [4296, 0]
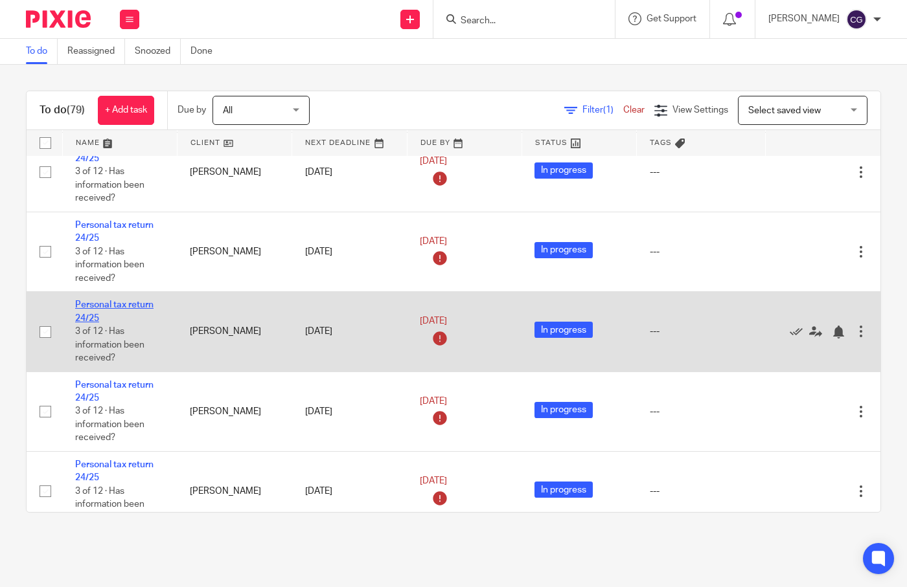
click at [108, 323] on link "Personal tax return 24/25" at bounding box center [114, 312] width 78 height 22
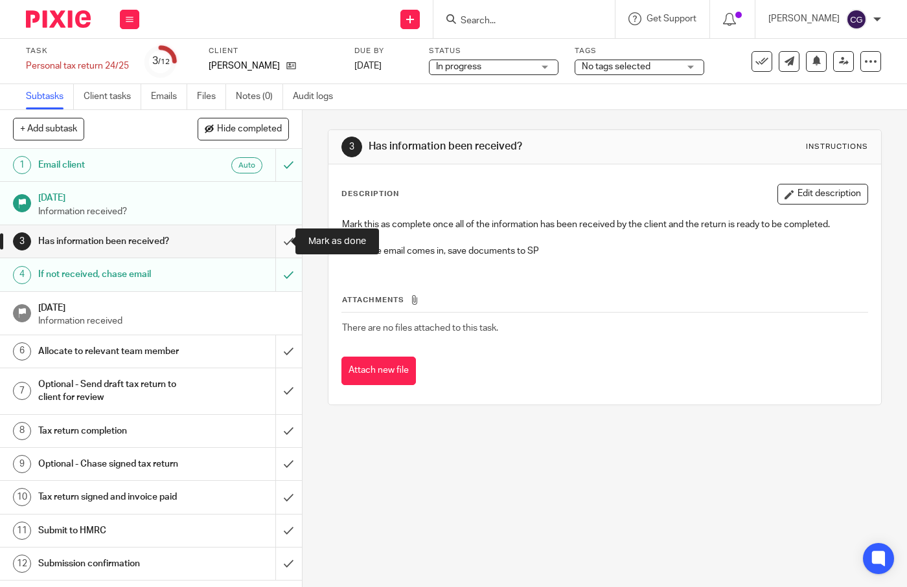
click at [284, 242] on input "submit" at bounding box center [151, 241] width 302 height 32
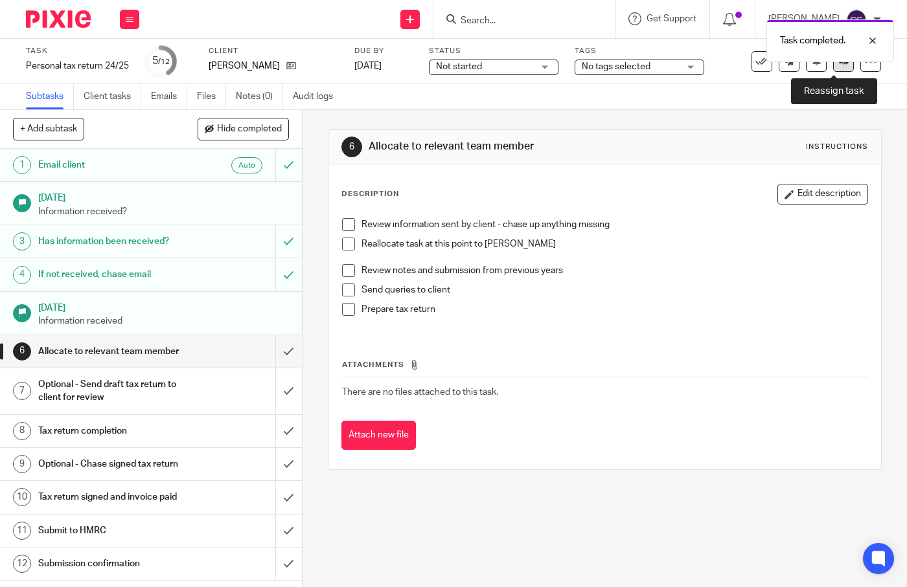
click at [839, 65] on icon at bounding box center [844, 61] width 10 height 10
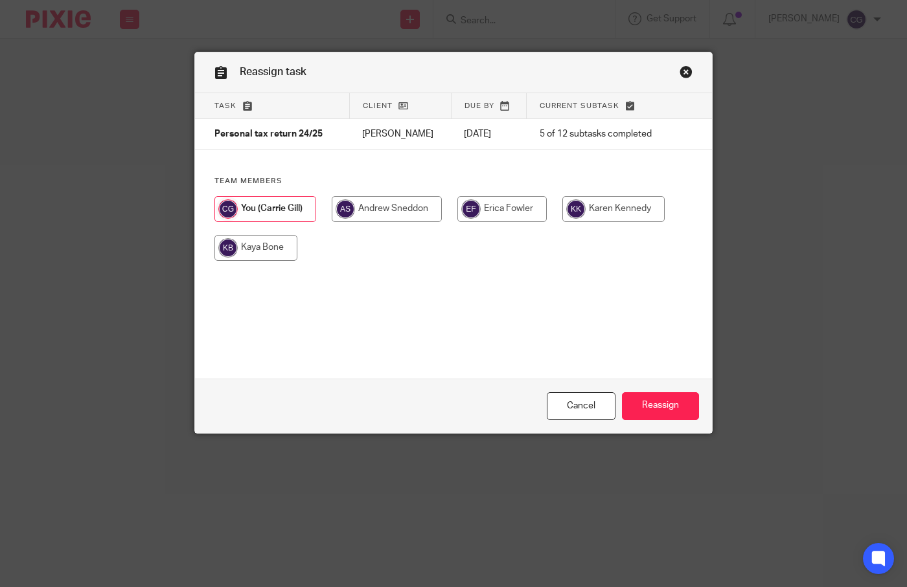
click at [618, 203] on input "radio" at bounding box center [613, 209] width 102 height 26
radio input "true"
click at [654, 416] on input "Reassign" at bounding box center [660, 407] width 77 height 28
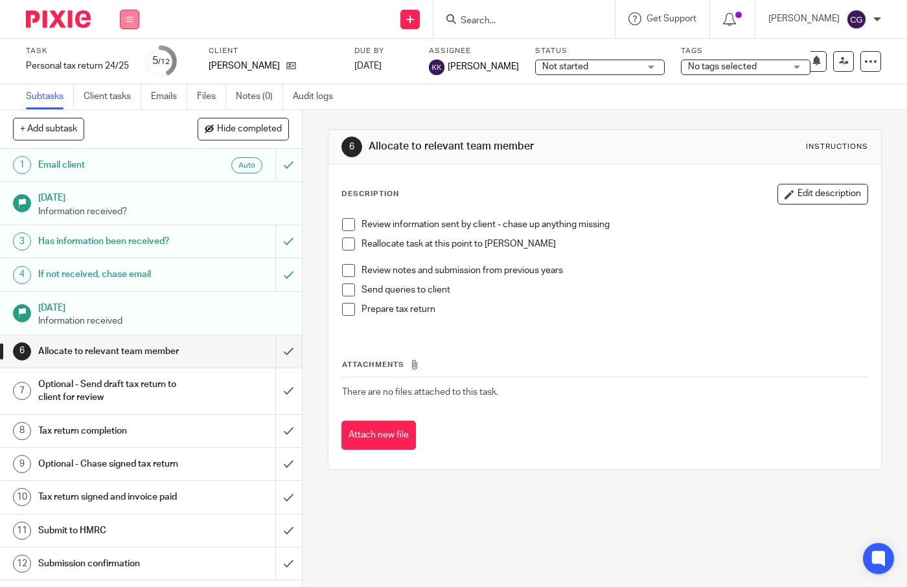
click at [131, 20] on icon at bounding box center [130, 20] width 8 height 8
click at [122, 60] on link "Work" at bounding box center [123, 60] width 23 height 9
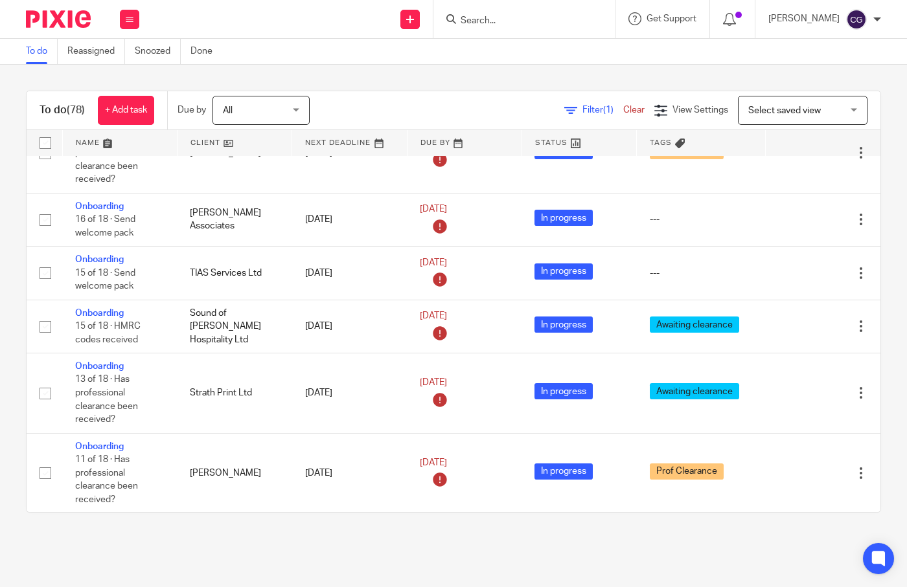
scroll to position [133, 0]
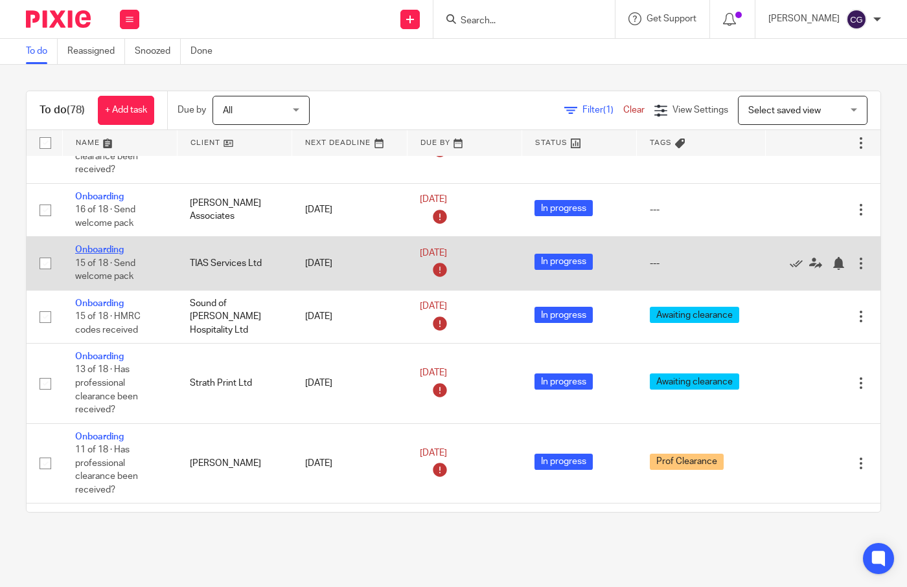
click at [109, 255] on link "Onboarding" at bounding box center [99, 249] width 49 height 9
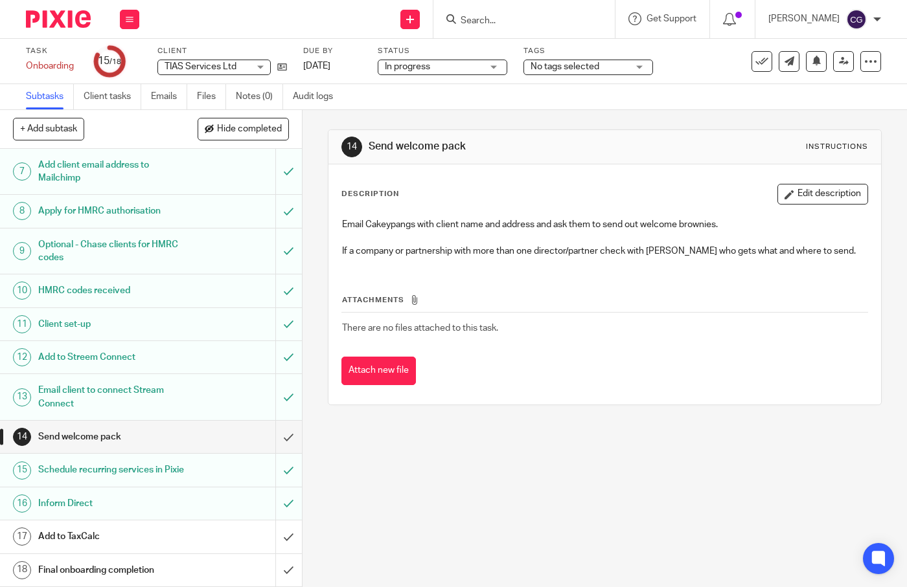
scroll to position [226, 0]
click at [285, 70] on icon at bounding box center [282, 67] width 10 height 10
click at [282, 65] on icon at bounding box center [282, 67] width 10 height 10
click at [280, 539] on input "submit" at bounding box center [151, 537] width 302 height 32
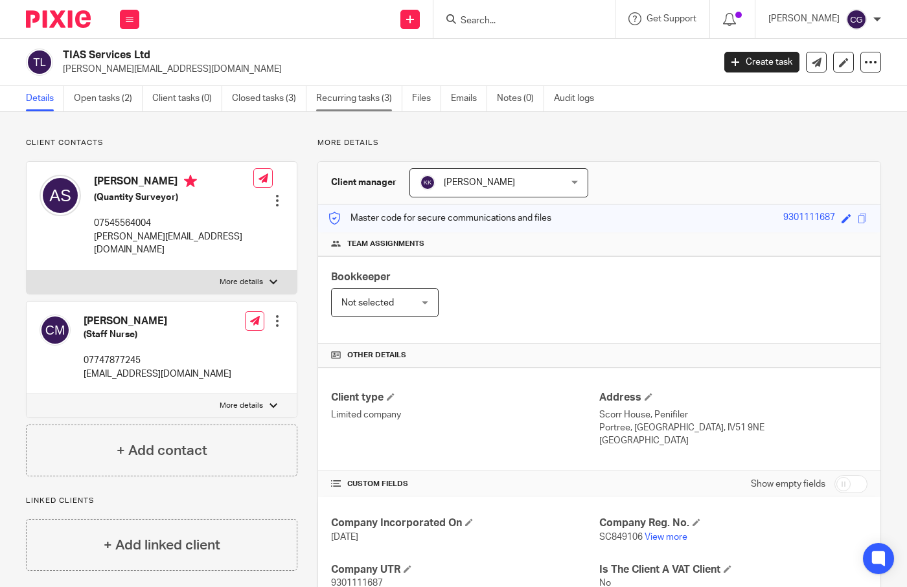
click at [333, 95] on link "Recurring tasks (3)" at bounding box center [359, 98] width 86 height 25
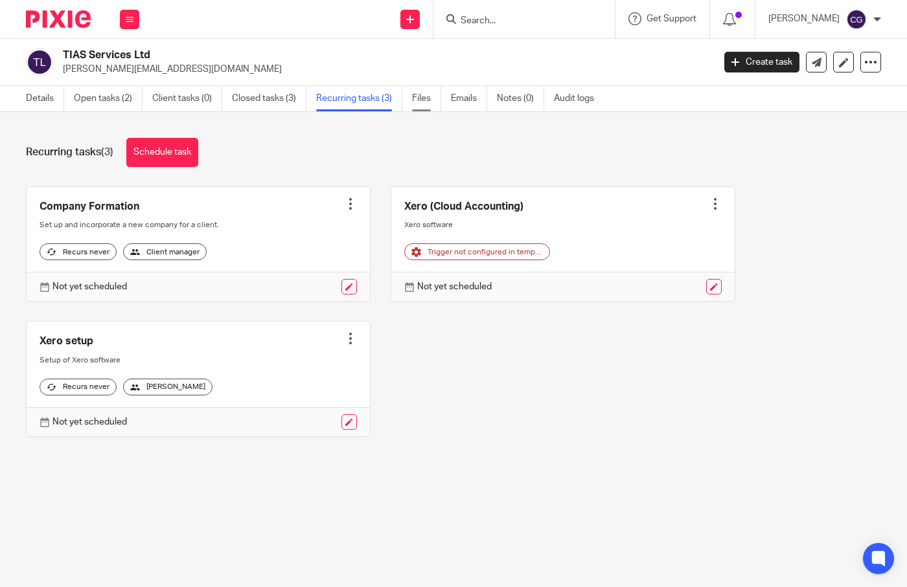
click at [421, 93] on link "Files" at bounding box center [426, 98] width 29 height 25
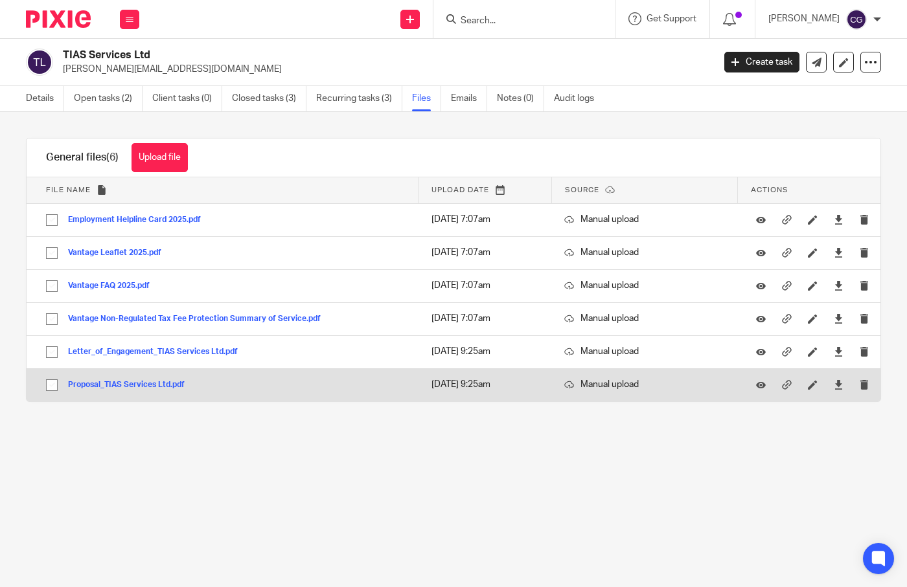
click at [144, 385] on button "Proposal_TIAS Services Ltd.pdf" at bounding box center [131, 385] width 126 height 9
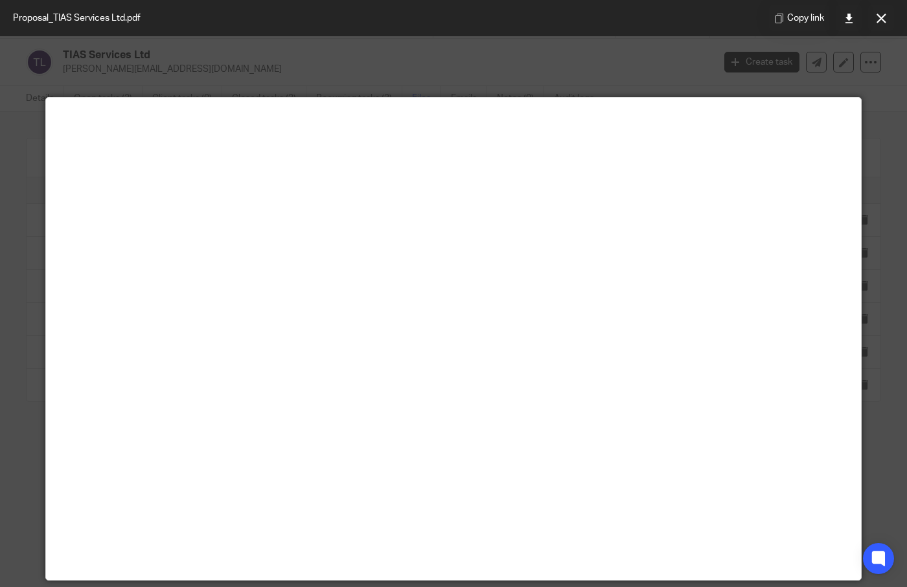
click at [882, 23] on button at bounding box center [881, 18] width 26 height 26
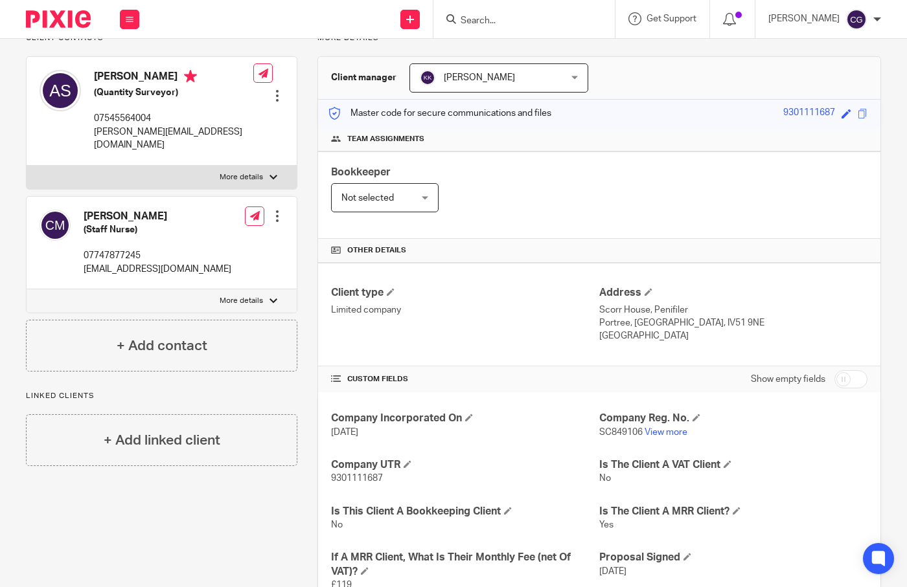
scroll to position [113, 0]
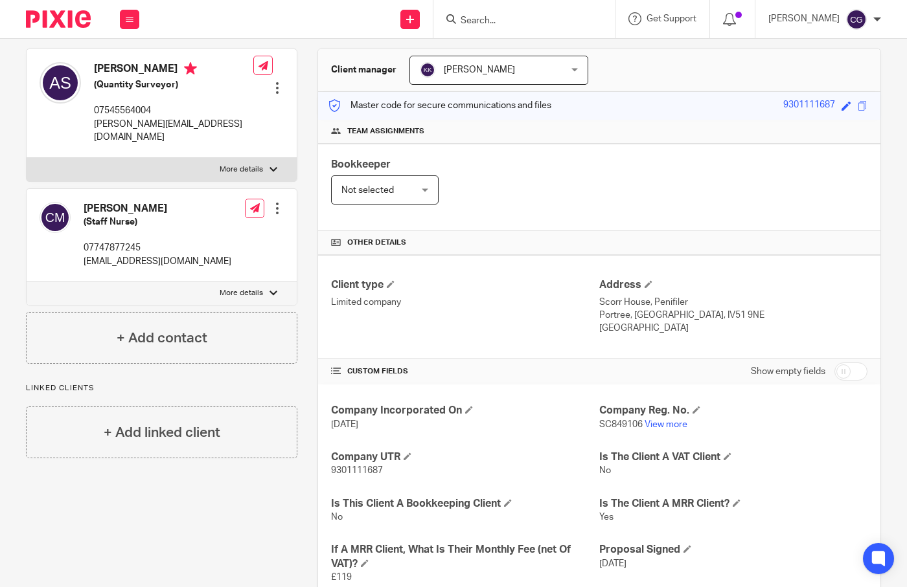
click at [613, 427] on span "SC849106" at bounding box center [620, 424] width 43 height 9
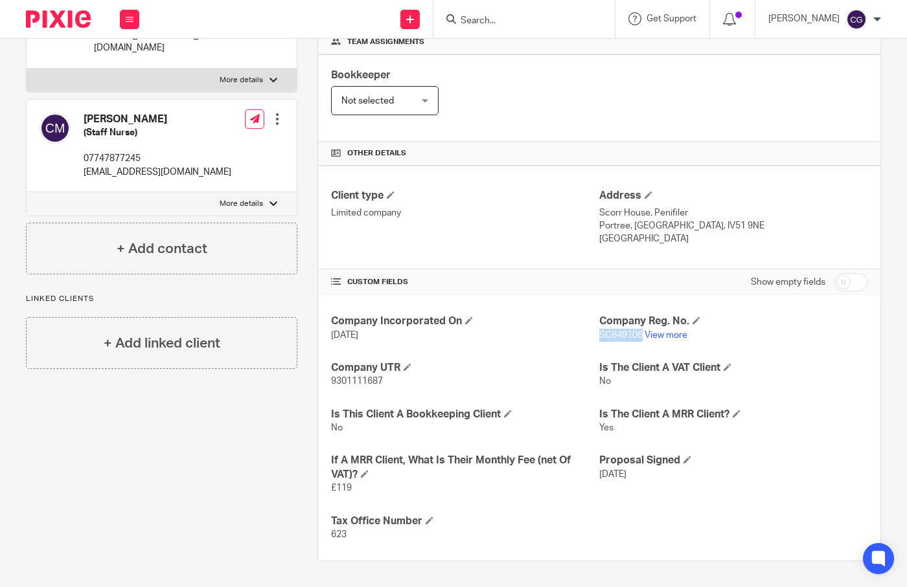
click at [355, 383] on span "9301111687" at bounding box center [357, 381] width 52 height 9
click at [116, 152] on p "07747877245" at bounding box center [158, 158] width 148 height 13
click at [155, 166] on p "csmackenzie16@gmail.com" at bounding box center [158, 172] width 148 height 13
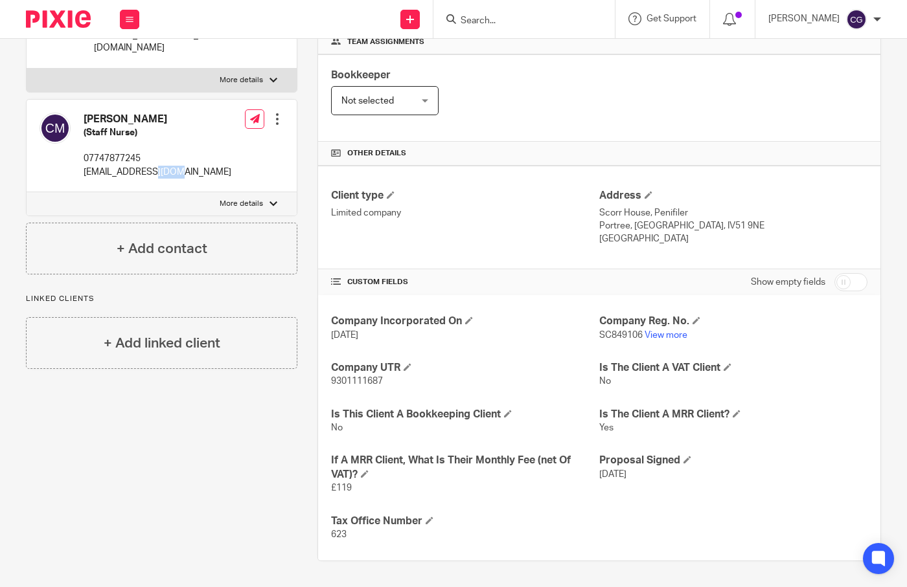
click at [155, 166] on p "csmackenzie16@gmail.com" at bounding box center [158, 172] width 148 height 13
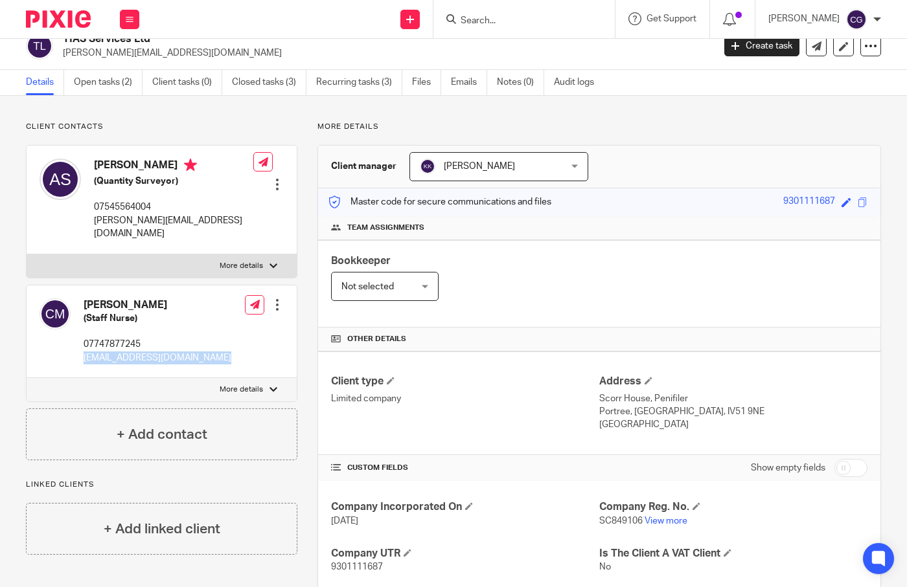
scroll to position [16, 0]
click at [189, 219] on p "adam.smith1987@hotmail.co.uk" at bounding box center [173, 228] width 159 height 27
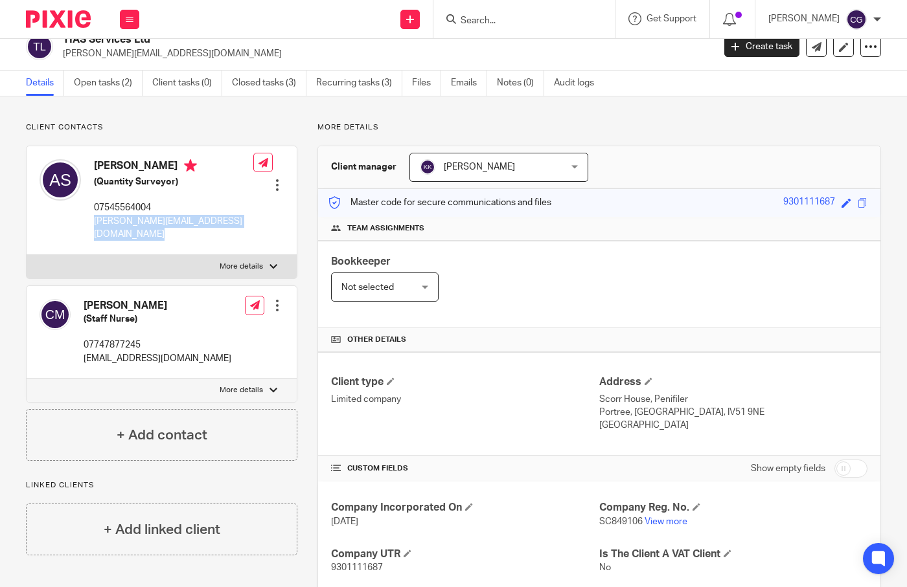
click at [189, 219] on p "adam.smith1987@hotmail.co.uk" at bounding box center [173, 228] width 159 height 27
copy div "adam.smith1987@hotmail.co.uk"
click at [120, 209] on p "07545564004" at bounding box center [173, 207] width 159 height 13
copy p "07545564004"
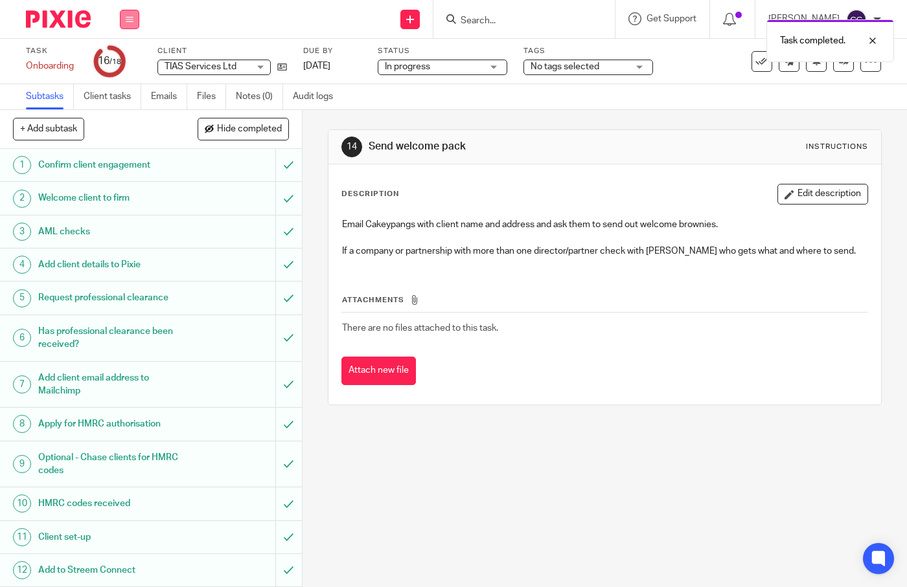
click at [126, 23] on button at bounding box center [129, 19] width 19 height 19
click at [125, 63] on link "Work" at bounding box center [123, 60] width 23 height 9
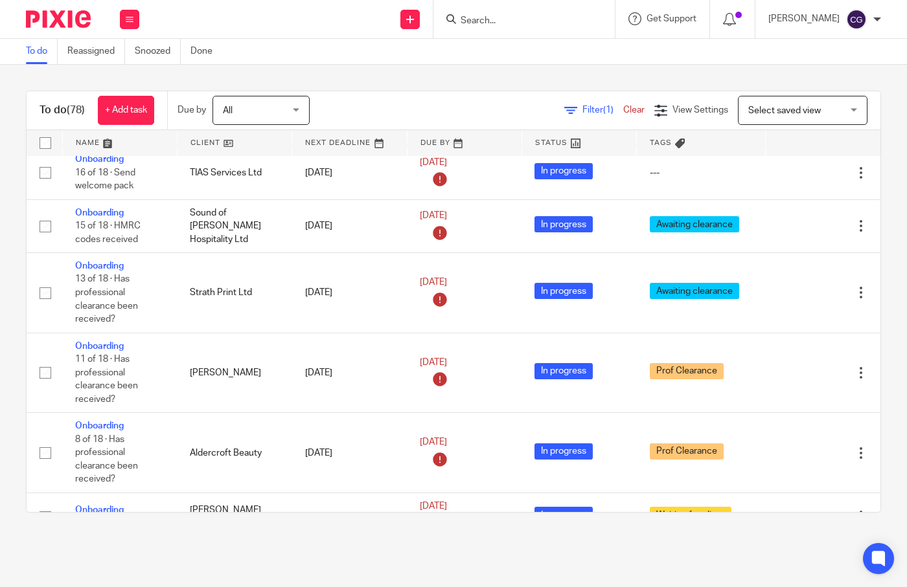
scroll to position [226, 0]
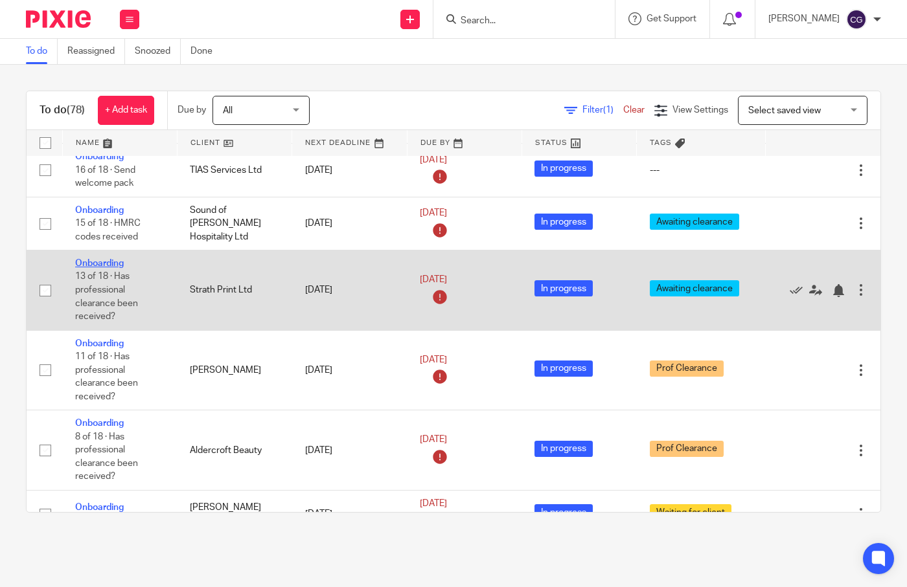
click at [97, 268] on link "Onboarding" at bounding box center [99, 263] width 49 height 9
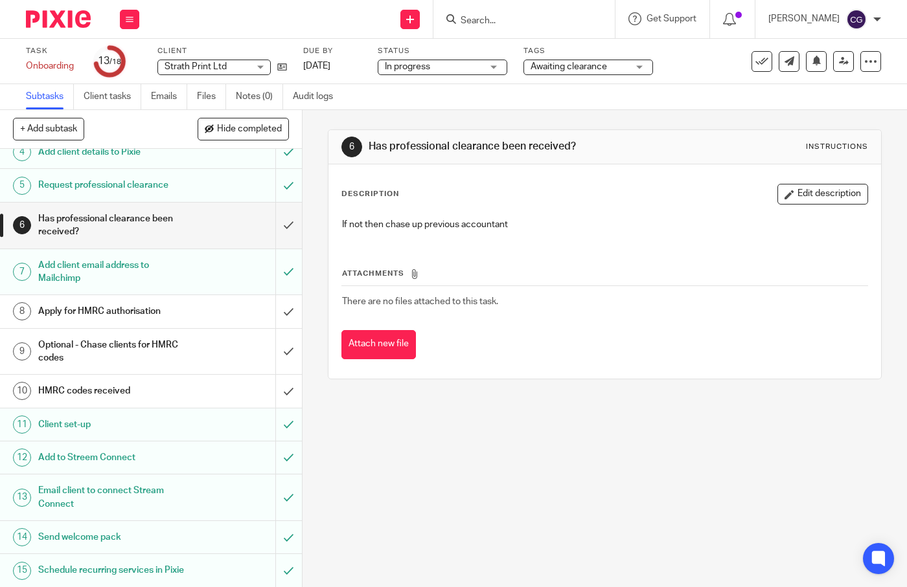
scroll to position [117, 0]
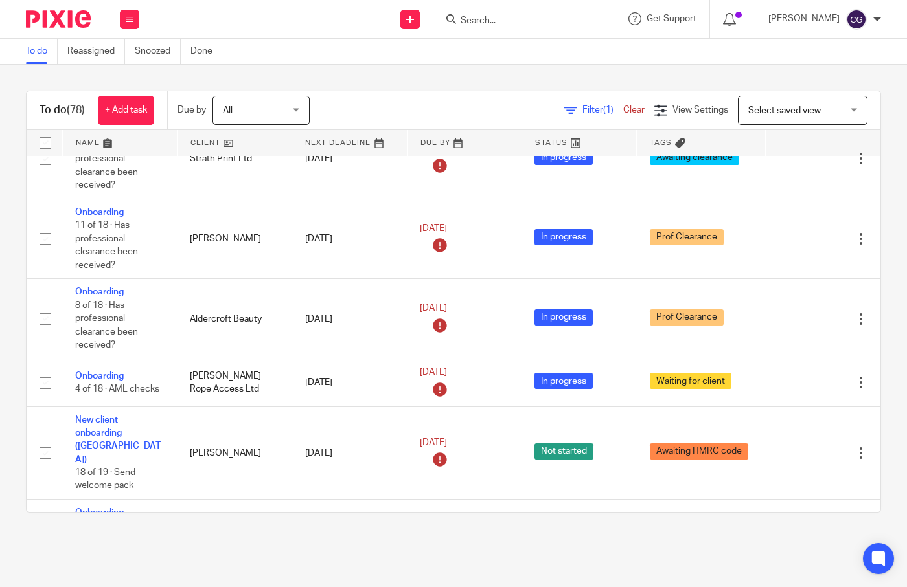
scroll to position [359, 0]
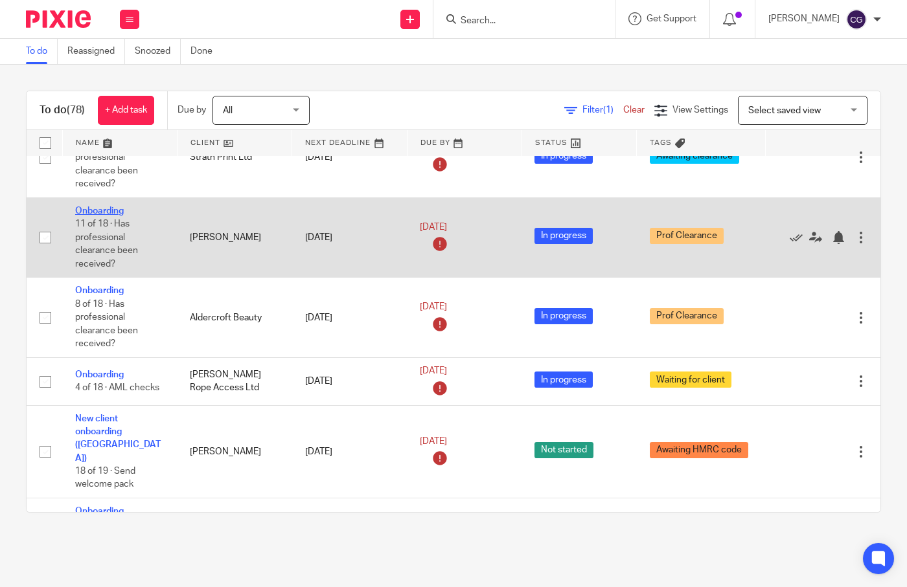
click at [88, 216] on link "Onboarding" at bounding box center [99, 211] width 49 height 9
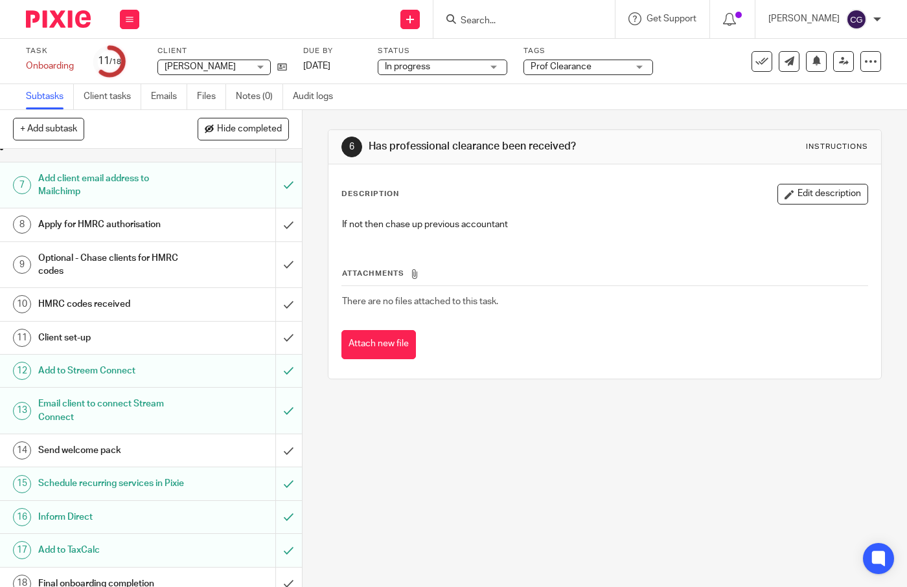
scroll to position [226, 0]
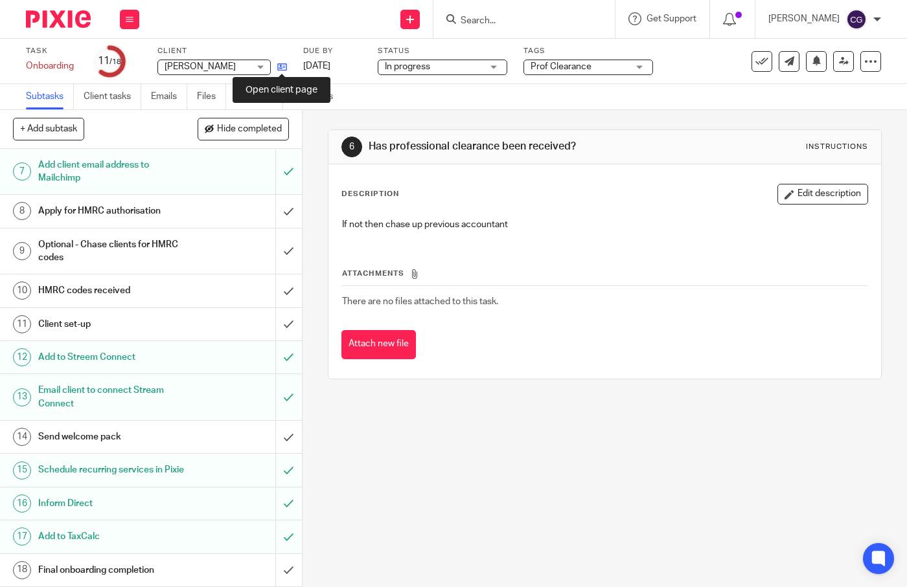
click at [279, 65] on icon at bounding box center [282, 67] width 10 height 10
click at [124, 21] on button at bounding box center [129, 19] width 19 height 19
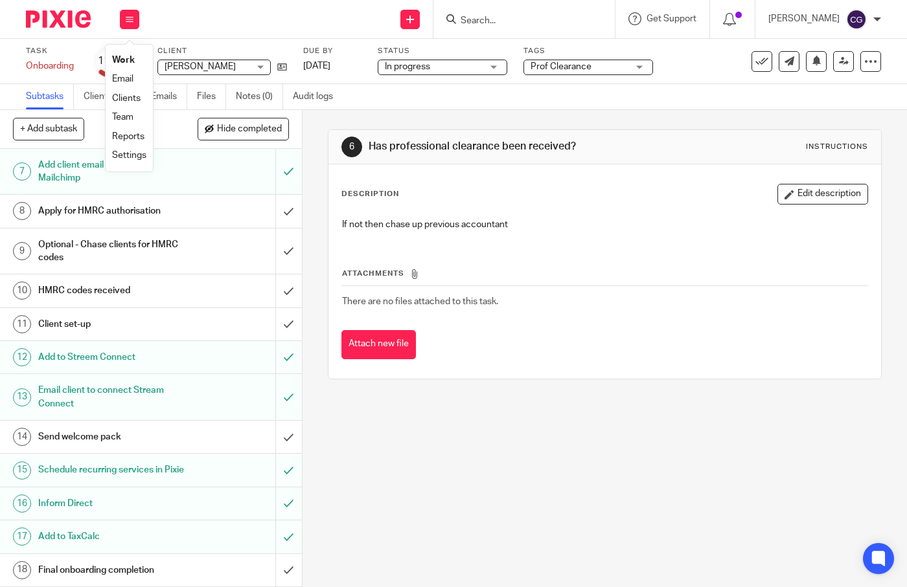
click at [118, 63] on link "Work" at bounding box center [123, 60] width 23 height 9
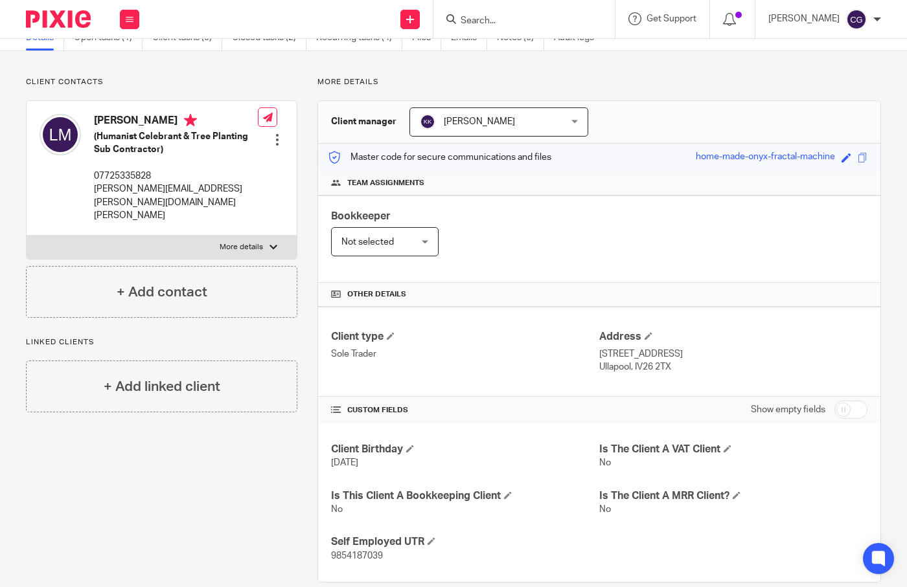
scroll to position [82, 0]
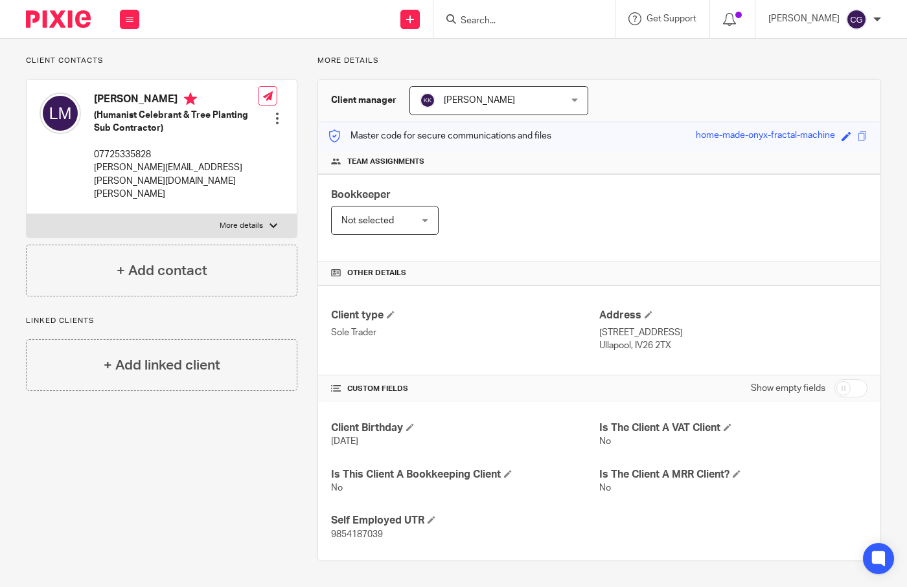
click at [361, 538] on span "9854187039" at bounding box center [357, 534] width 52 height 9
copy span "9854187039"
click at [841, 141] on span at bounding box center [846, 136] width 10 height 10
paste input "9854187039"
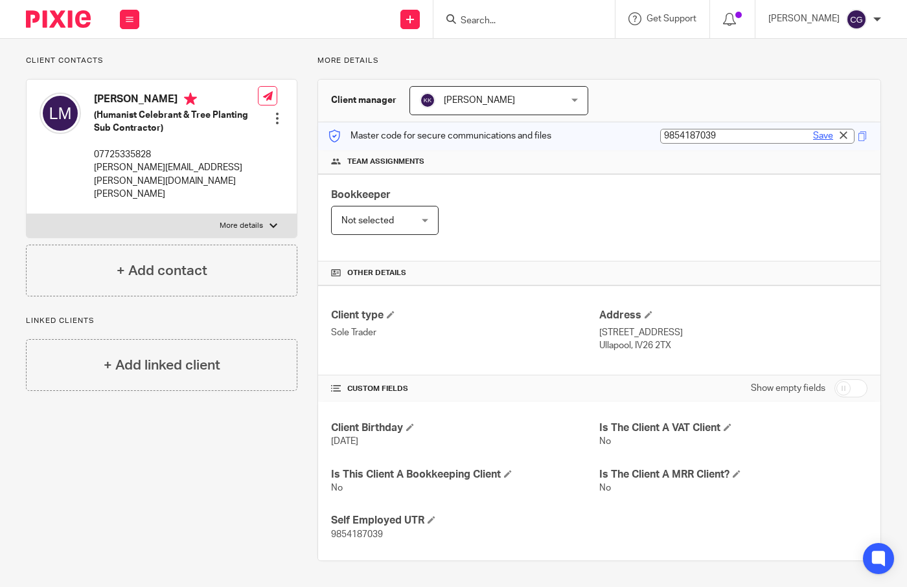
type input "9854187039"
click at [814, 138] on link "Save" at bounding box center [823, 136] width 20 height 13
type input "9854187039"
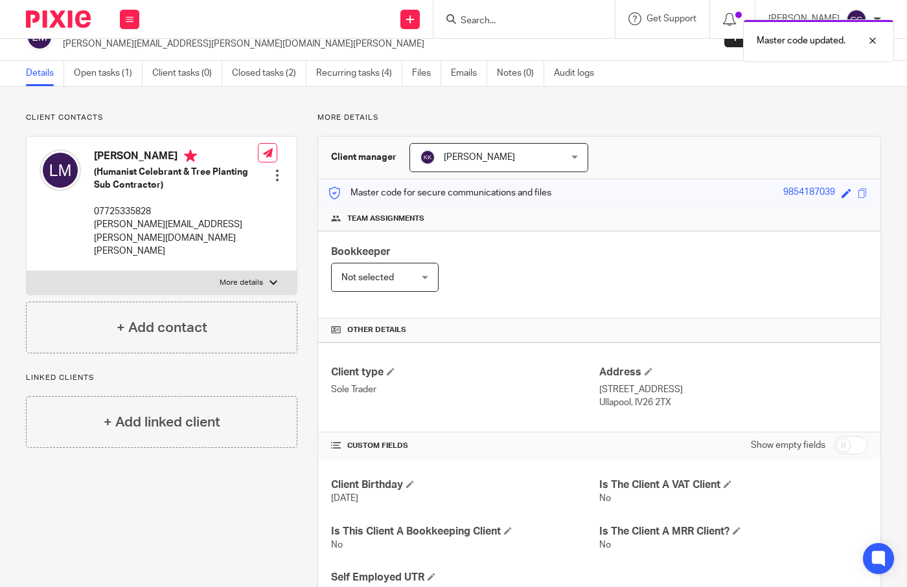
scroll to position [0, 0]
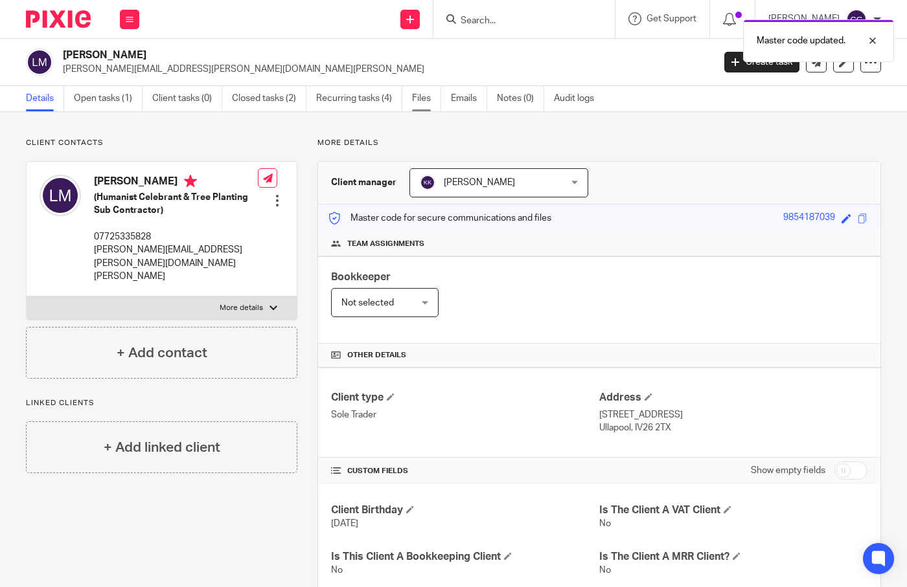
click at [418, 105] on link "Files" at bounding box center [426, 98] width 29 height 25
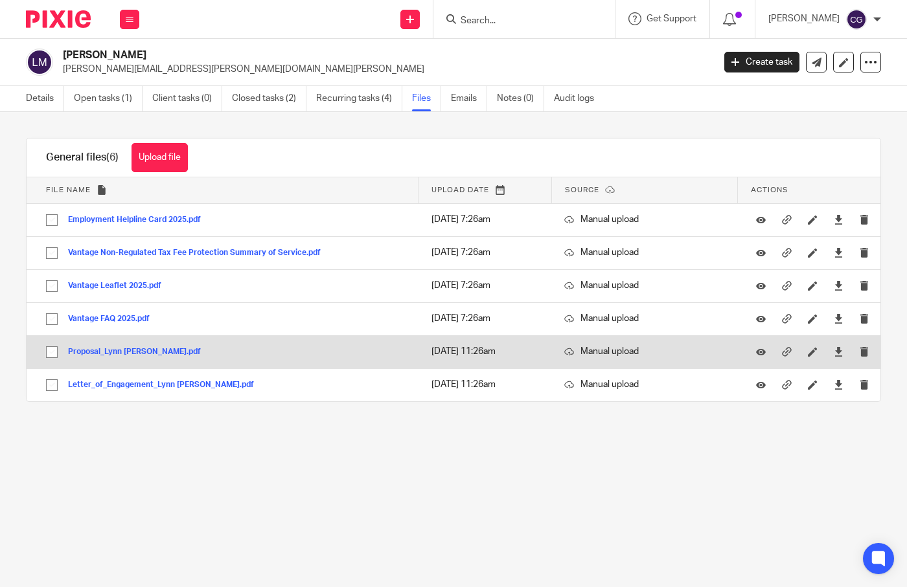
click at [124, 356] on button "Proposal_Lynn Munro.pdf" at bounding box center [139, 352] width 142 height 9
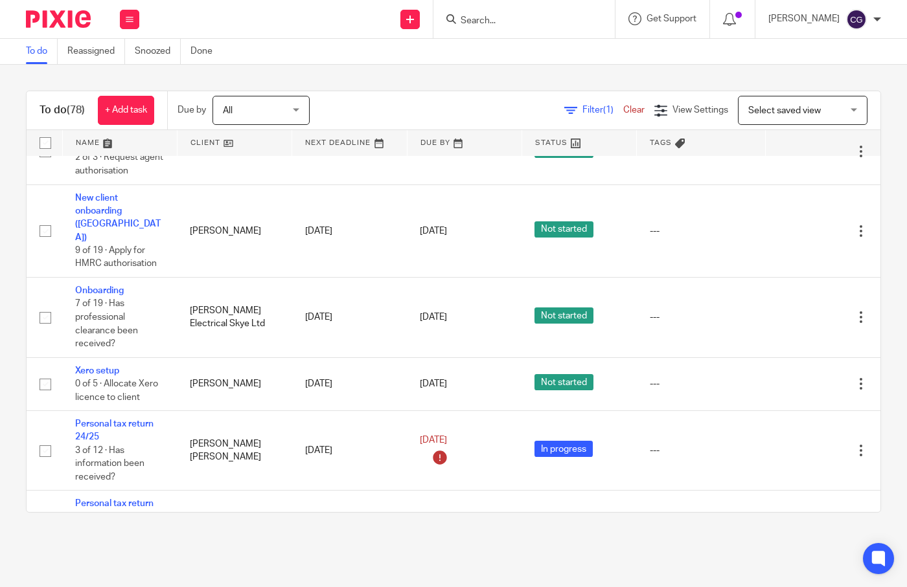
scroll to position [2134, 0]
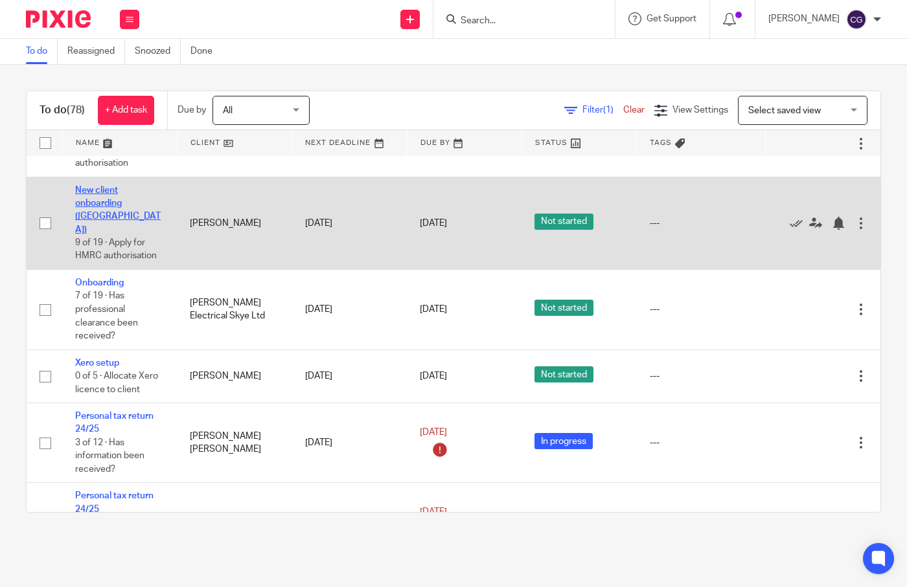
click at [108, 222] on link "New client onboarding ([GEOGRAPHIC_DATA])" at bounding box center [117, 210] width 85 height 49
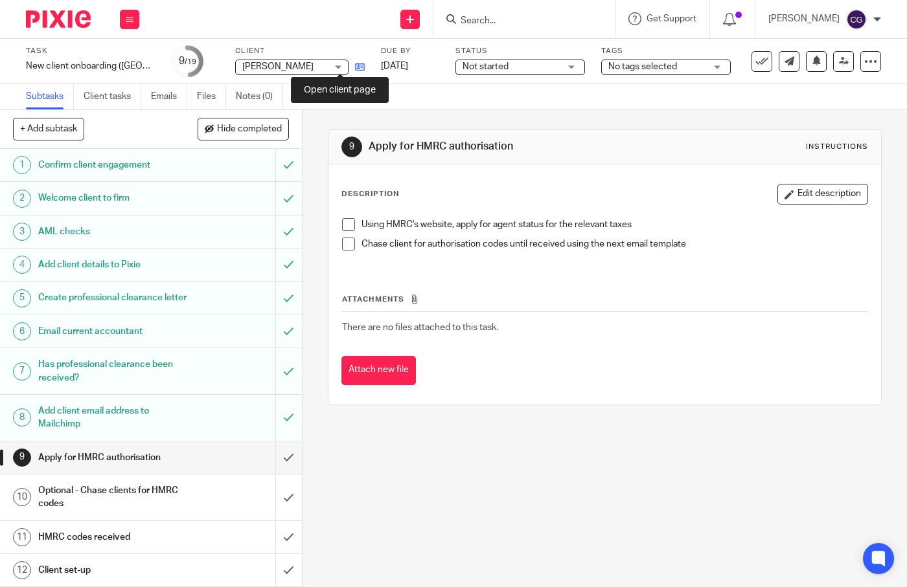
click at [355, 67] on icon at bounding box center [360, 67] width 10 height 10
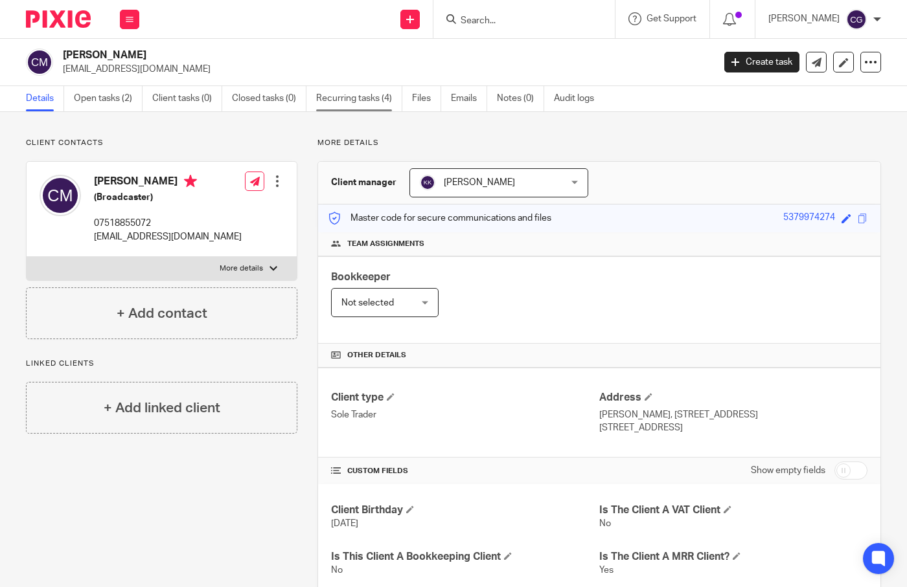
click at [357, 105] on link "Recurring tasks (4)" at bounding box center [359, 98] width 86 height 25
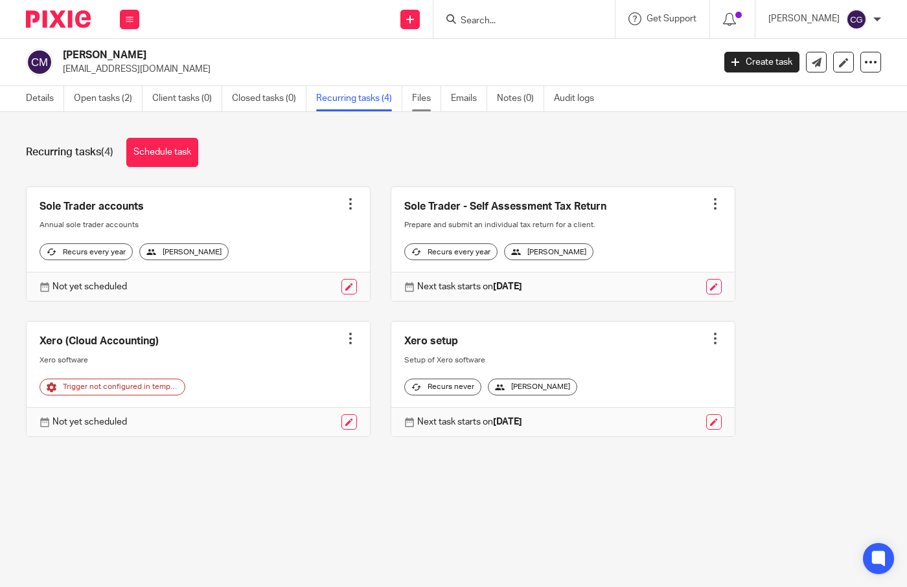
click at [424, 95] on link "Files" at bounding box center [426, 98] width 29 height 25
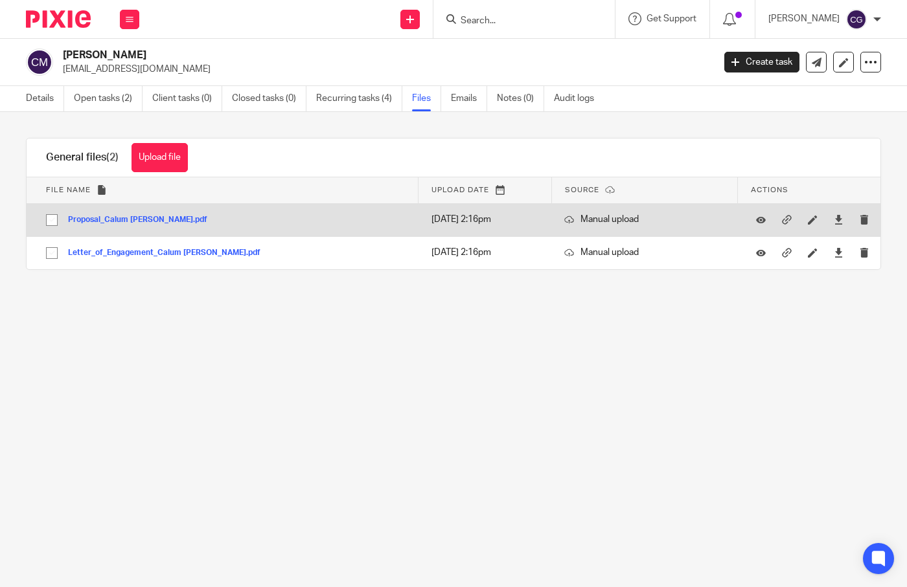
click at [157, 222] on button "Proposal_Calum [PERSON_NAME].pdf" at bounding box center [142, 220] width 149 height 9
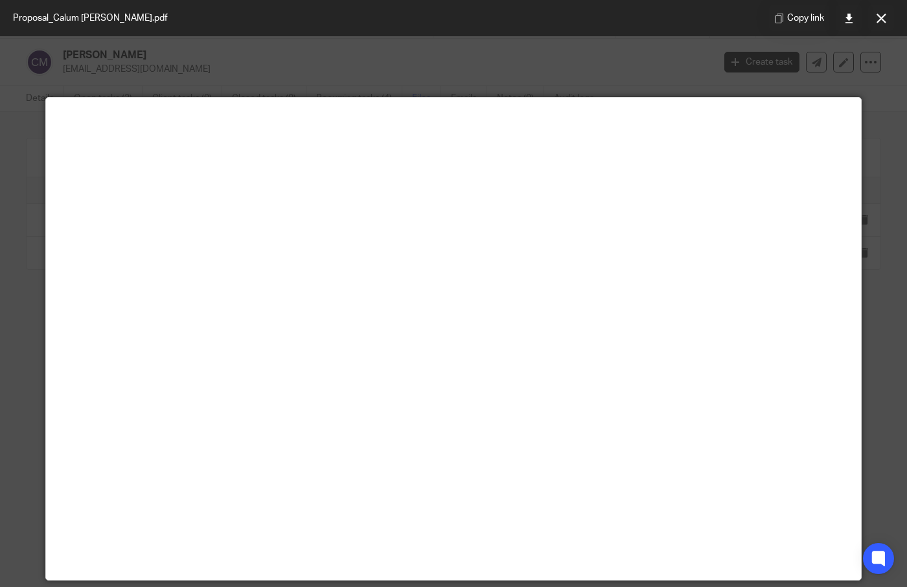
click at [887, 20] on button at bounding box center [881, 18] width 26 height 26
